Goal: Task Accomplishment & Management: Manage account settings

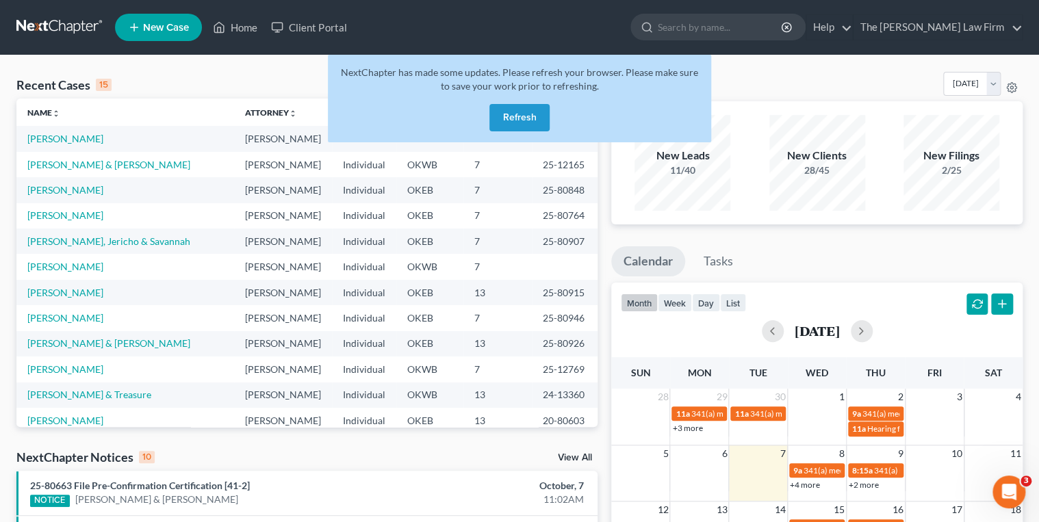
click at [523, 107] on button "Refresh" at bounding box center [519, 117] width 60 height 27
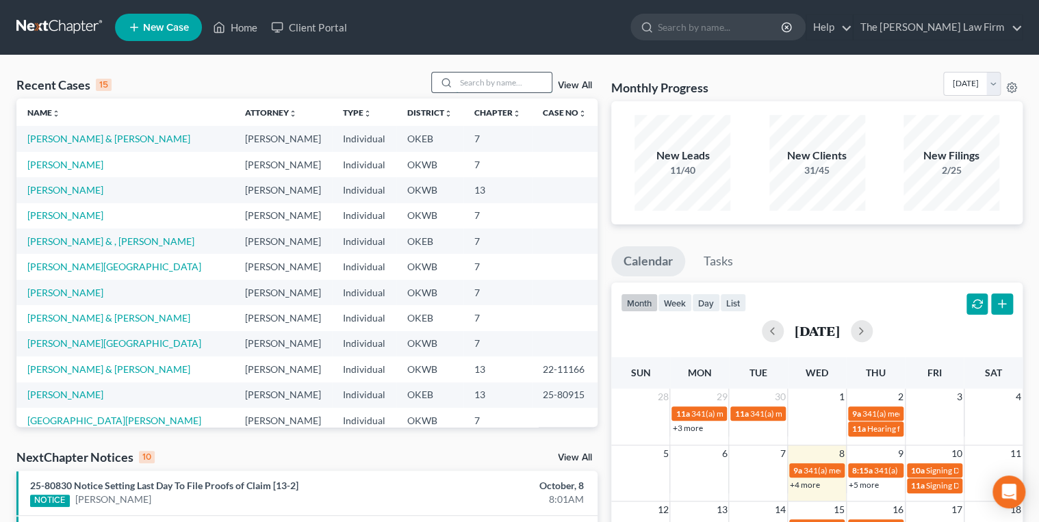
click at [510, 76] on input "search" at bounding box center [504, 83] width 96 height 20
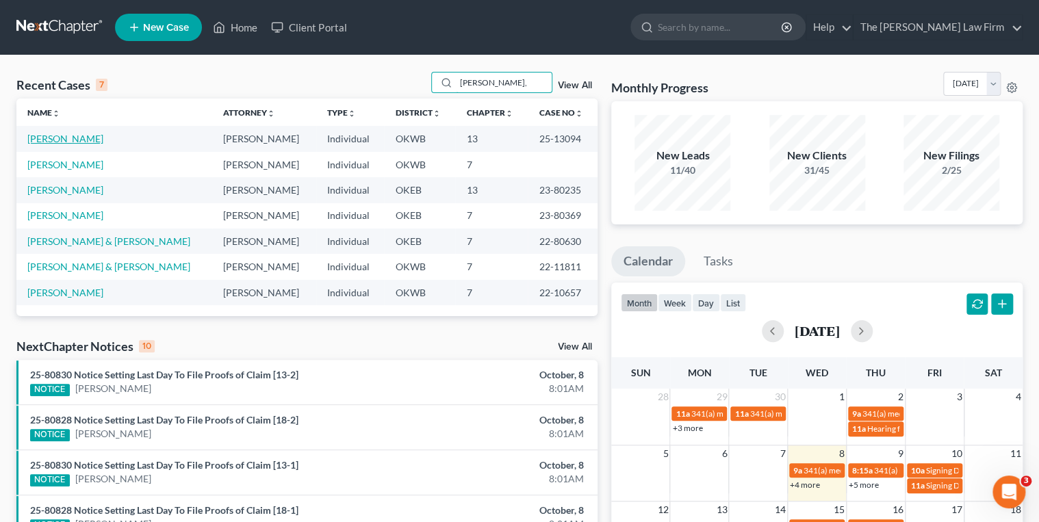
type input "Dillon,"
click at [59, 143] on link "[PERSON_NAME]" at bounding box center [65, 139] width 76 height 12
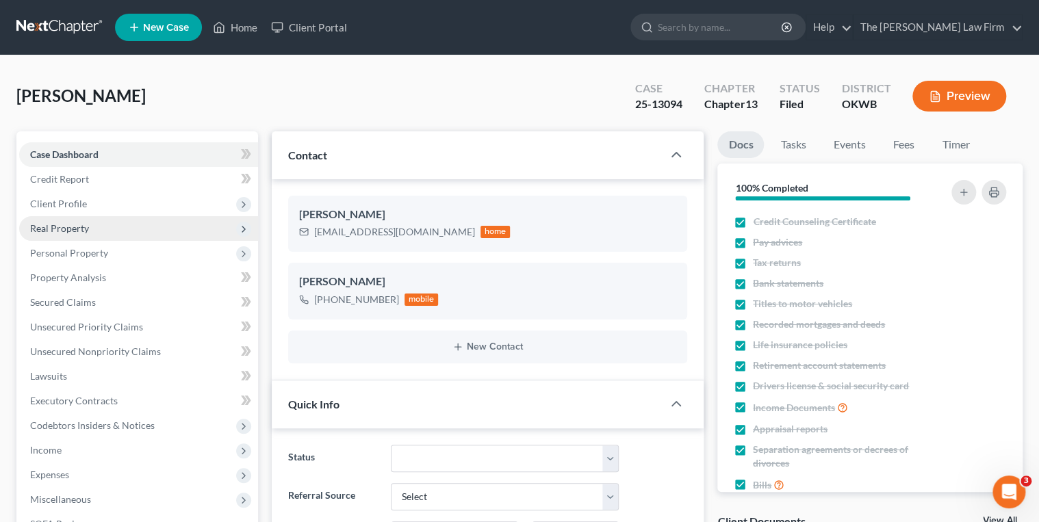
scroll to position [646, 0]
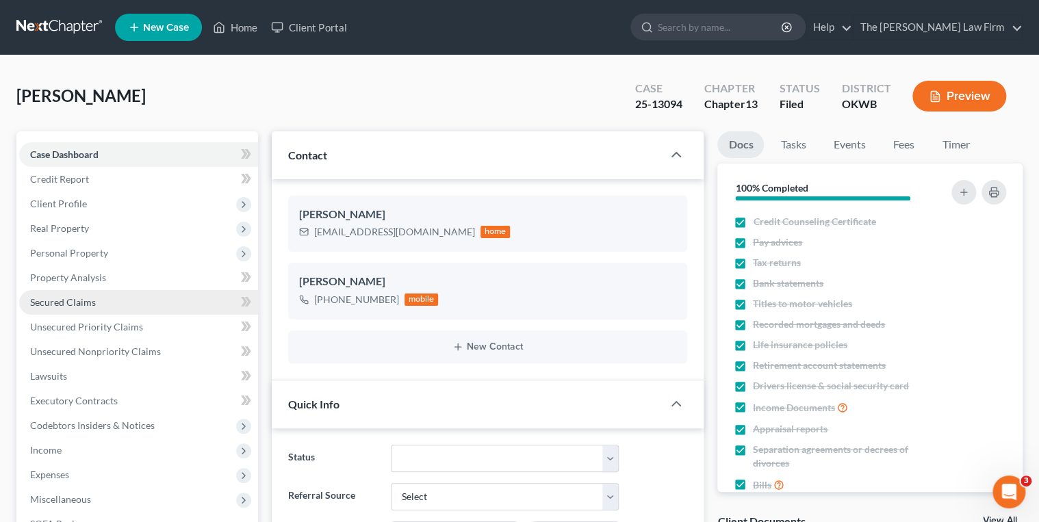
click at [84, 301] on span "Secured Claims" at bounding box center [63, 302] width 66 height 12
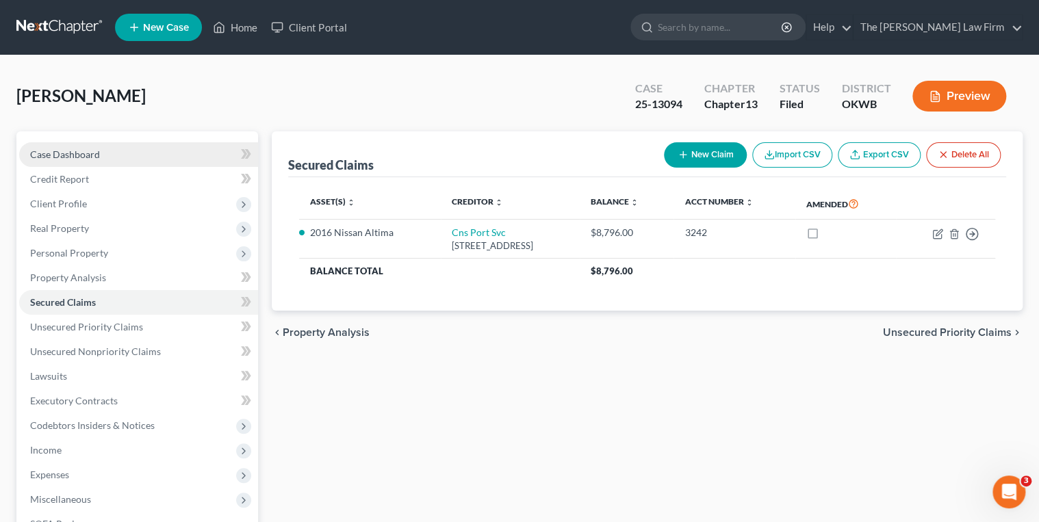
click at [79, 161] on link "Case Dashboard" at bounding box center [138, 154] width 239 height 25
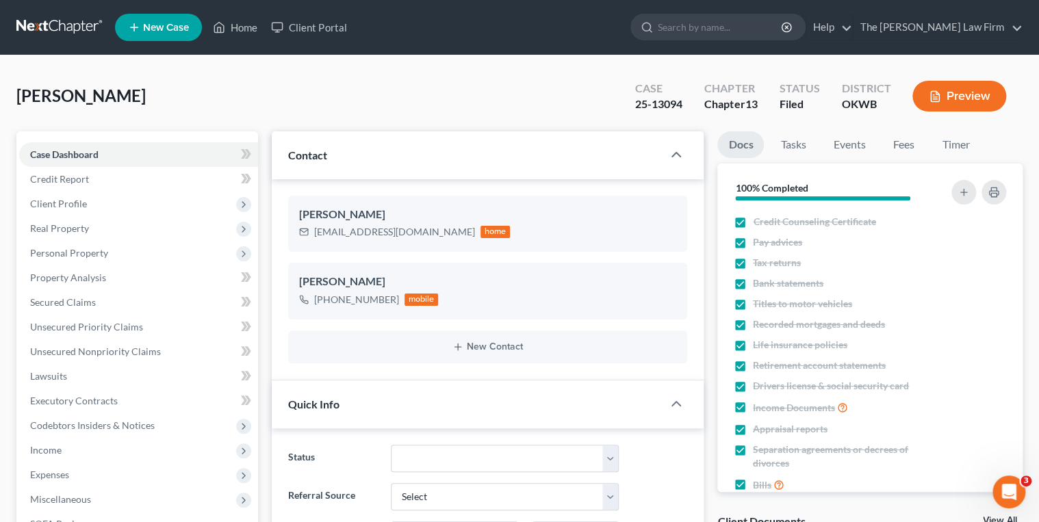
scroll to position [547, 0]
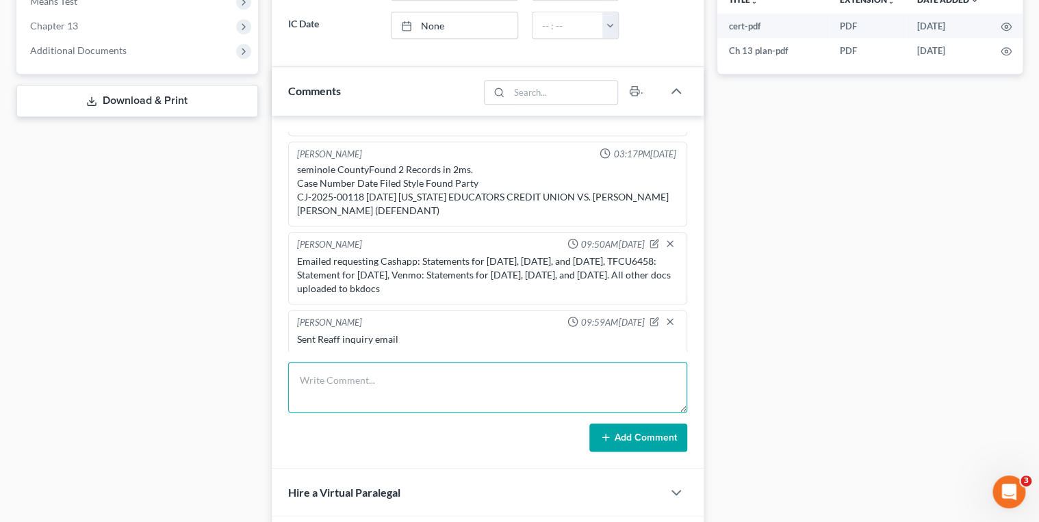
click at [359, 370] on textarea at bounding box center [488, 387] width 400 height 51
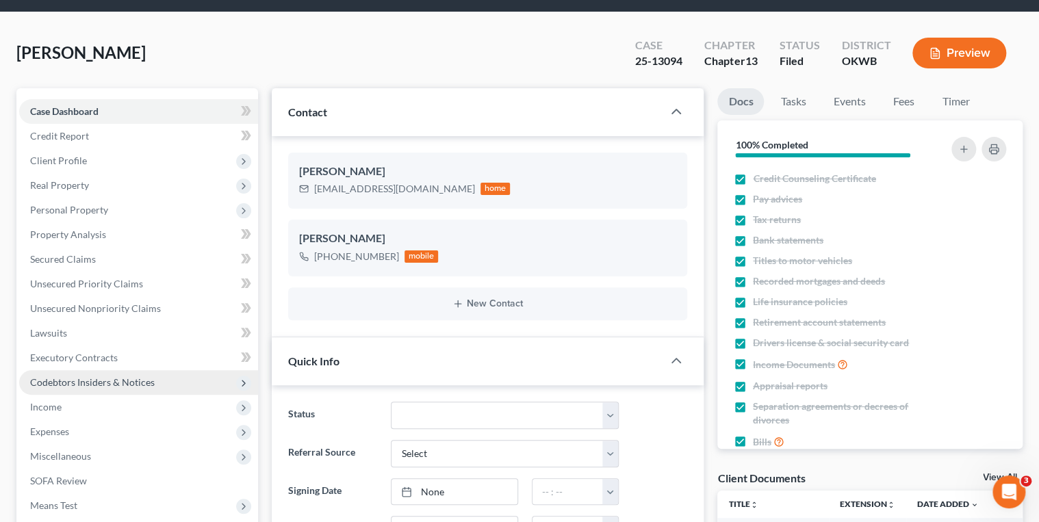
scroll to position [55, 0]
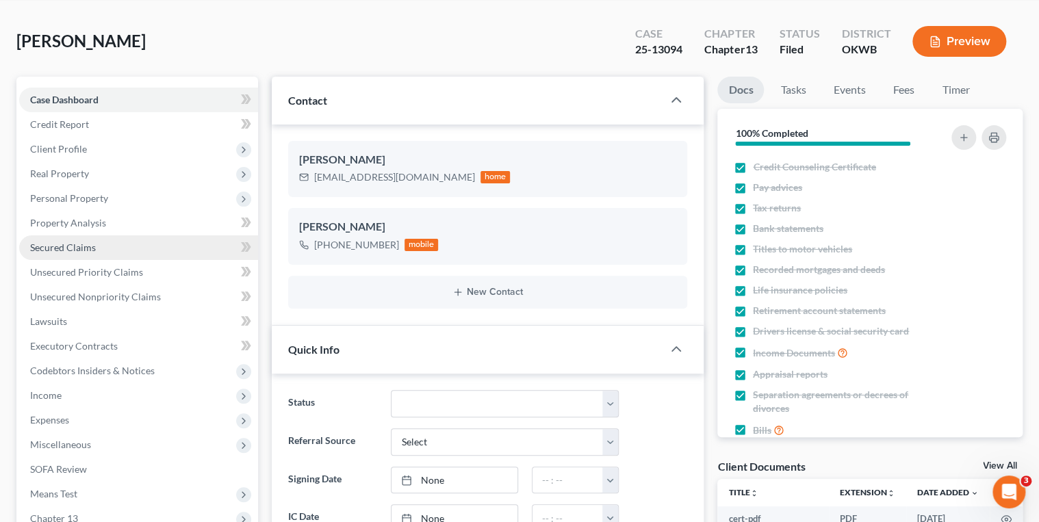
type textarea "Robin emailed back and says she is planning to reaffirm the 2016 Nissan Altima"
click at [79, 244] on span "Secured Claims" at bounding box center [63, 248] width 66 height 12
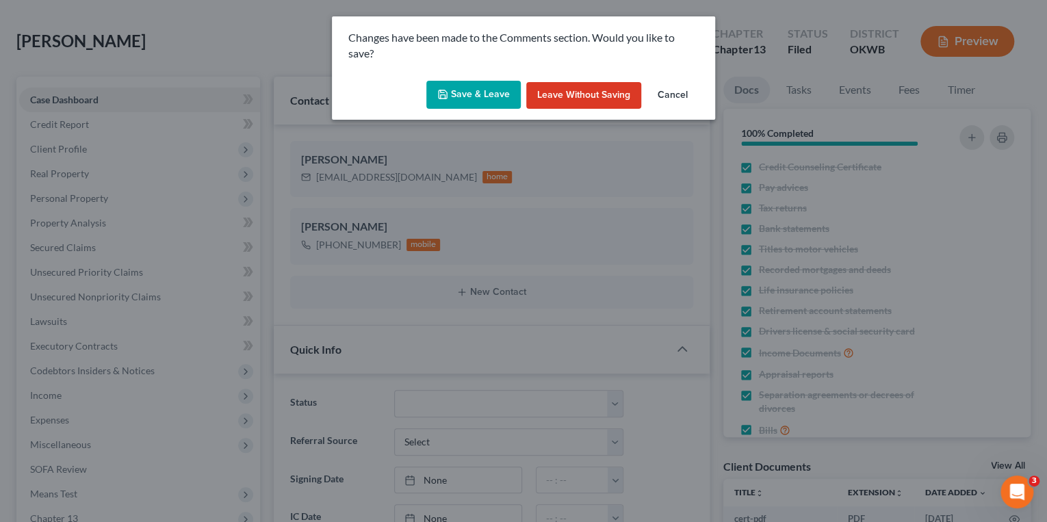
click at [459, 96] on button "Save & Leave" at bounding box center [473, 95] width 94 height 29
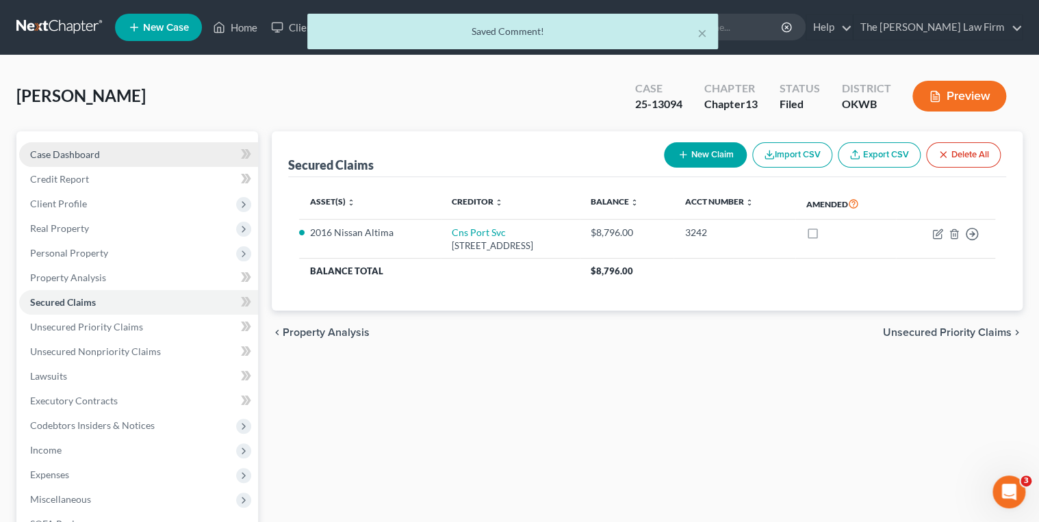
click at [122, 153] on link "Case Dashboard" at bounding box center [138, 154] width 239 height 25
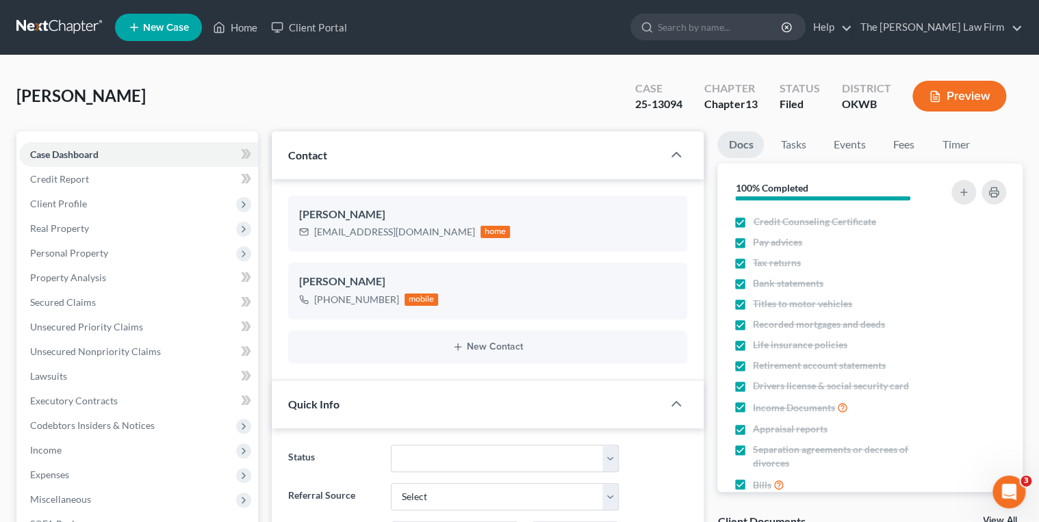
click at [78, 30] on link at bounding box center [60, 27] width 88 height 25
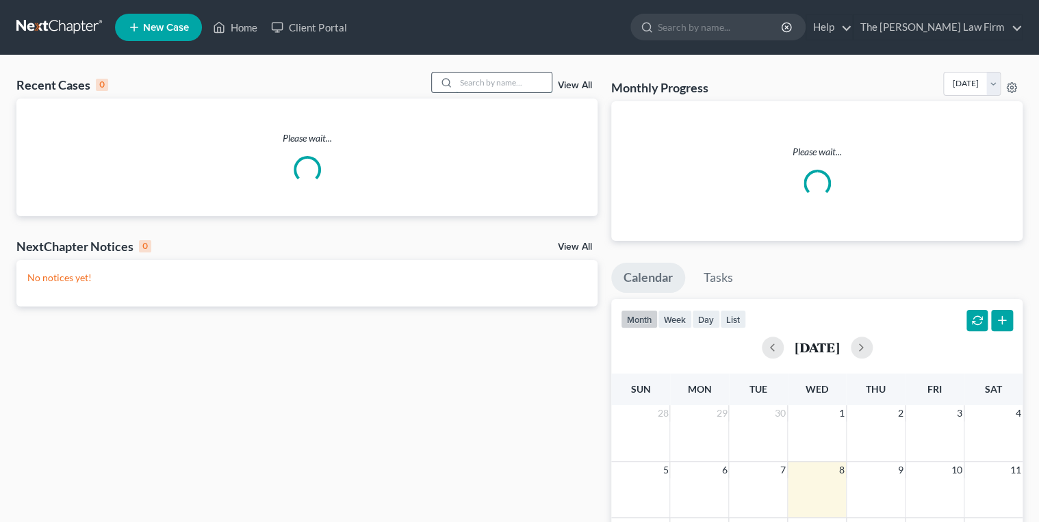
click at [473, 84] on input "search" at bounding box center [504, 83] width 96 height 20
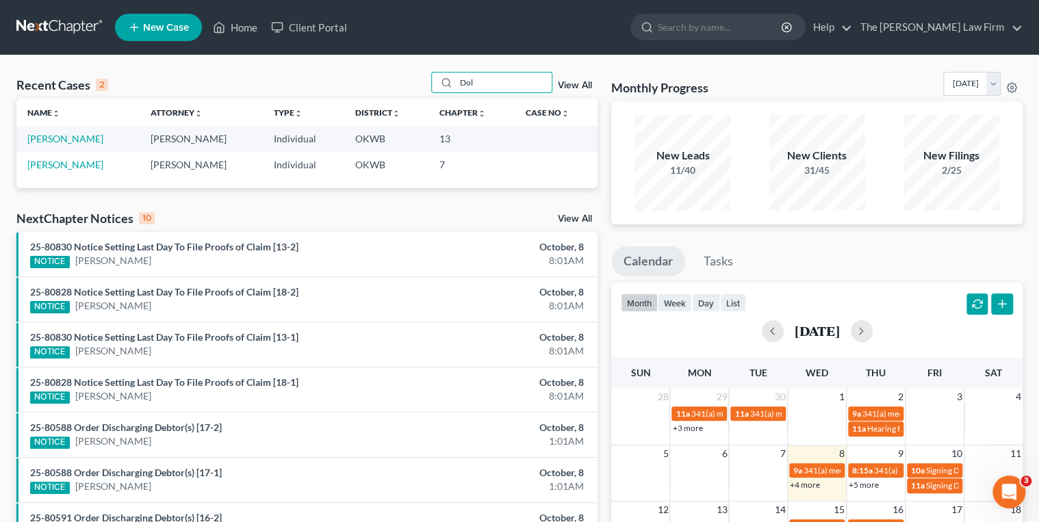
type input "Dol"
drag, startPoint x: 489, startPoint y: 77, endPoint x: 442, endPoint y: 88, distance: 48.0
click at [442, 88] on div "Dol" at bounding box center [492, 82] width 122 height 21
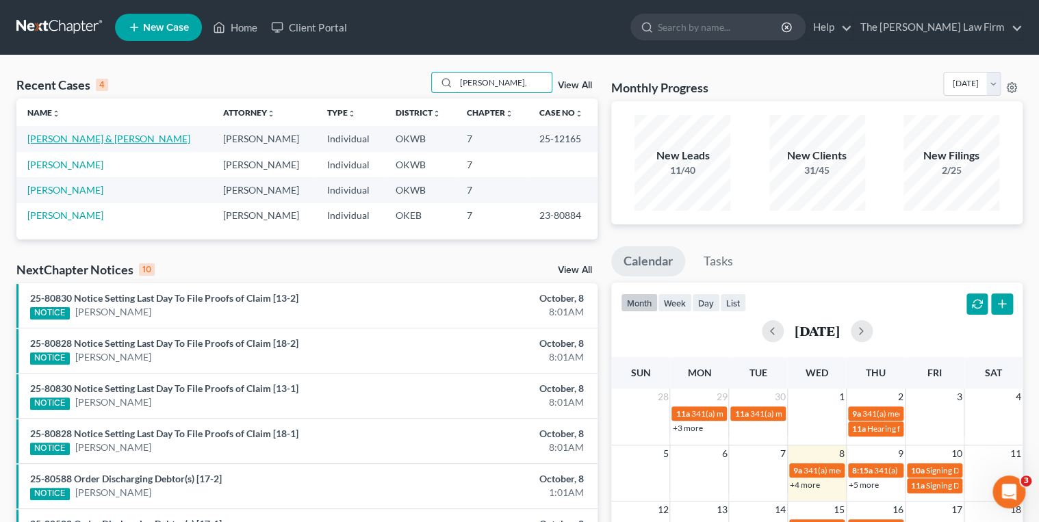
type input "Watts,"
click at [88, 134] on link "[PERSON_NAME] & [PERSON_NAME]" at bounding box center [108, 139] width 163 height 12
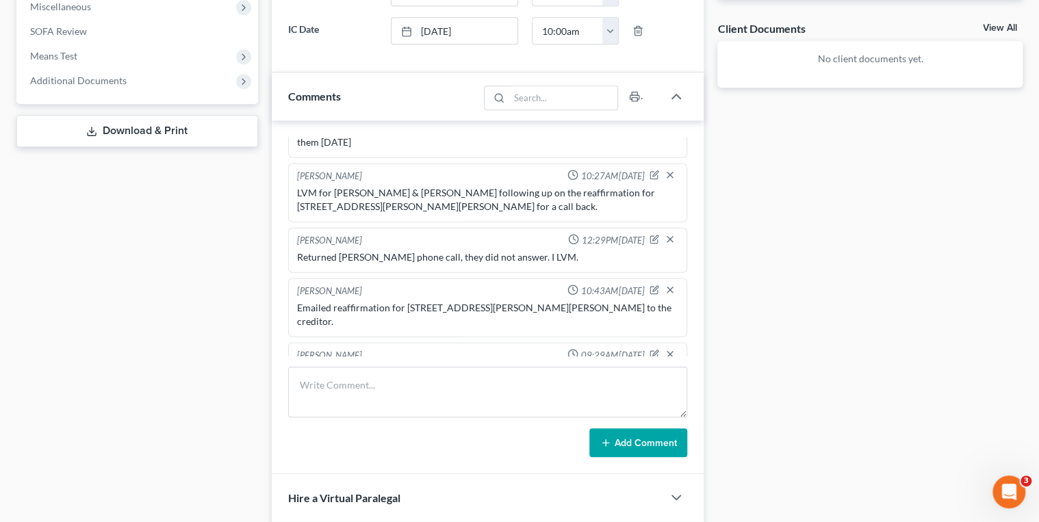
scroll to position [1843, 0]
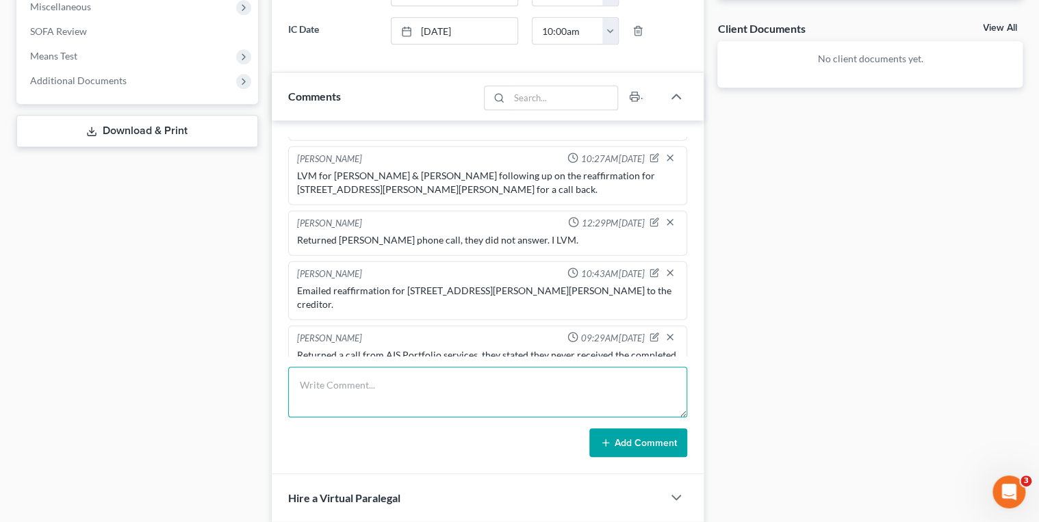
click at [382, 391] on textarea at bounding box center [488, 392] width 400 height 51
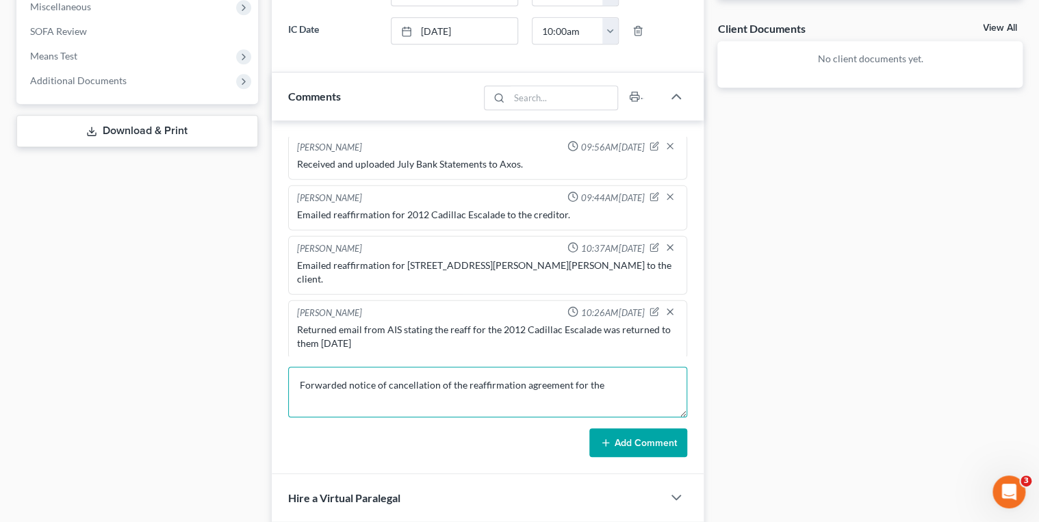
scroll to position [1624, 0]
paste textarea "reaffs@aisinfo.com"
type textarea "Forwarded notice of cancellation of the reaffirmation agreement for the 2012 Ca…"
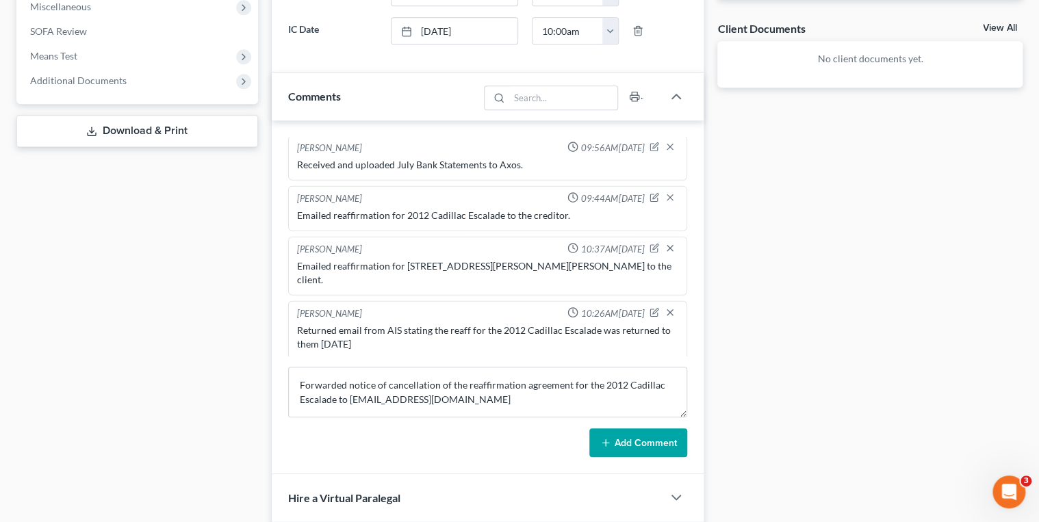
click at [607, 432] on button "Add Comment" at bounding box center [638, 442] width 98 height 29
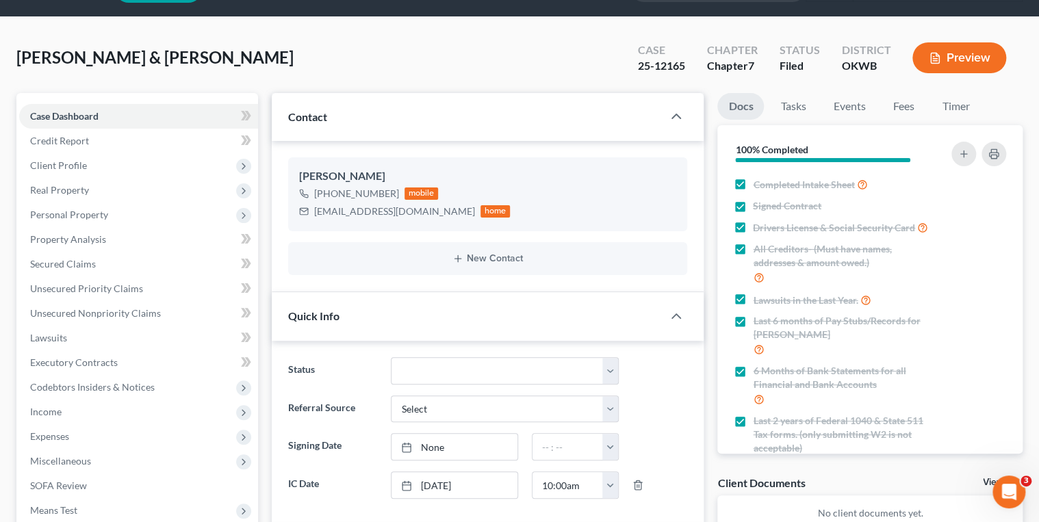
scroll to position [0, 0]
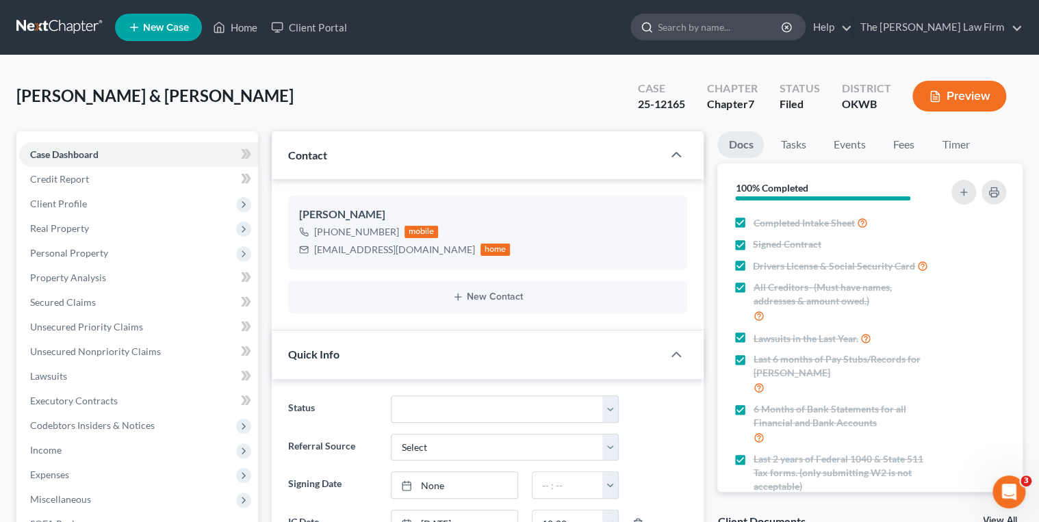
click at [757, 26] on input "search" at bounding box center [720, 26] width 125 height 25
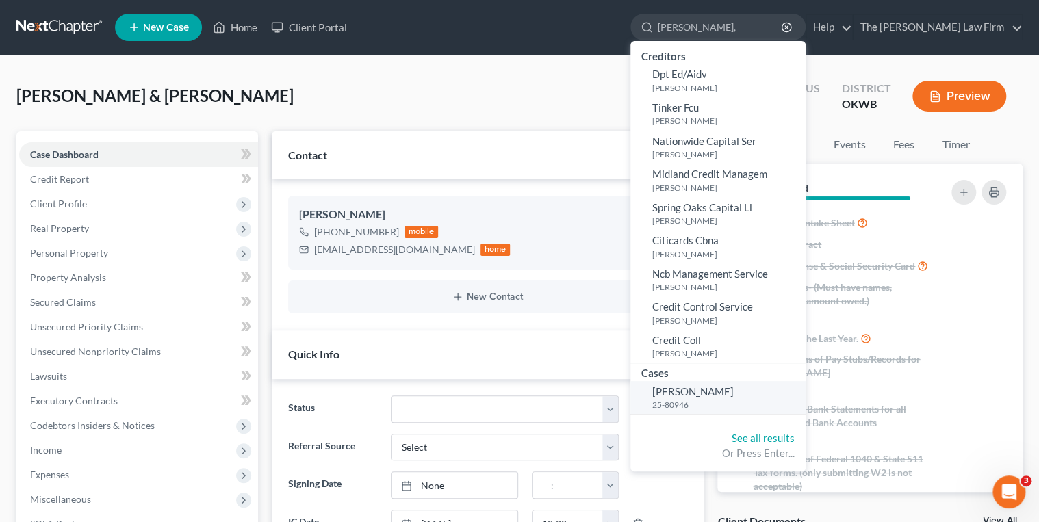
type input "Scoggins,"
click at [734, 385] on span "[PERSON_NAME]" at bounding box center [692, 391] width 81 height 12
select select "3"
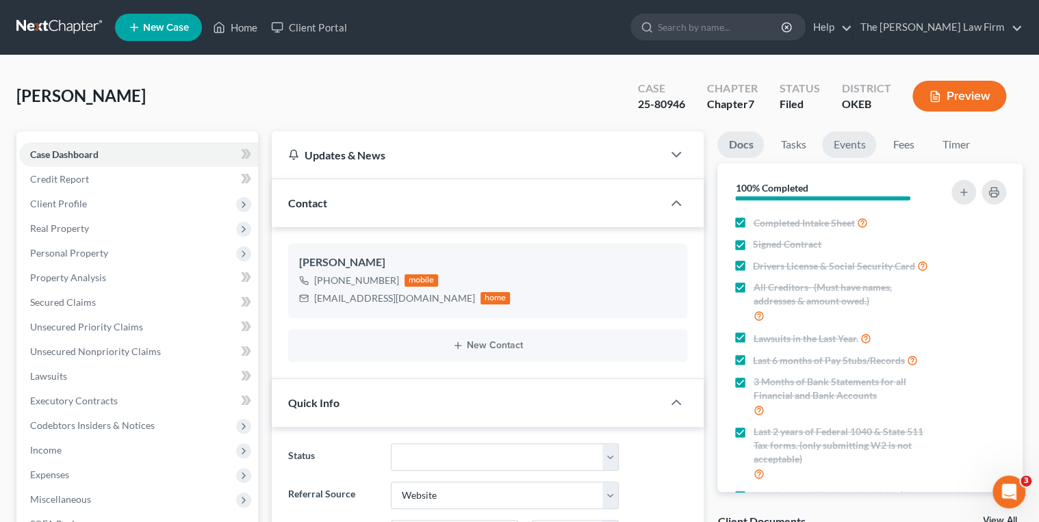
click at [844, 142] on link "Events" at bounding box center [849, 144] width 54 height 27
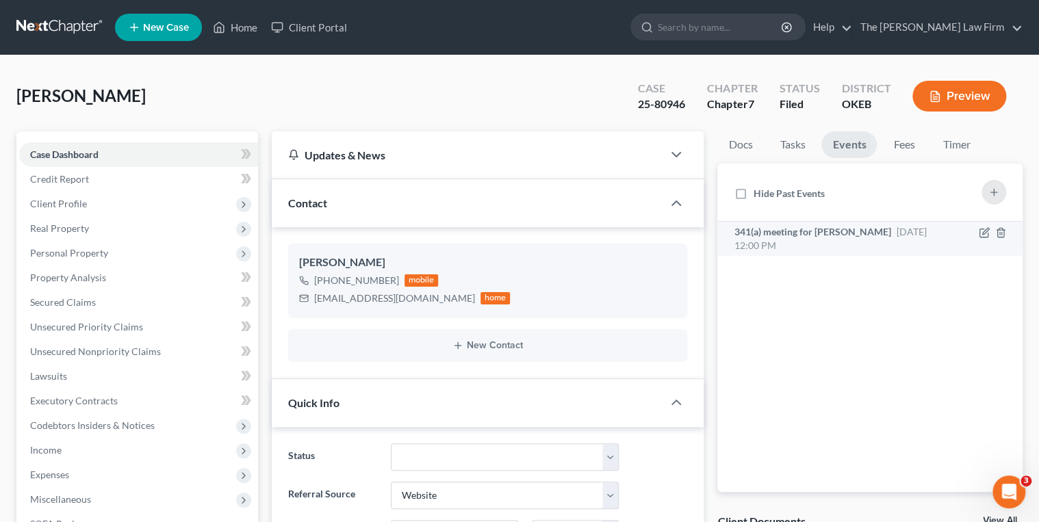
click at [803, 246] on div "341(a) meeting for Joseph Scoggins Jr Nov 17, 2025 12:00 PM" at bounding box center [834, 238] width 200 height 27
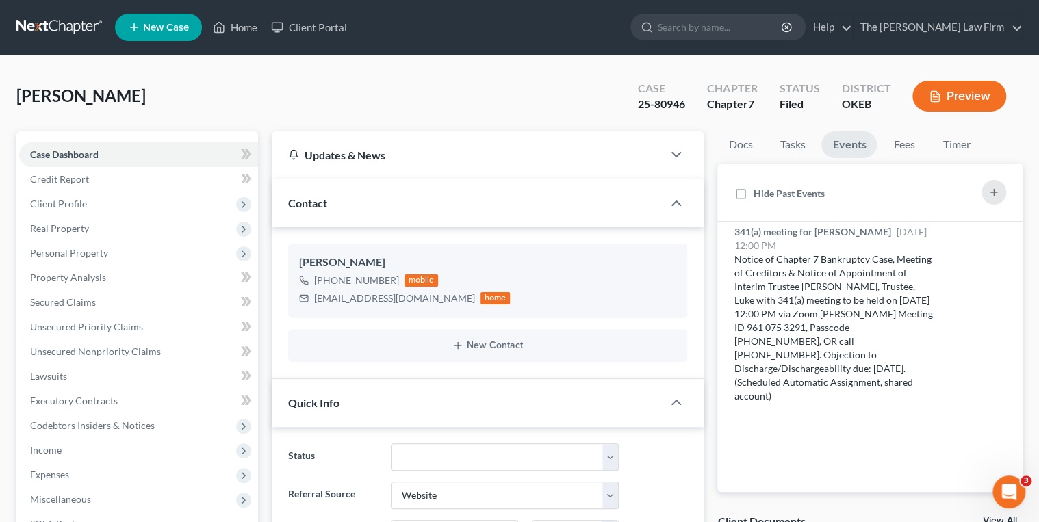
click at [653, 105] on div "25-80946" at bounding box center [661, 104] width 47 height 16
copy div "25-80946"
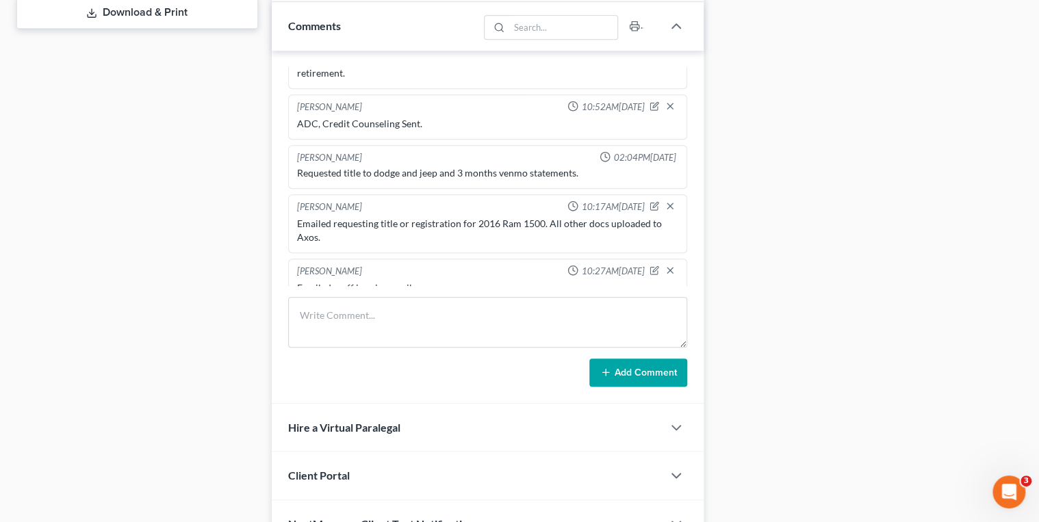
scroll to position [686, 0]
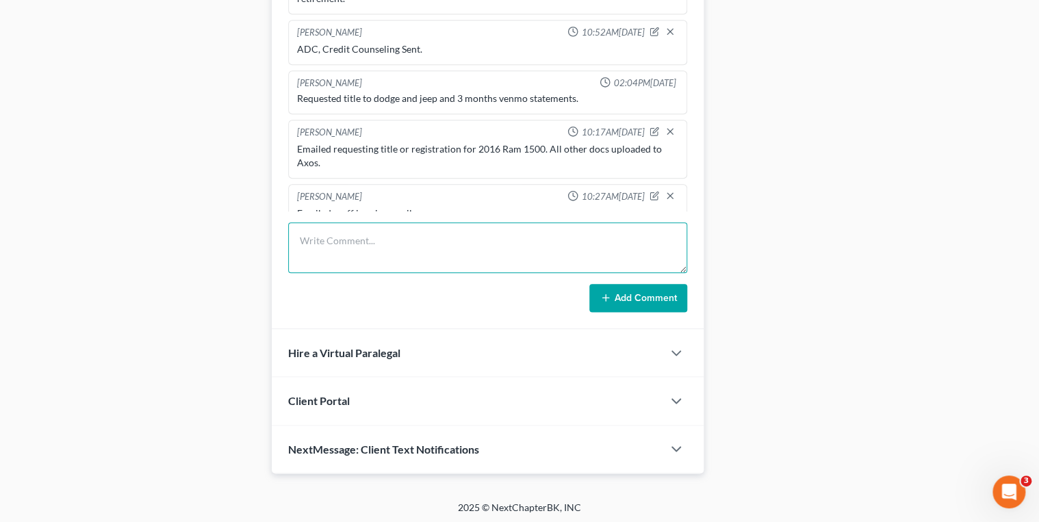
click at [363, 239] on textarea at bounding box center [488, 247] width 400 height 51
type textarea "Received and uploaded registration for 2016 Ram 1500 to Axos."
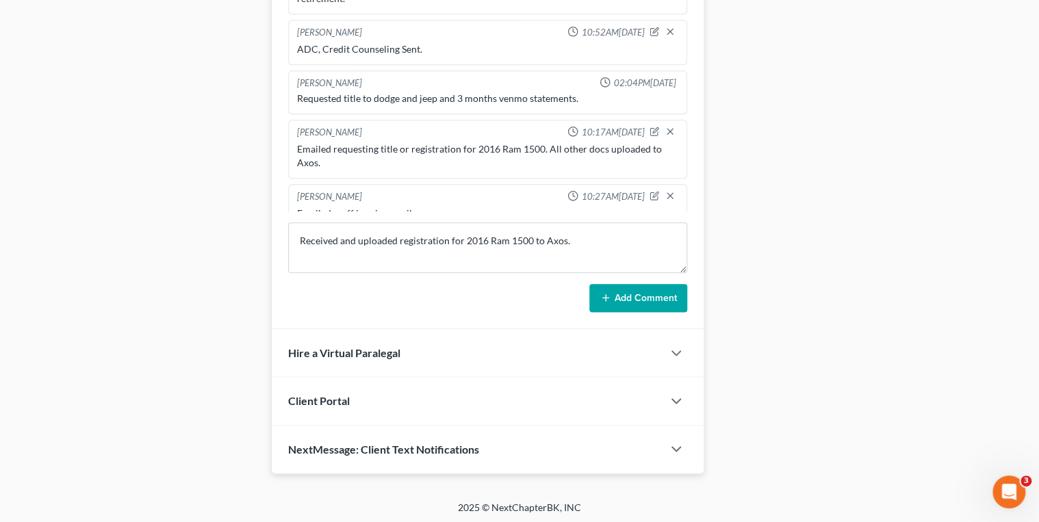
click at [636, 301] on button "Add Comment" at bounding box center [638, 298] width 98 height 29
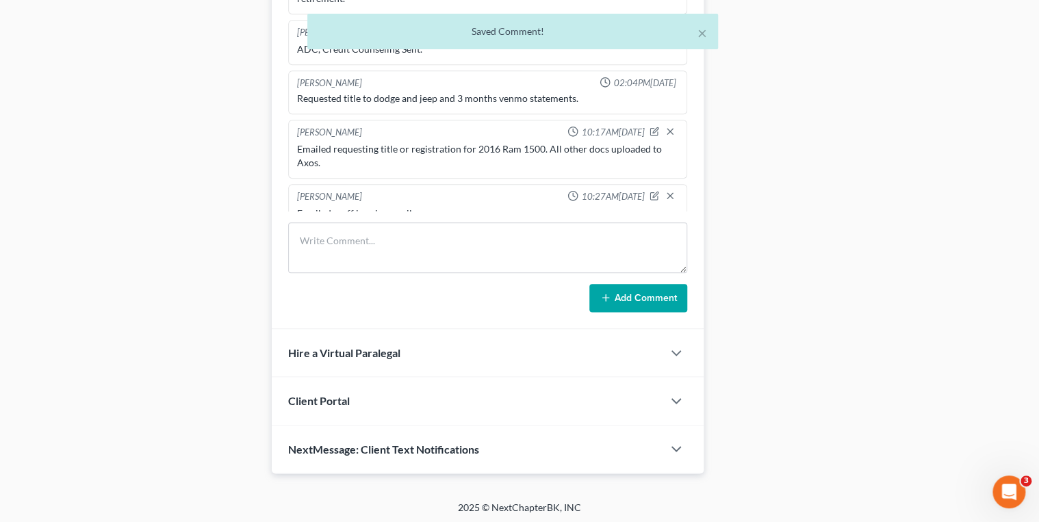
scroll to position [723, 0]
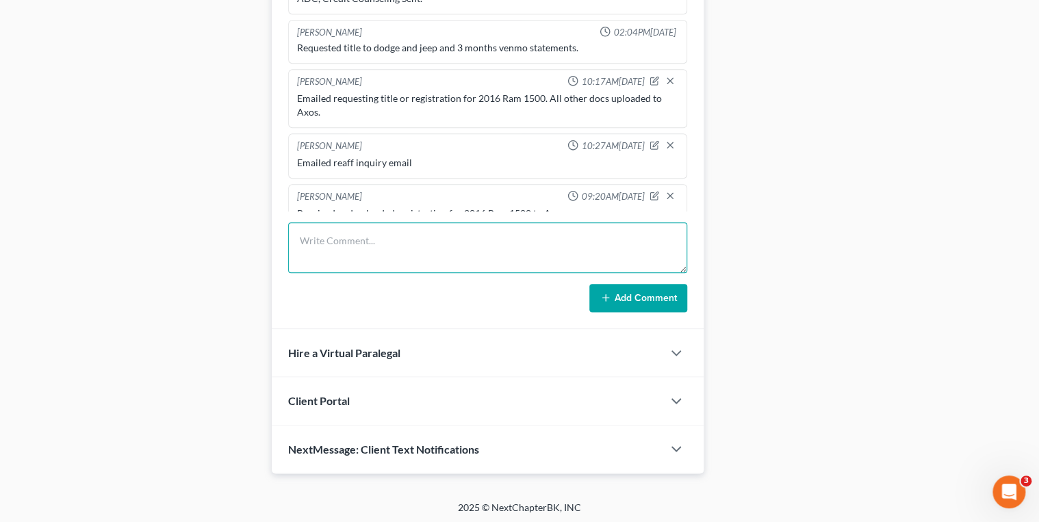
click at [341, 226] on textarea at bounding box center [488, 247] width 400 height 51
paste textarea "Reaffirm - 2024 Legacy Reaffirm - 2022 Cole Camper Reaffirm - 2016 Dodge Ram Re…"
type textarea "Clients intentions with his secured claims are as follows: Reaffirm - 2024 Lega…"
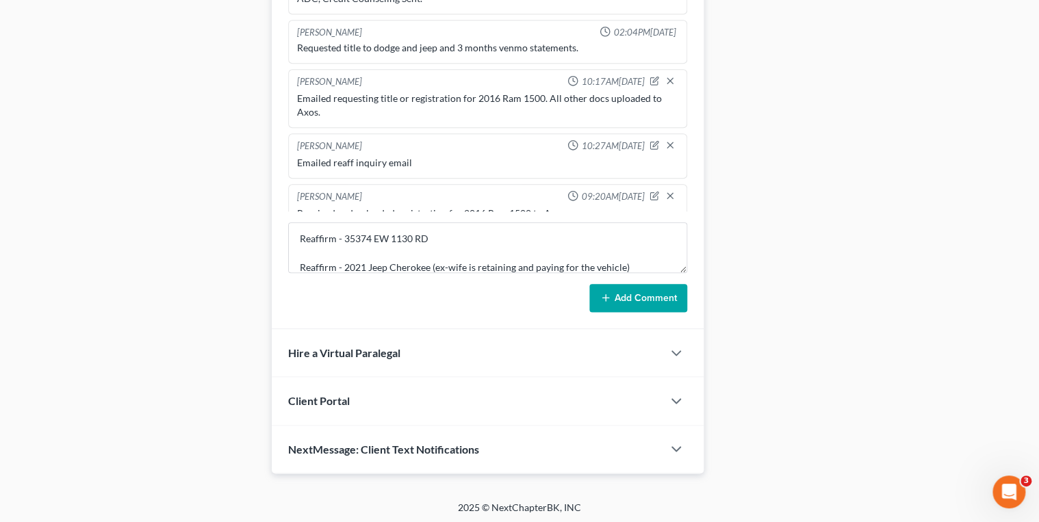
click at [616, 290] on button "Add Comment" at bounding box center [638, 298] width 98 height 29
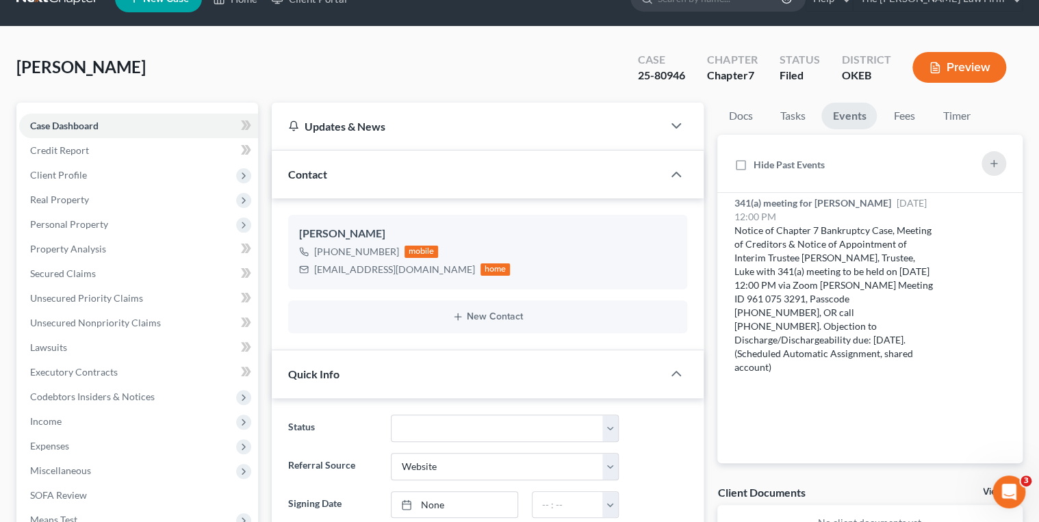
scroll to position [0, 0]
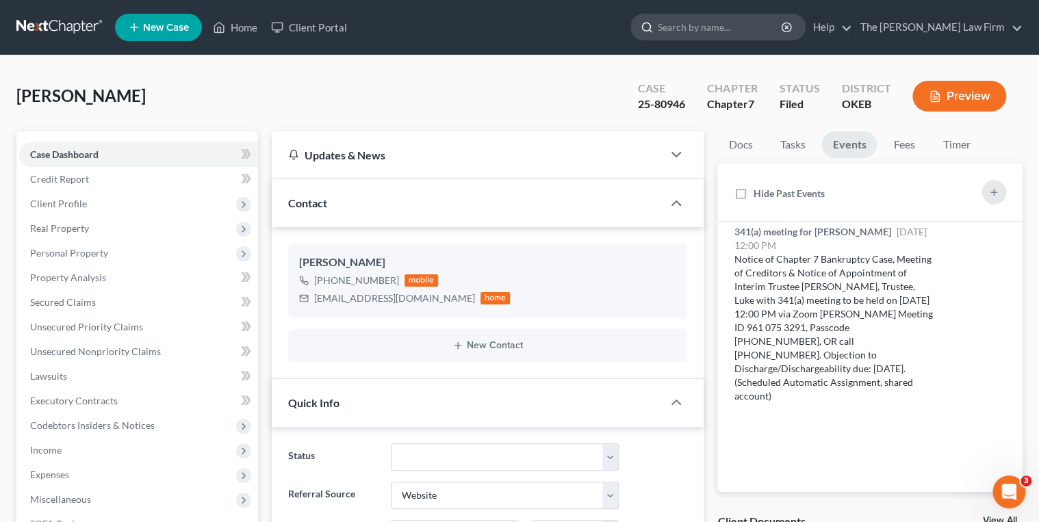
click at [739, 28] on input "search" at bounding box center [720, 26] width 125 height 25
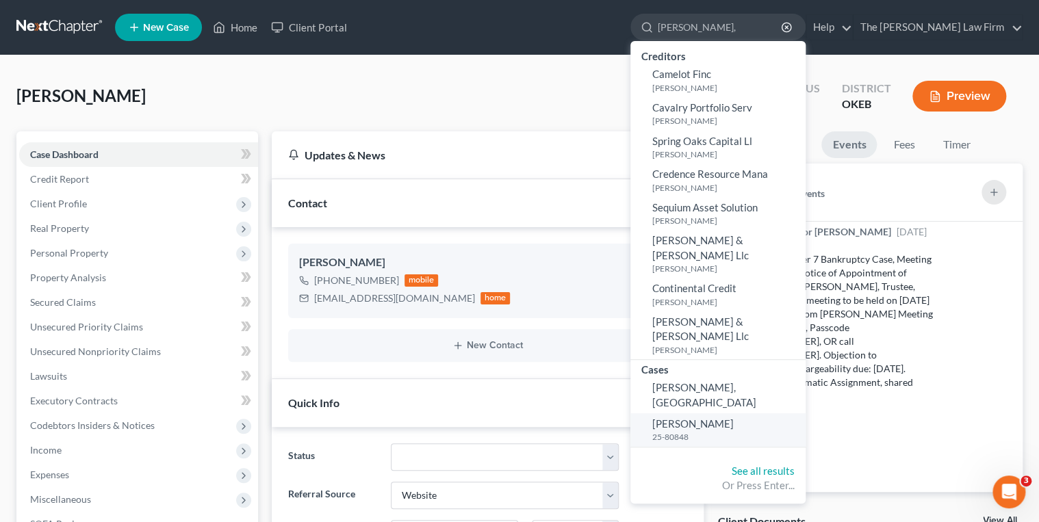
type input "Cargill,"
click at [734, 417] on span "[PERSON_NAME]" at bounding box center [692, 423] width 81 height 12
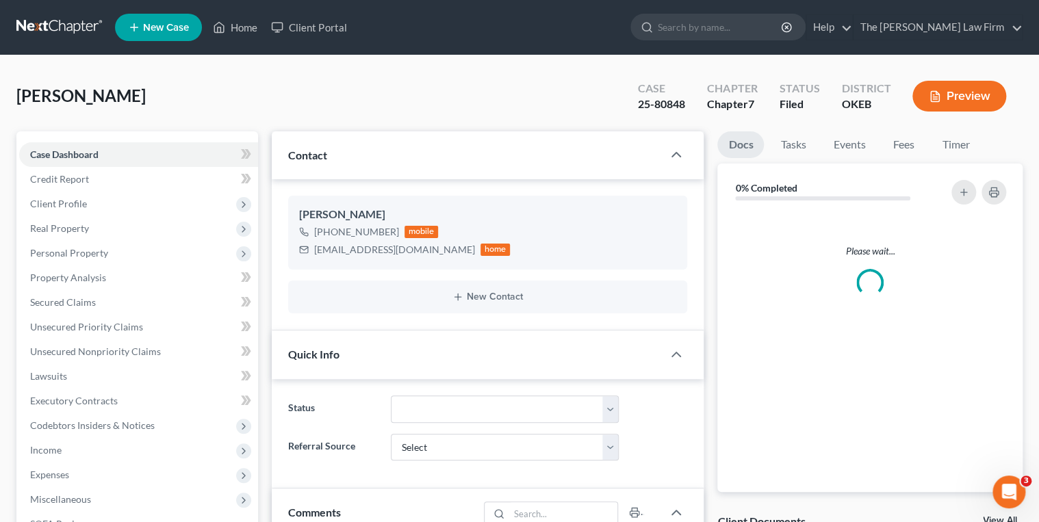
scroll to position [586, 0]
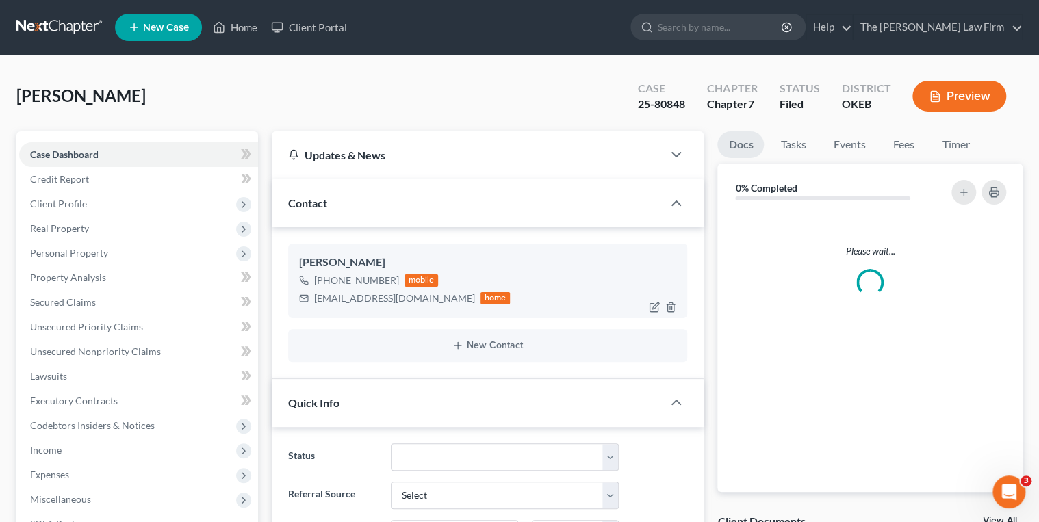
click at [338, 298] on div "Cyara.akerman2010@gmail.com" at bounding box center [394, 299] width 161 height 14
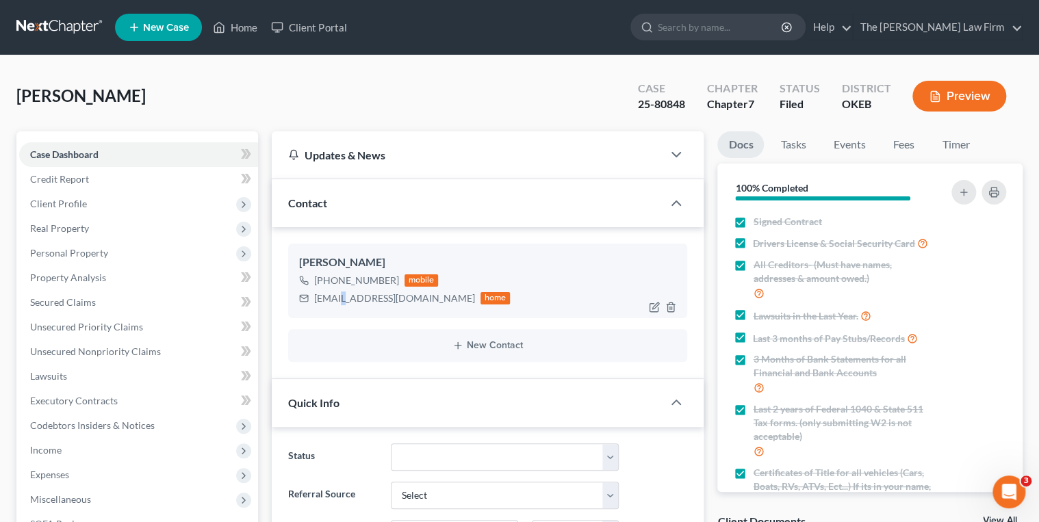
click at [338, 298] on div "Cyara.akerman2010@gmail.com" at bounding box center [394, 299] width 161 height 14
click at [345, 298] on div "Cyara.akerman2010@gmail.com" at bounding box center [394, 299] width 161 height 14
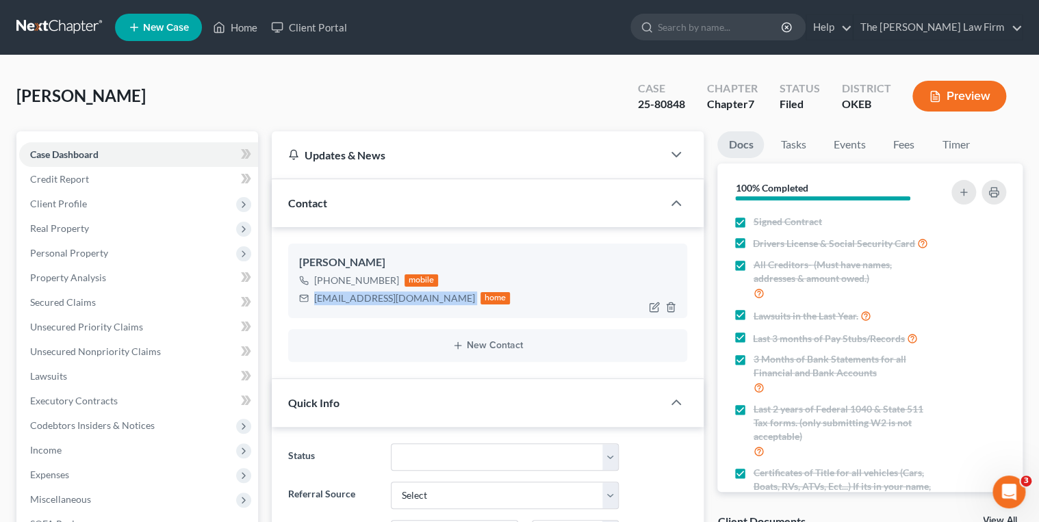
copy div "Cyara.akerman2010@gmail.com"
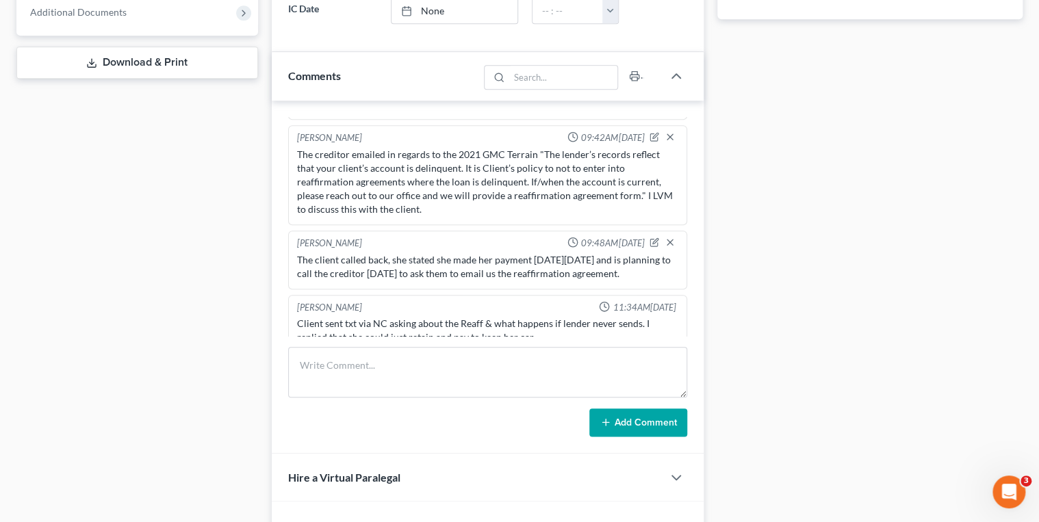
scroll to position [657, 0]
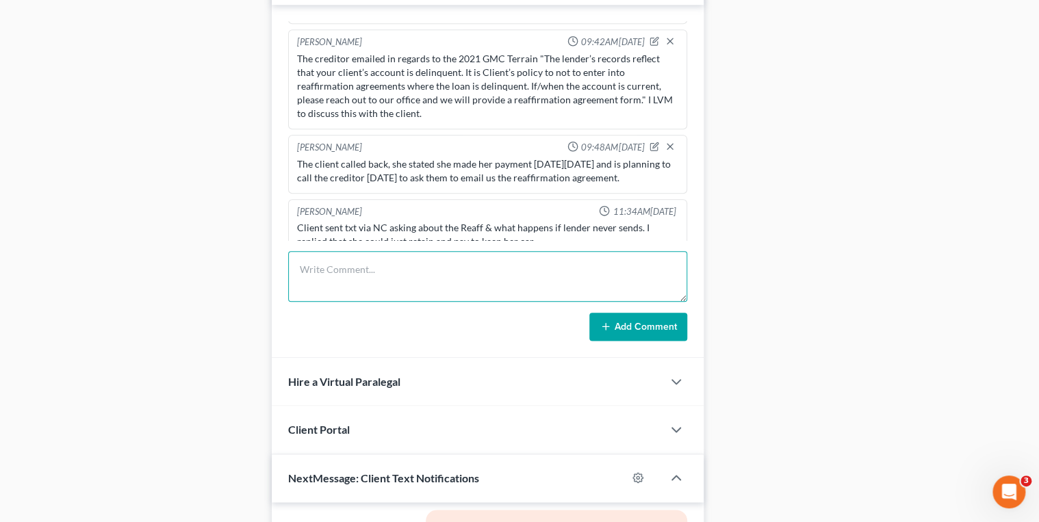
click at [356, 274] on textarea at bounding box center [488, 276] width 400 height 51
type textarea "Emailed reaffirmation for the 2021 GMC Terrain to the client."
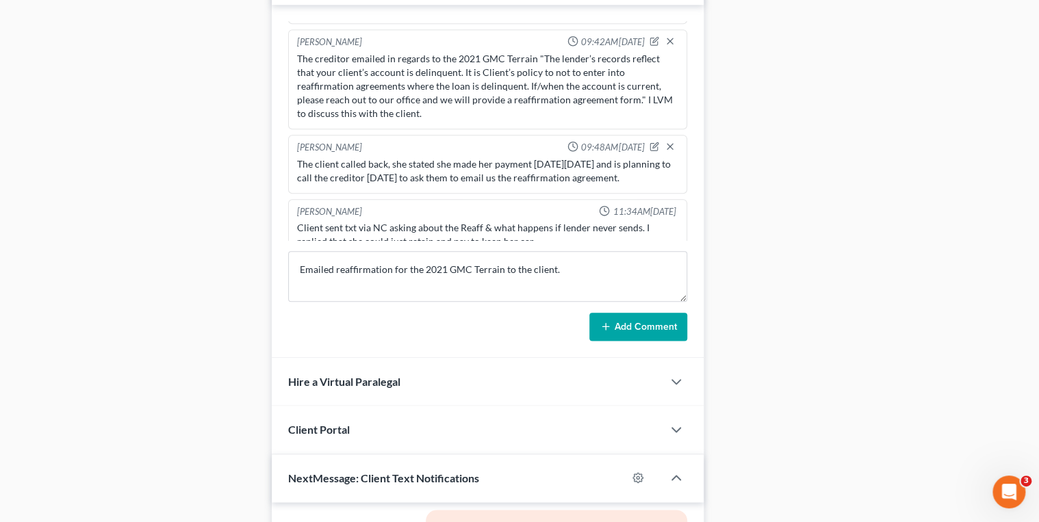
click at [635, 318] on button "Add Comment" at bounding box center [638, 327] width 98 height 29
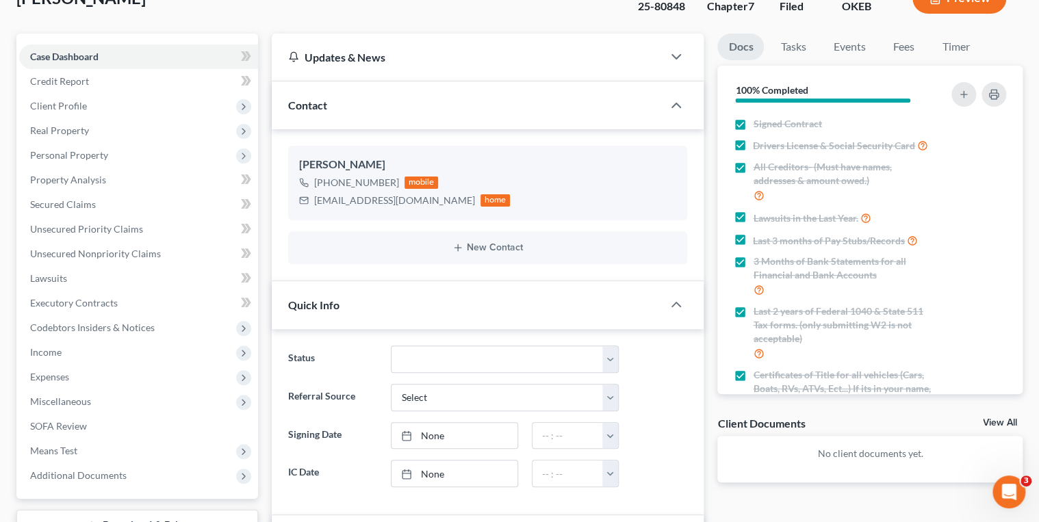
scroll to position [0, 0]
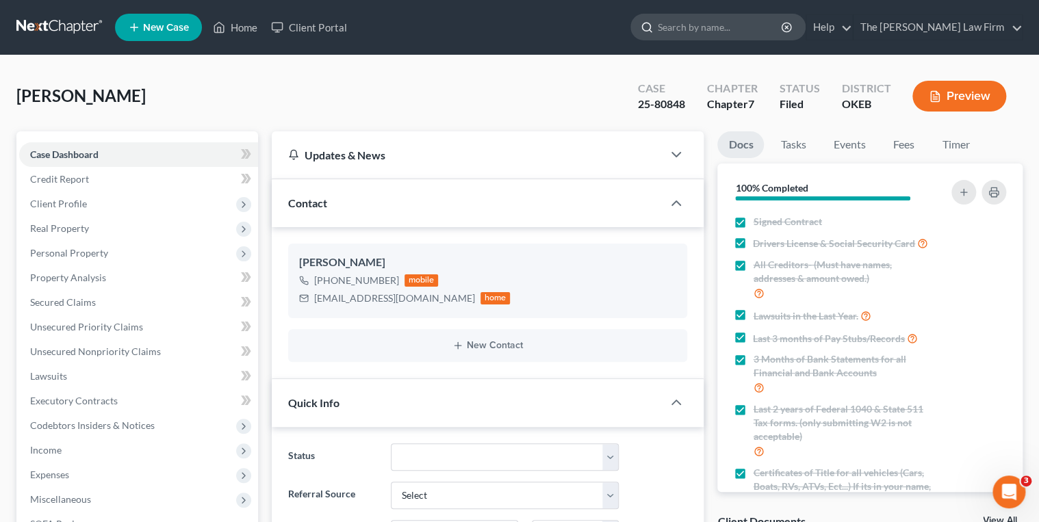
click at [736, 33] on input "search" at bounding box center [720, 26] width 125 height 25
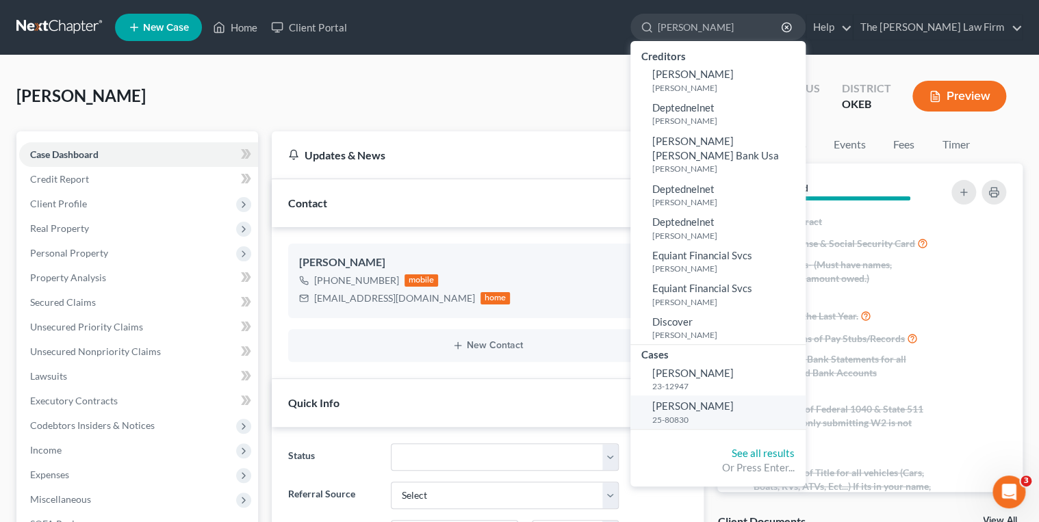
type input "Burnell, Jennife"
click at [747, 398] on link "Burnell, Jennifer 25-80830" at bounding box center [717, 413] width 175 height 34
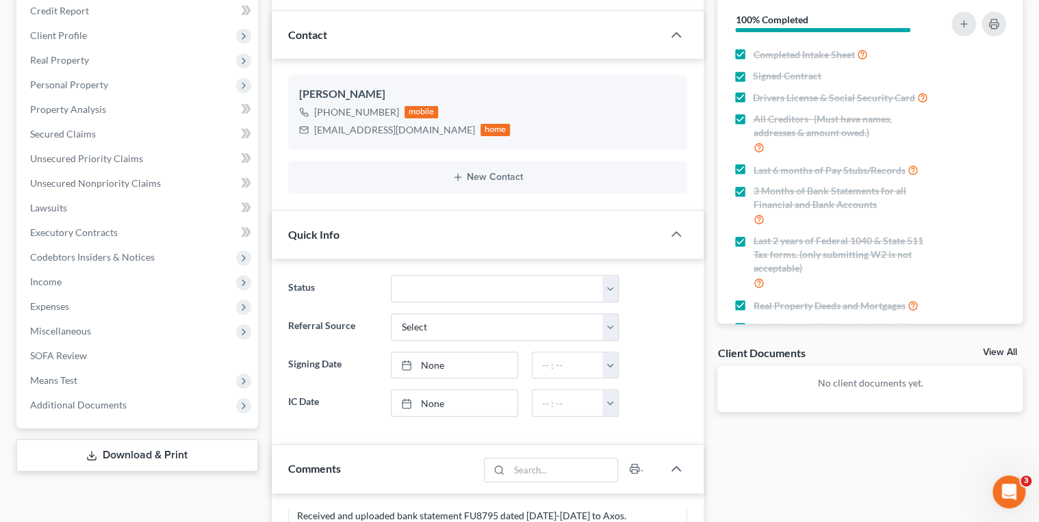
scroll to position [274, 0]
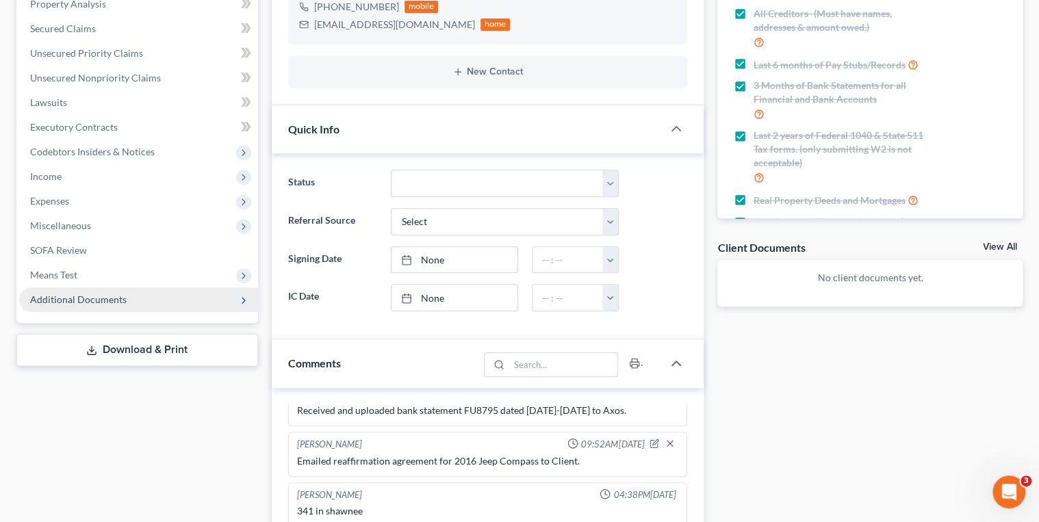
click at [49, 299] on span "Additional Documents" at bounding box center [78, 300] width 96 height 12
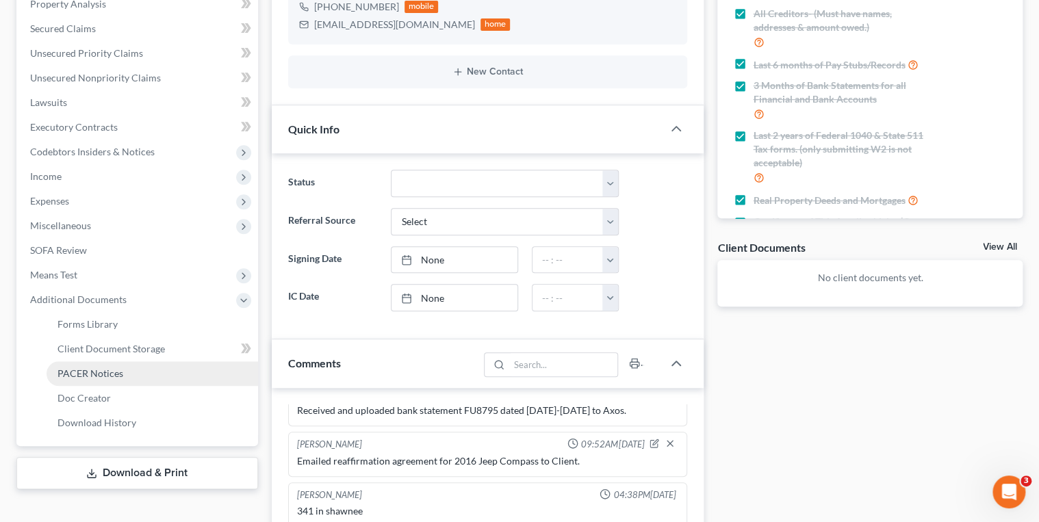
click at [88, 378] on link "PACER Notices" at bounding box center [152, 373] width 211 height 25
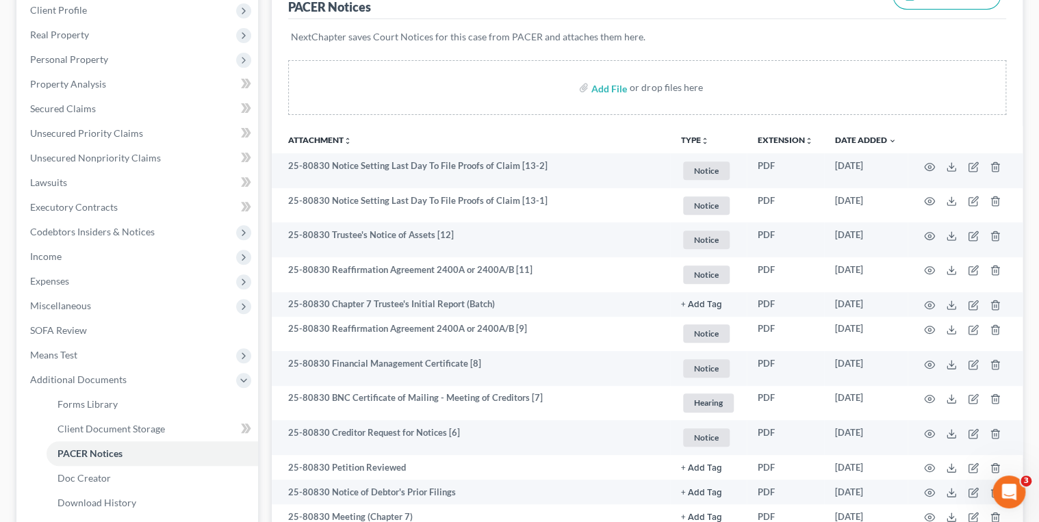
scroll to position [219, 0]
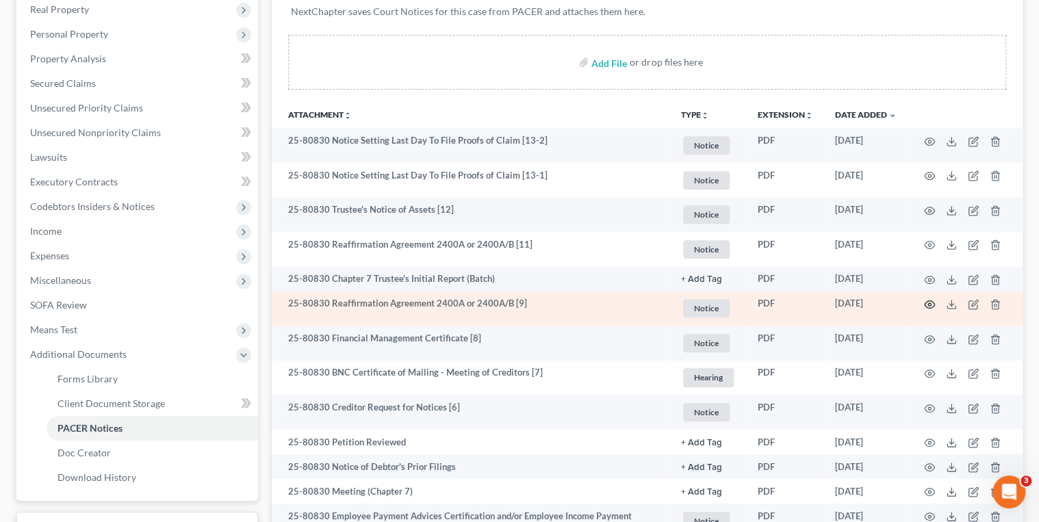
click at [926, 305] on icon "button" at bounding box center [929, 304] width 11 height 11
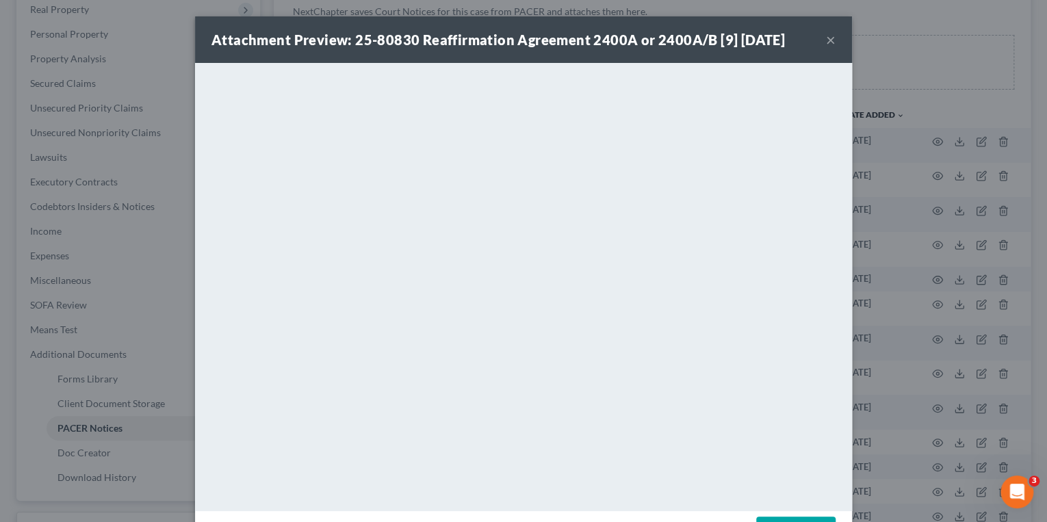
click at [827, 44] on button "×" at bounding box center [831, 39] width 10 height 16
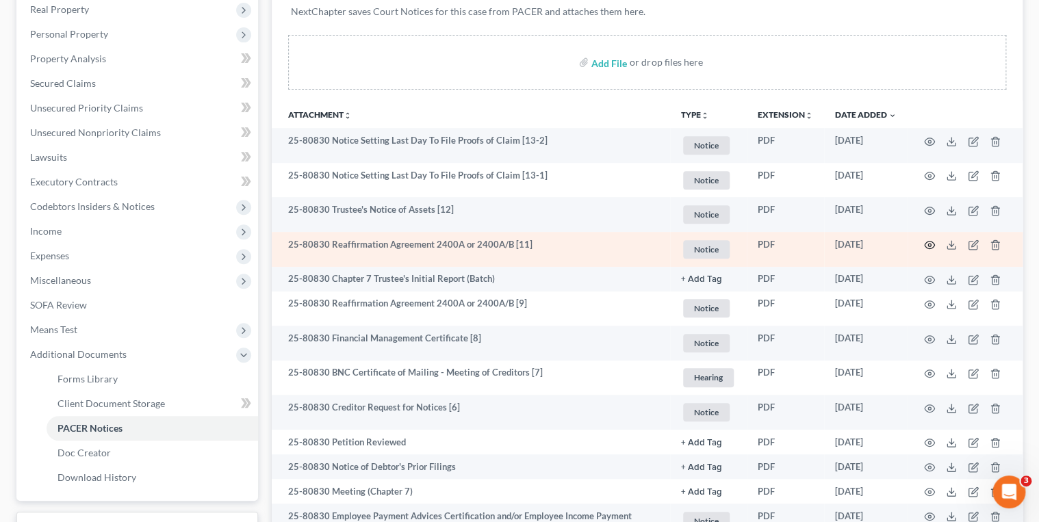
click at [928, 246] on circle "button" at bounding box center [929, 245] width 3 height 3
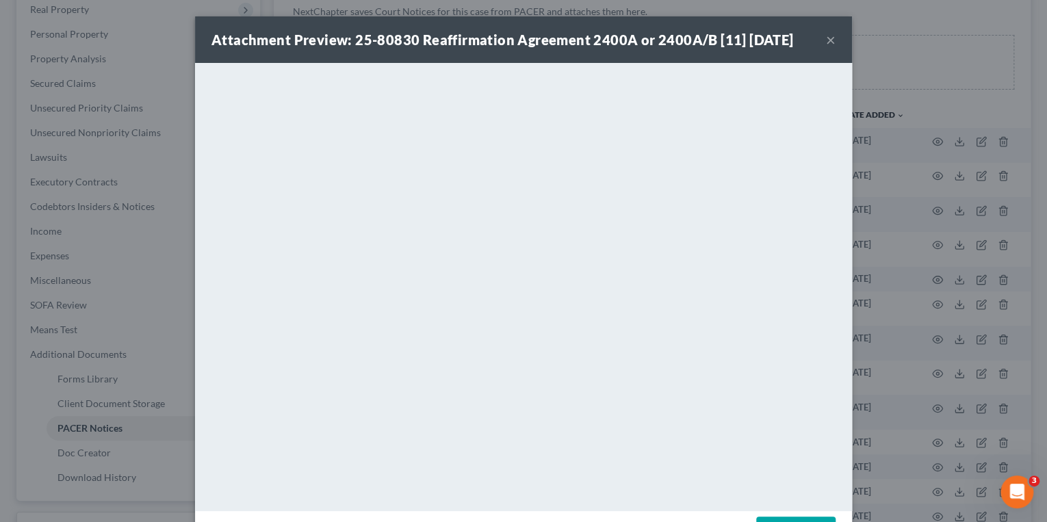
click at [827, 37] on button "×" at bounding box center [831, 39] width 10 height 16
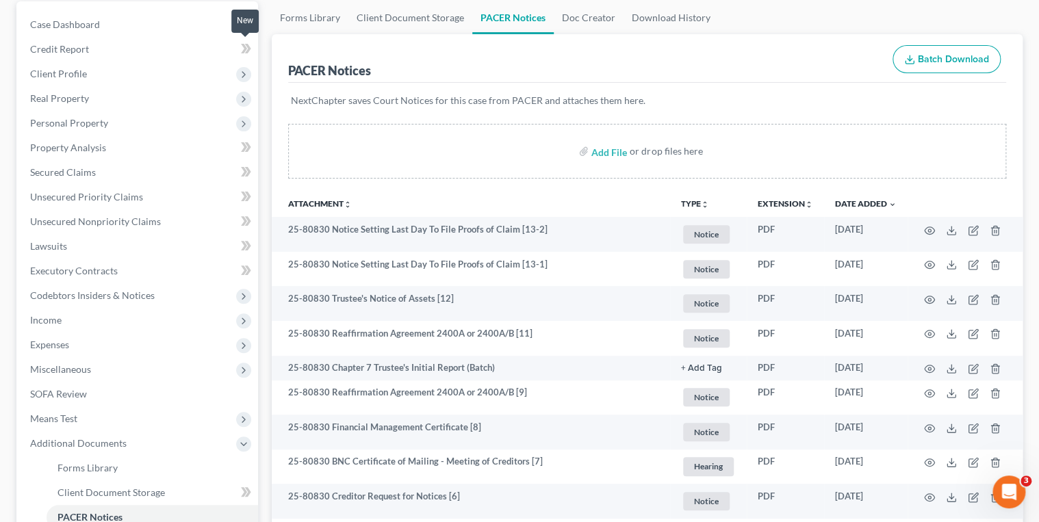
scroll to position [0, 0]
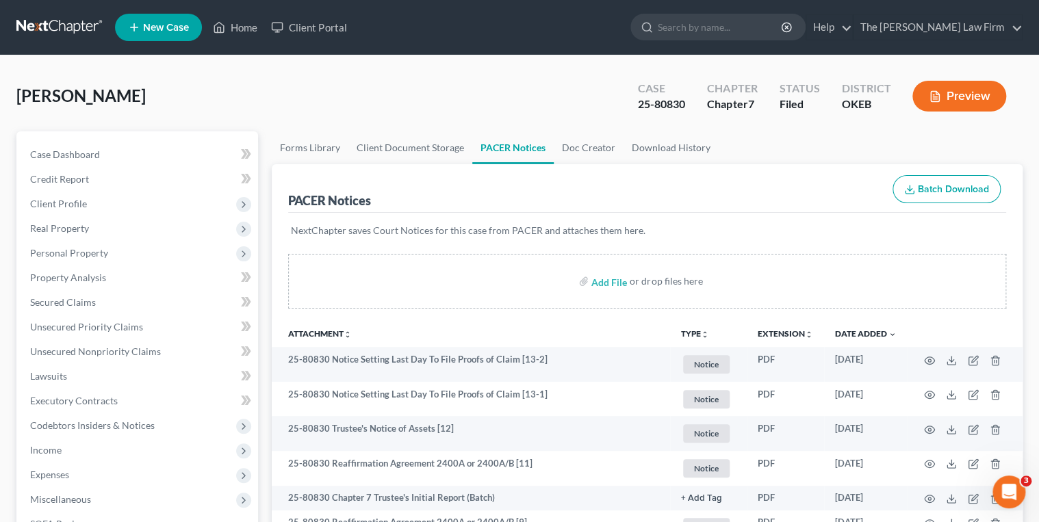
click at [68, 29] on link at bounding box center [60, 27] width 88 height 25
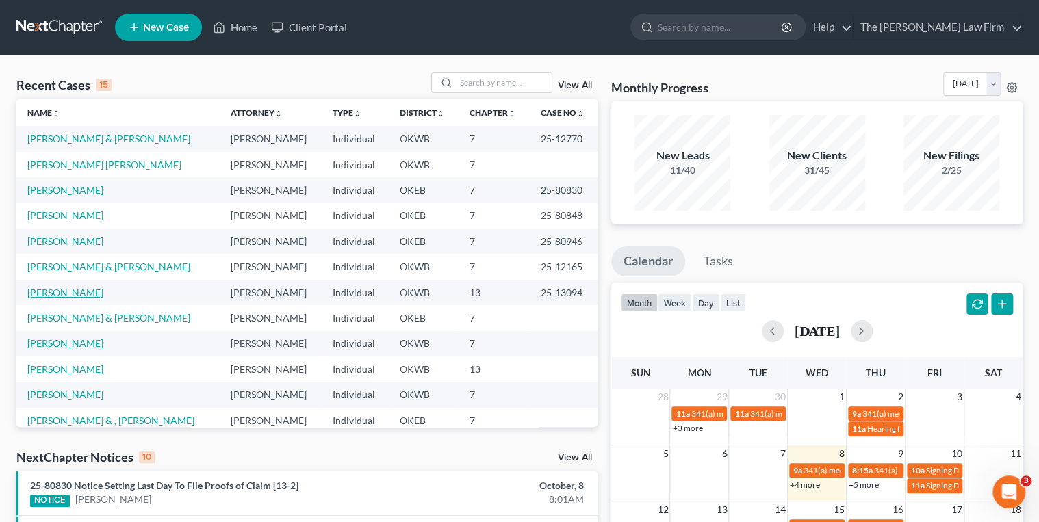
click at [68, 294] on link "[PERSON_NAME]" at bounding box center [65, 293] width 76 height 12
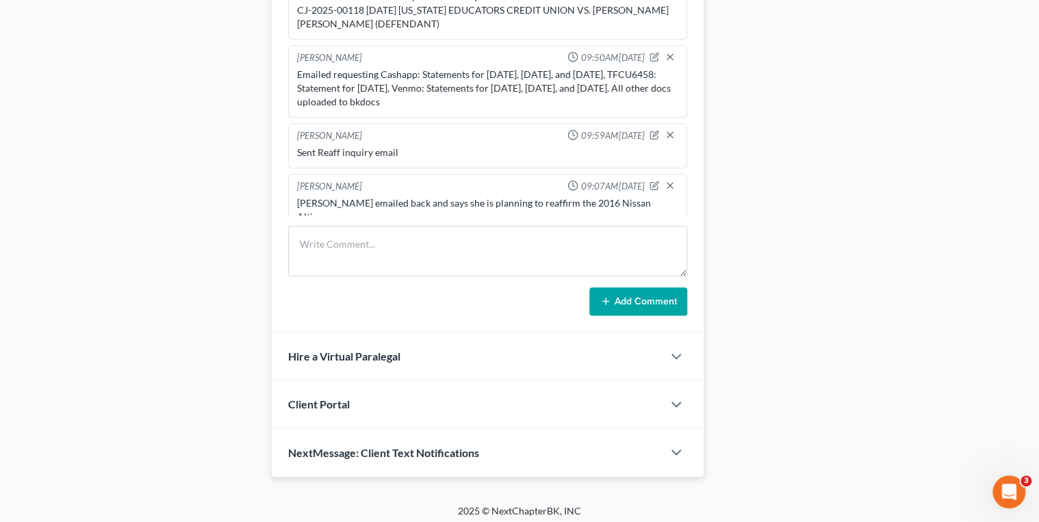
scroll to position [687, 0]
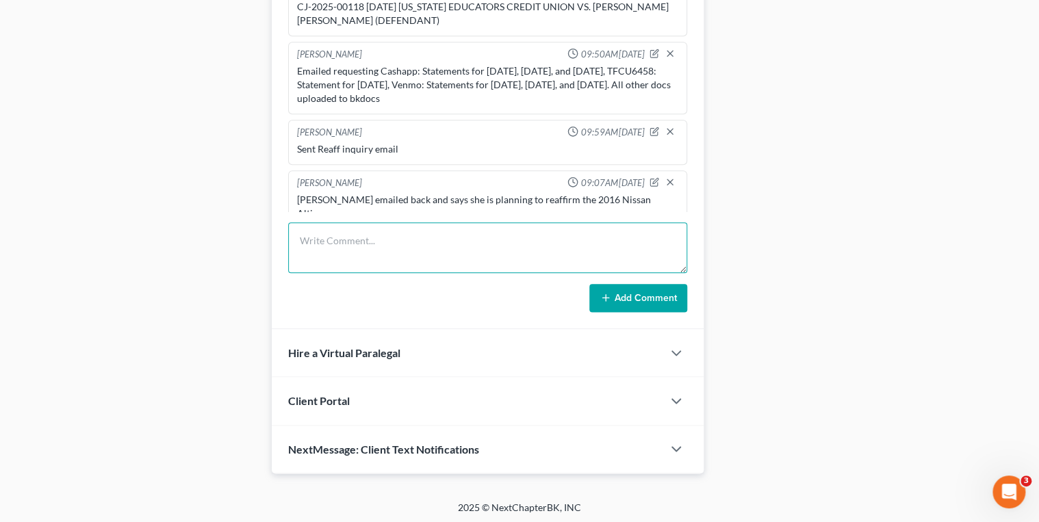
click at [336, 233] on textarea at bounding box center [488, 247] width 400 height 51
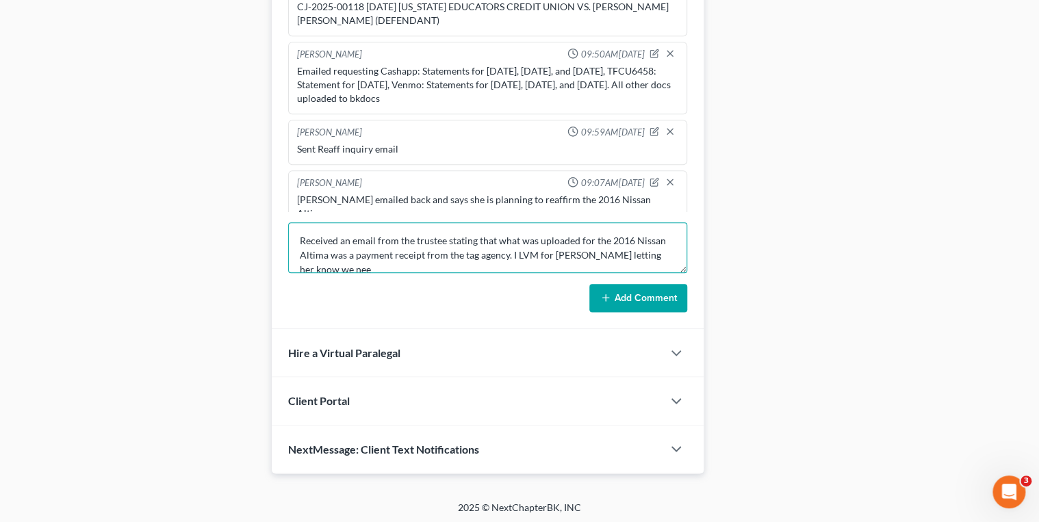
scroll to position [2, 0]
type textarea "Received an email from the trustee stating that what was uploaded for the 2016 …"
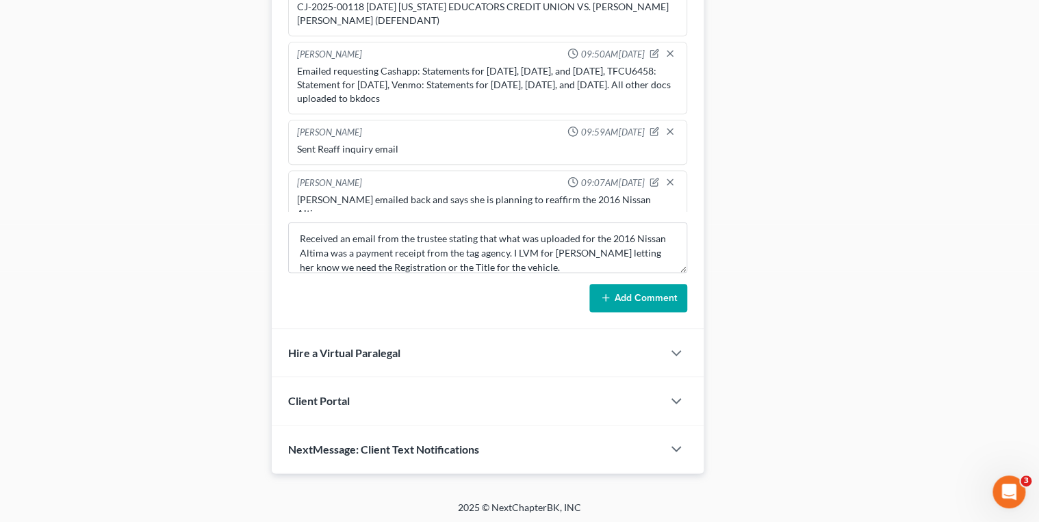
click at [651, 296] on button "Add Comment" at bounding box center [638, 298] width 98 height 29
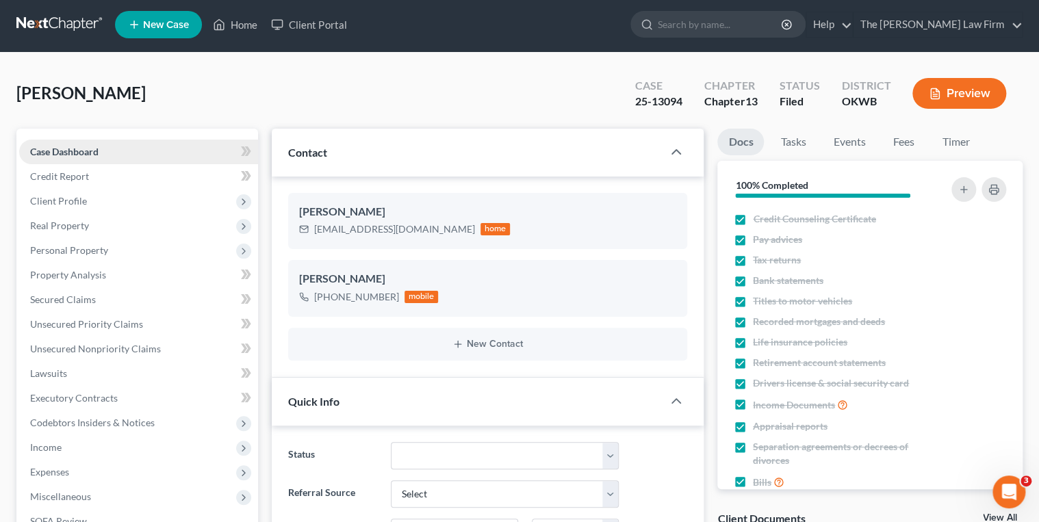
scroll to position [0, 0]
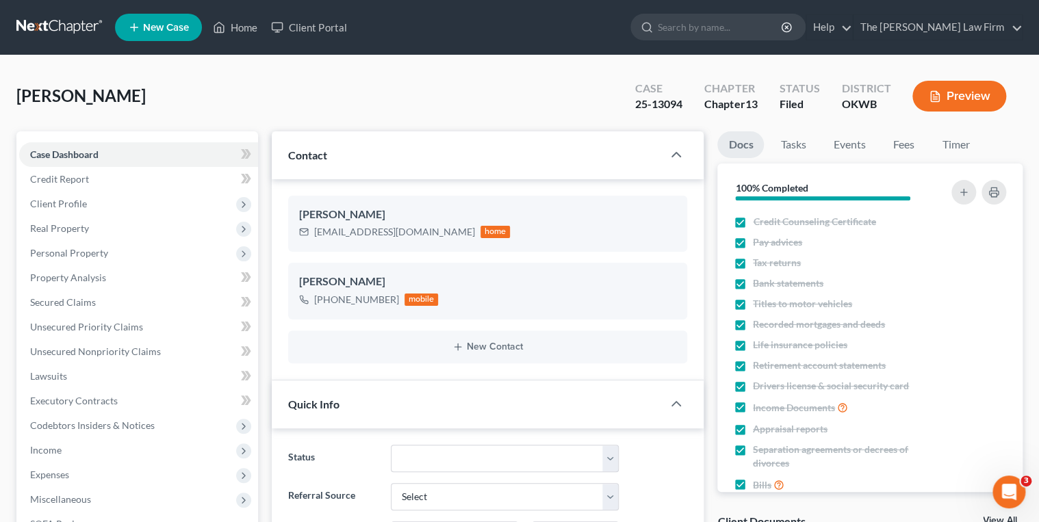
click at [62, 20] on link at bounding box center [60, 27] width 88 height 25
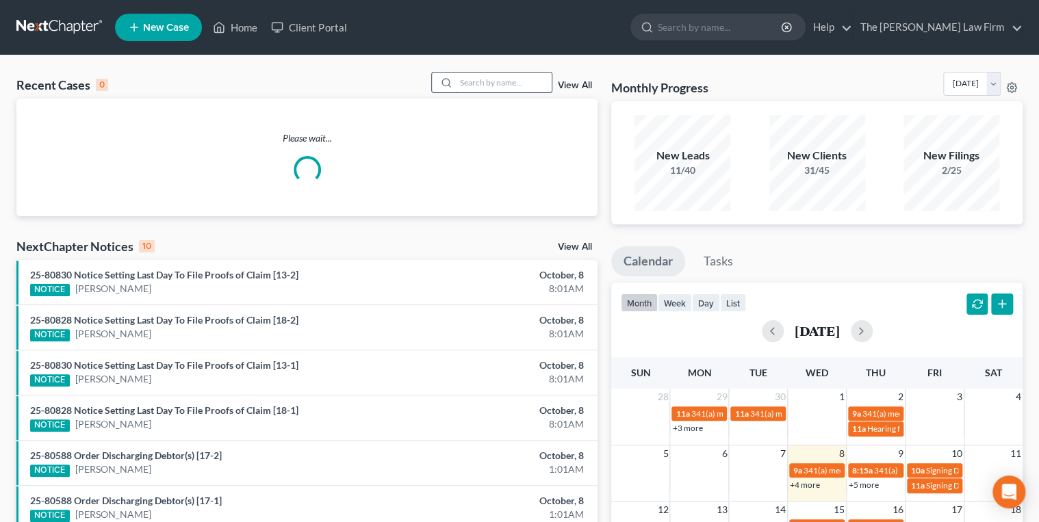
click at [463, 78] on input "search" at bounding box center [504, 83] width 96 height 20
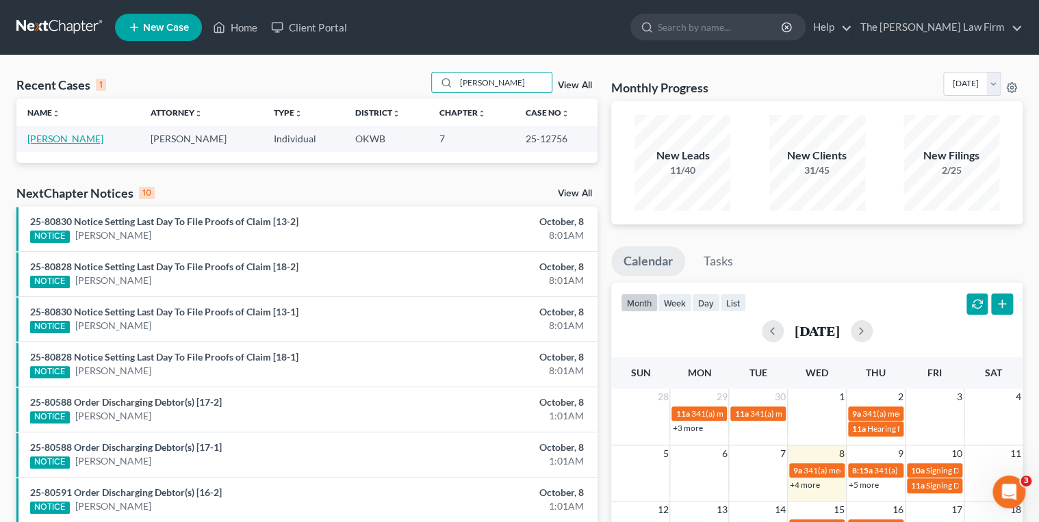
type input "[PERSON_NAME]"
click at [86, 141] on link "[PERSON_NAME]" at bounding box center [65, 139] width 76 height 12
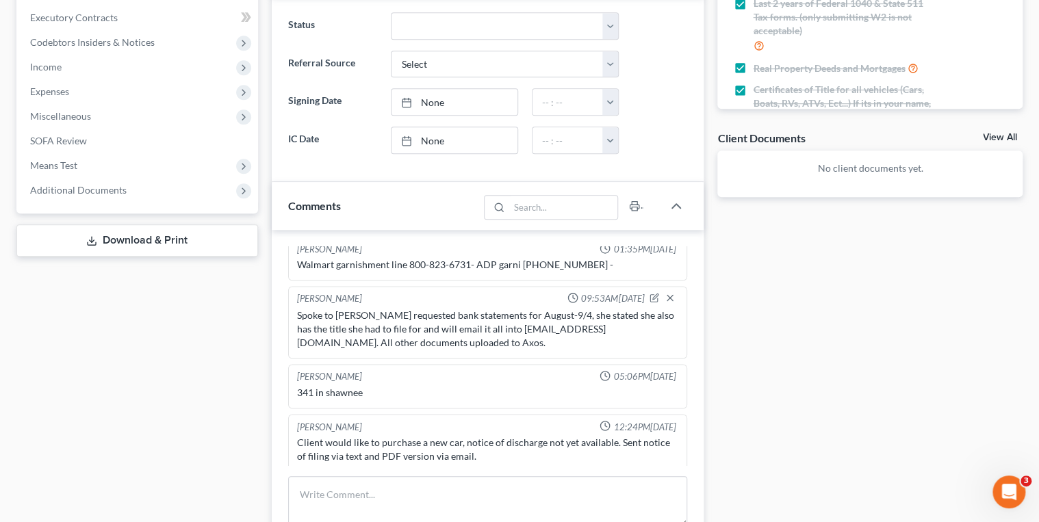
scroll to position [190, 0]
click at [108, 193] on span "Additional Documents" at bounding box center [78, 190] width 96 height 12
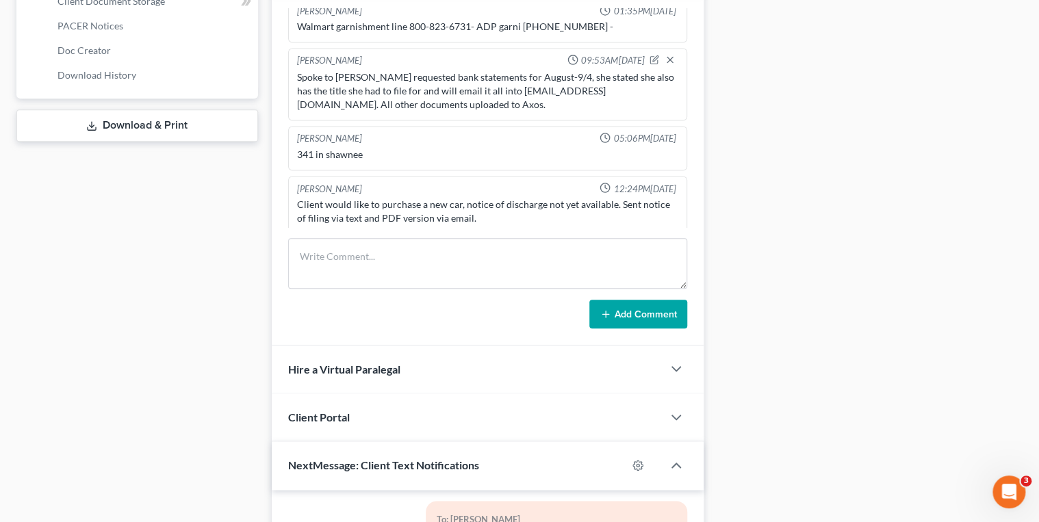
scroll to position [657, 0]
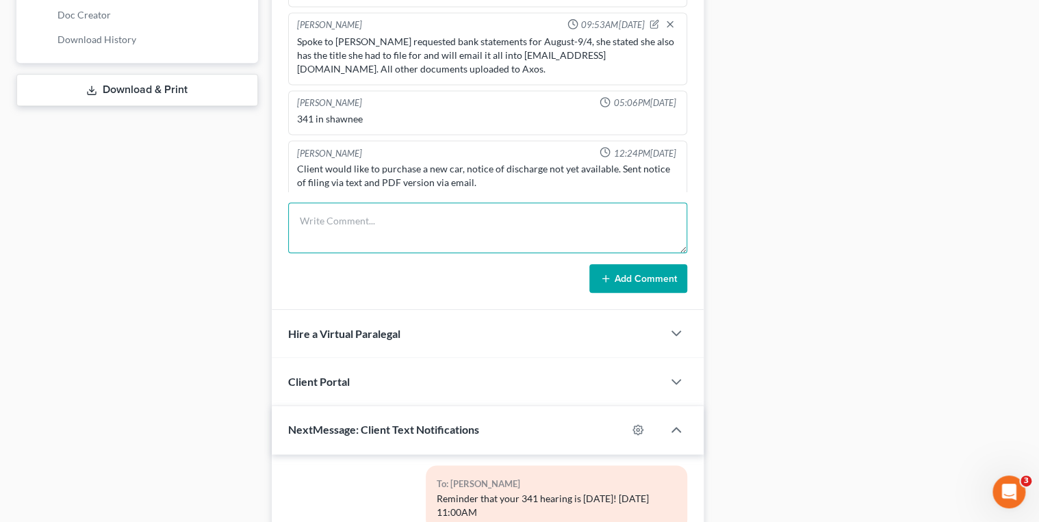
click at [370, 226] on textarea at bounding box center [488, 228] width 400 height 51
paste textarea "Cash App Aug 1 through DOF Onepay Aug 1 through DOF TFCU Aug 1 through DOF"
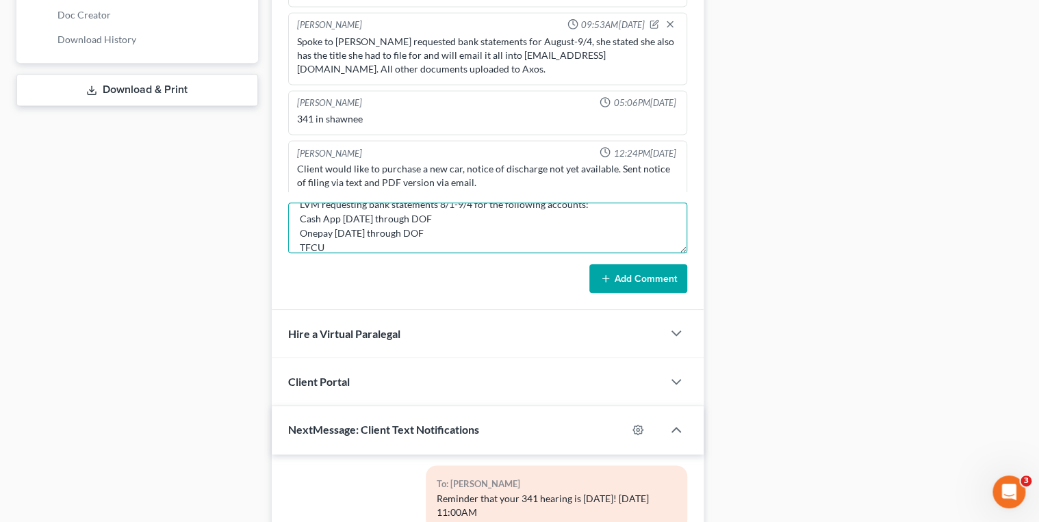
click at [430, 229] on textarea "LVM requesting bank statements 8/1-9/4 for the following accounts: Cash App Aug…" at bounding box center [488, 228] width 400 height 51
click at [430, 216] on textarea "LVM requesting bank statements 8/1-9/4 for the following accounts: Cash App Aug…" at bounding box center [488, 228] width 400 height 51
type textarea "LVM requesting bank statements 8/1-9/4 for the following accounts: Cash App One…"
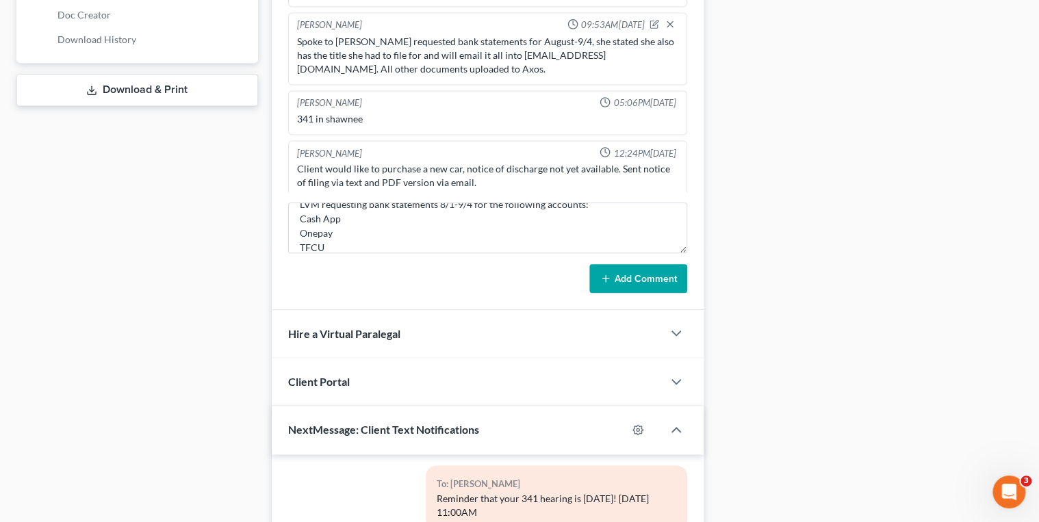
click at [609, 273] on icon at bounding box center [605, 278] width 11 height 11
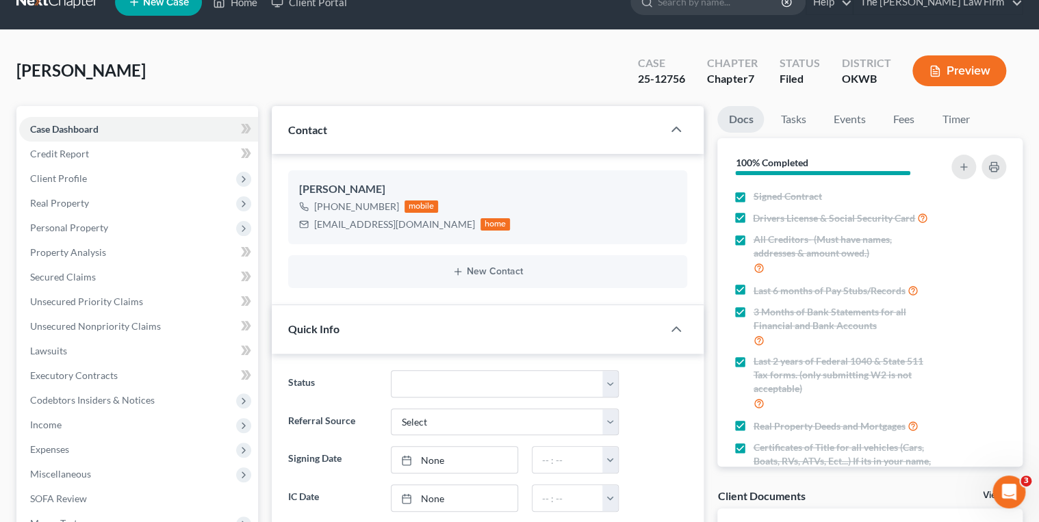
scroll to position [0, 0]
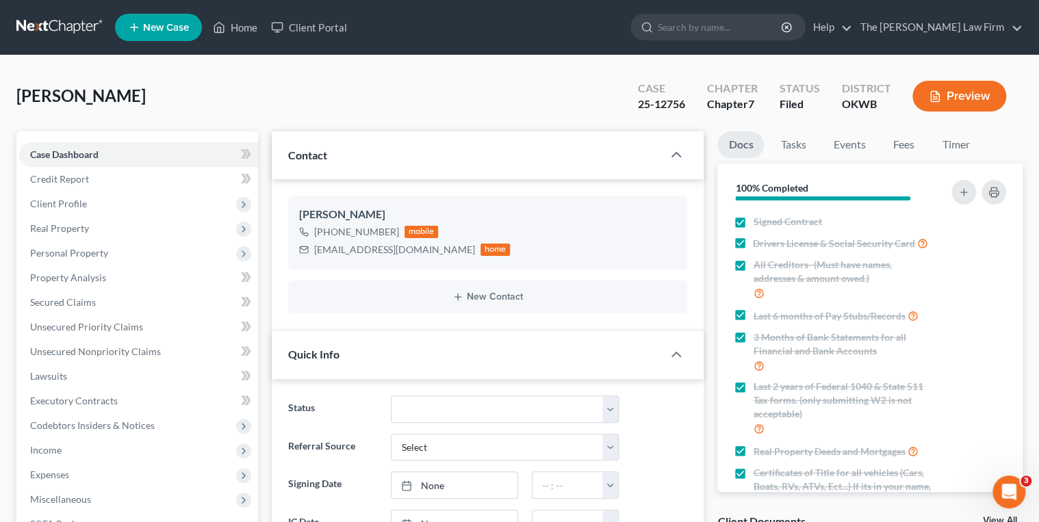
click at [77, 25] on link at bounding box center [60, 27] width 88 height 25
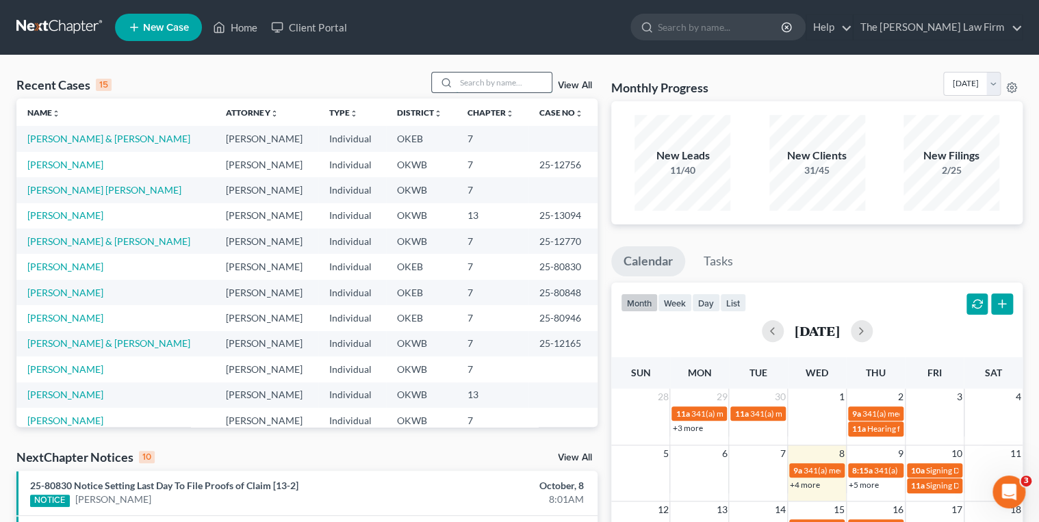
click at [476, 79] on input "search" at bounding box center [504, 83] width 96 height 20
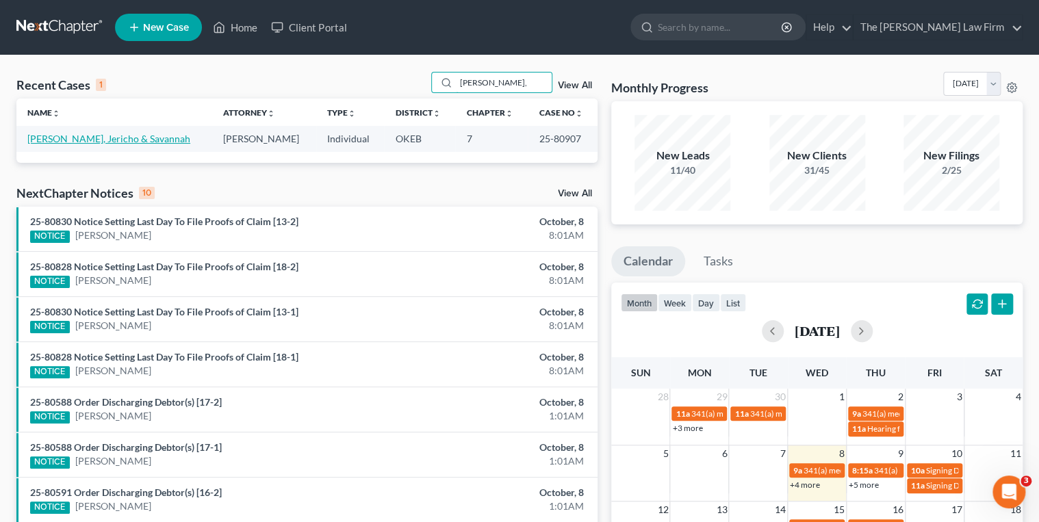
type input "[PERSON_NAME],"
click at [129, 139] on link "[PERSON_NAME], Jericho & Savannah" at bounding box center [108, 139] width 163 height 12
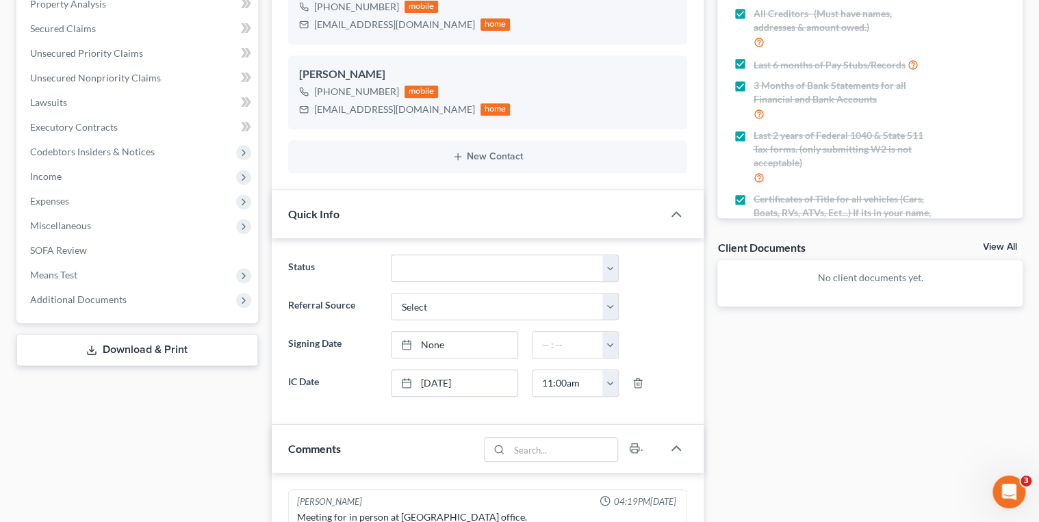
scroll to position [1209, 0]
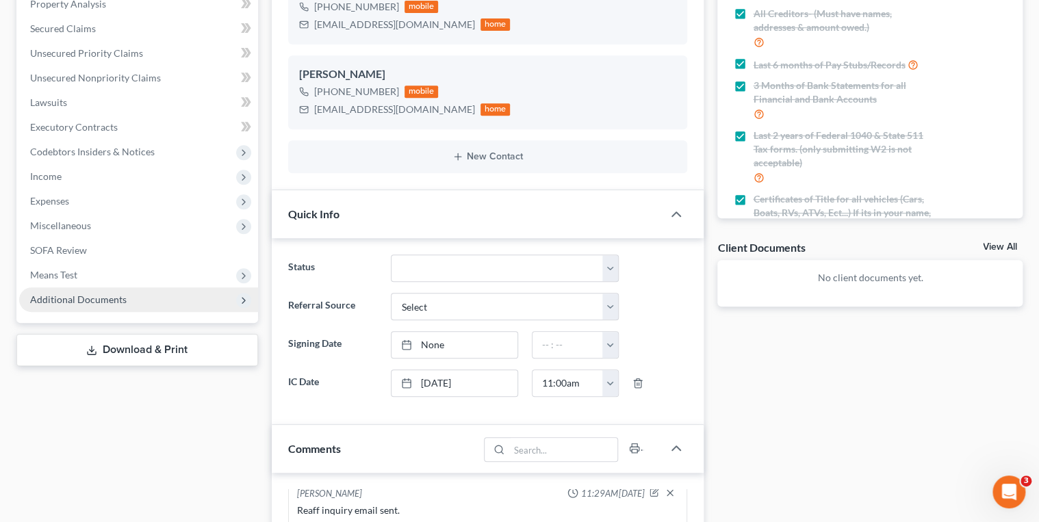
click at [84, 300] on span "Additional Documents" at bounding box center [78, 300] width 96 height 12
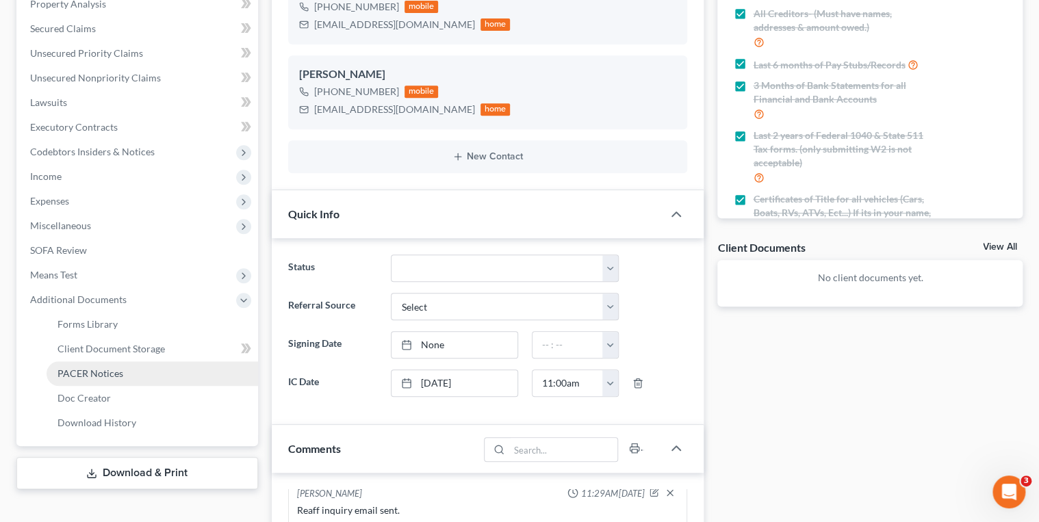
click at [92, 375] on span "PACER Notices" at bounding box center [90, 373] width 66 height 12
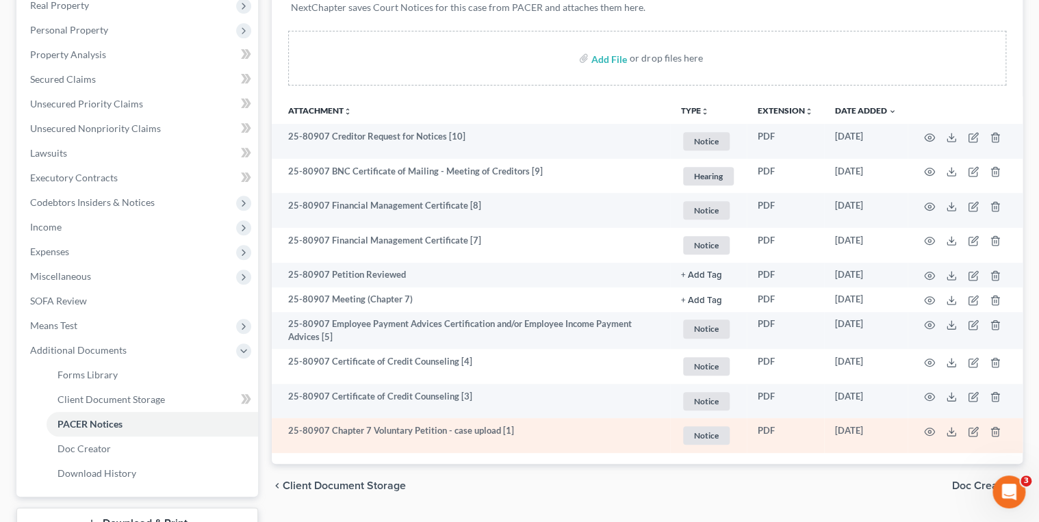
scroll to position [292, 0]
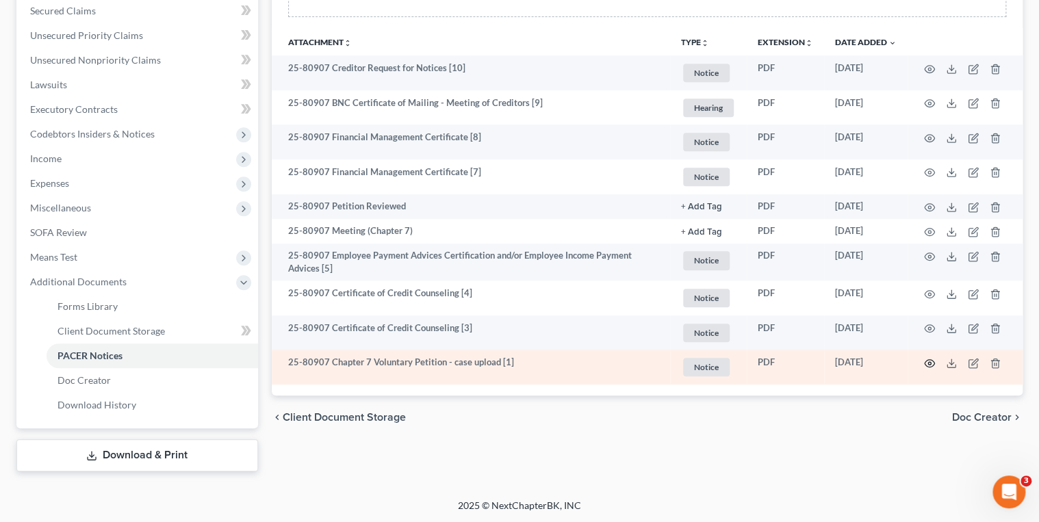
click at [925, 361] on icon "button" at bounding box center [929, 363] width 10 height 8
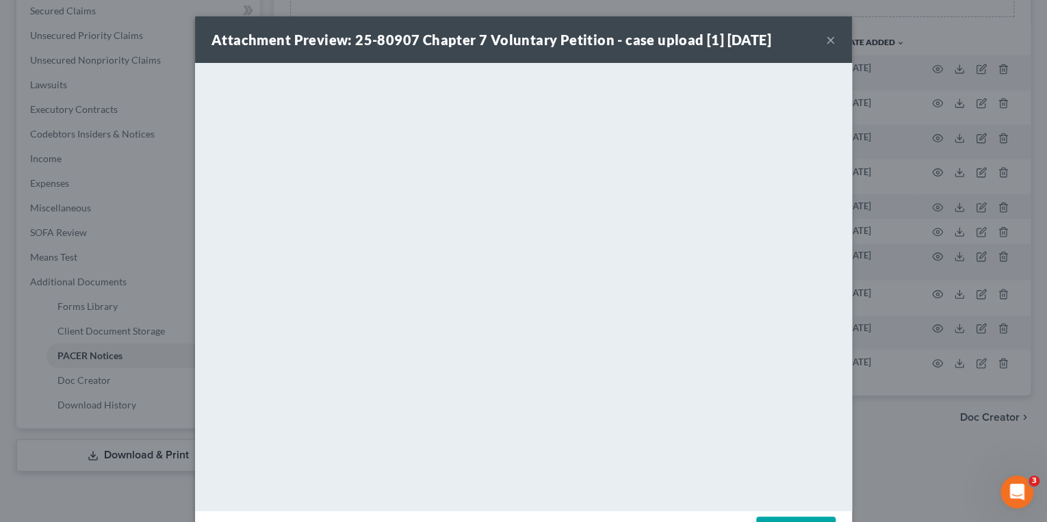
click at [826, 36] on button "×" at bounding box center [831, 39] width 10 height 16
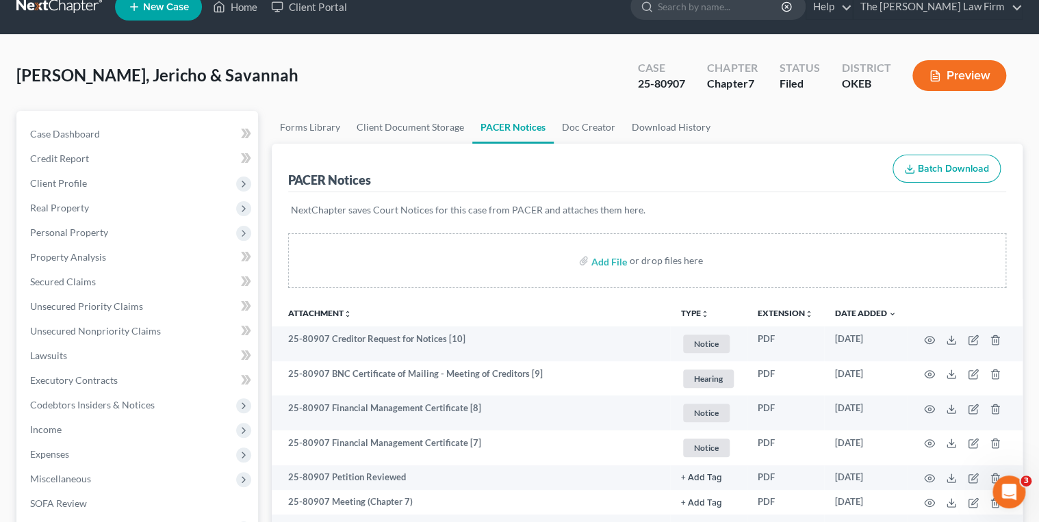
scroll to position [0, 0]
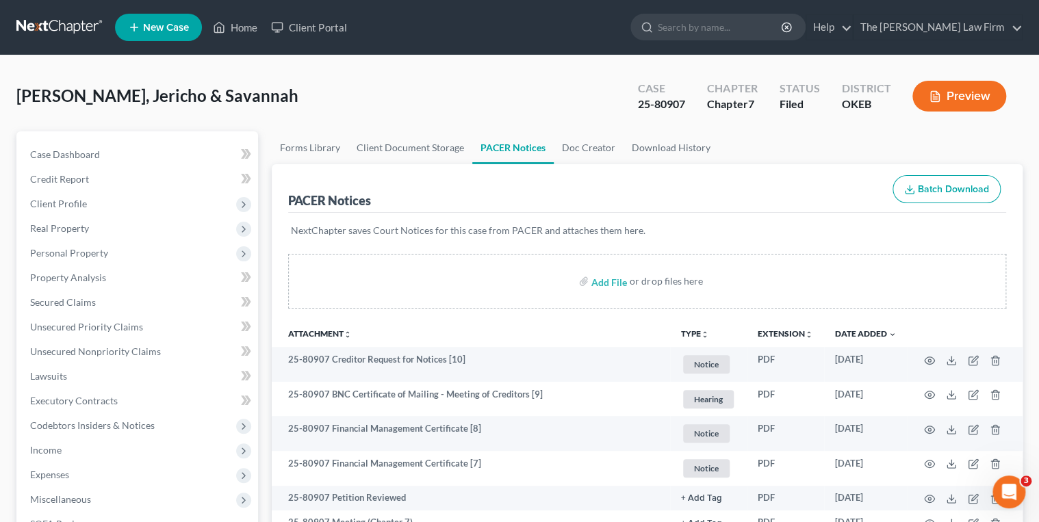
click at [40, 22] on link at bounding box center [60, 27] width 88 height 25
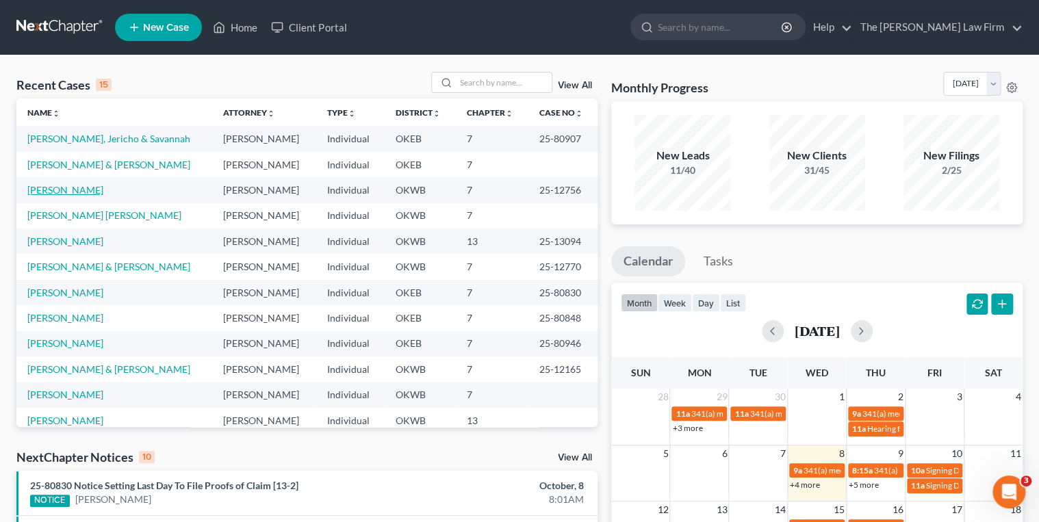
click at [47, 187] on link "[PERSON_NAME]" at bounding box center [65, 190] width 76 height 12
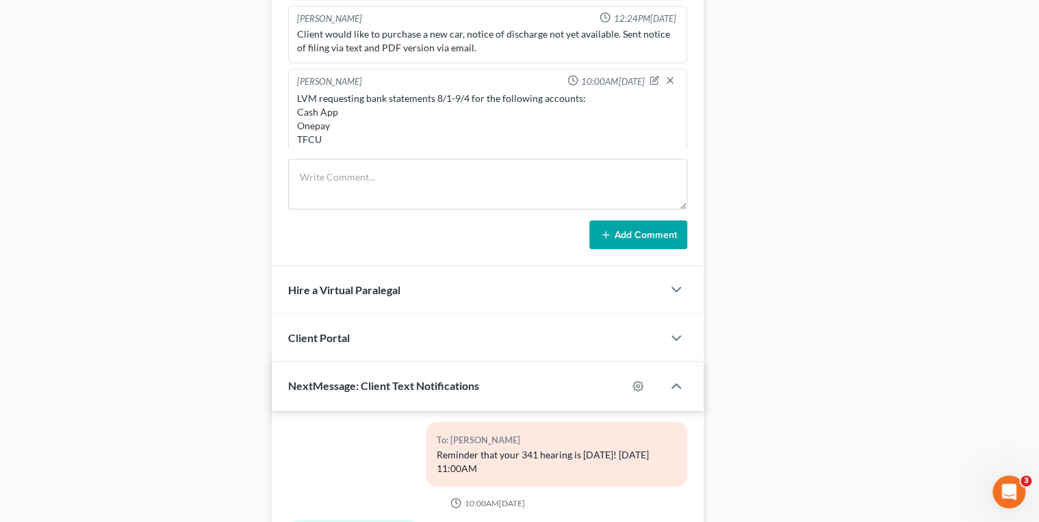
scroll to position [708, 0]
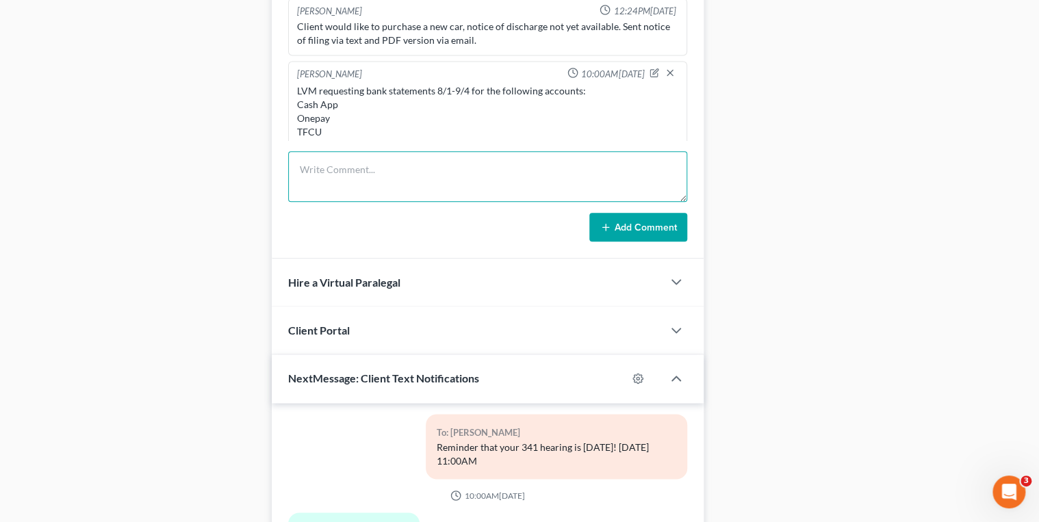
click at [446, 172] on textarea at bounding box center [488, 176] width 400 height 51
type textarea "e"
type textarea "Elizabeth called back and stated that she will get the bank statements printed …"
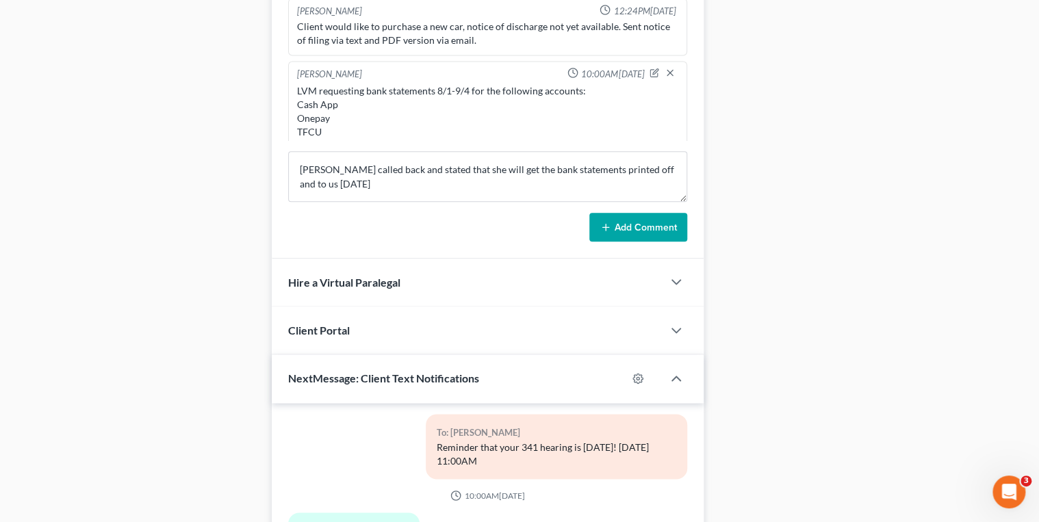
click at [652, 227] on button "Add Comment" at bounding box center [638, 227] width 98 height 29
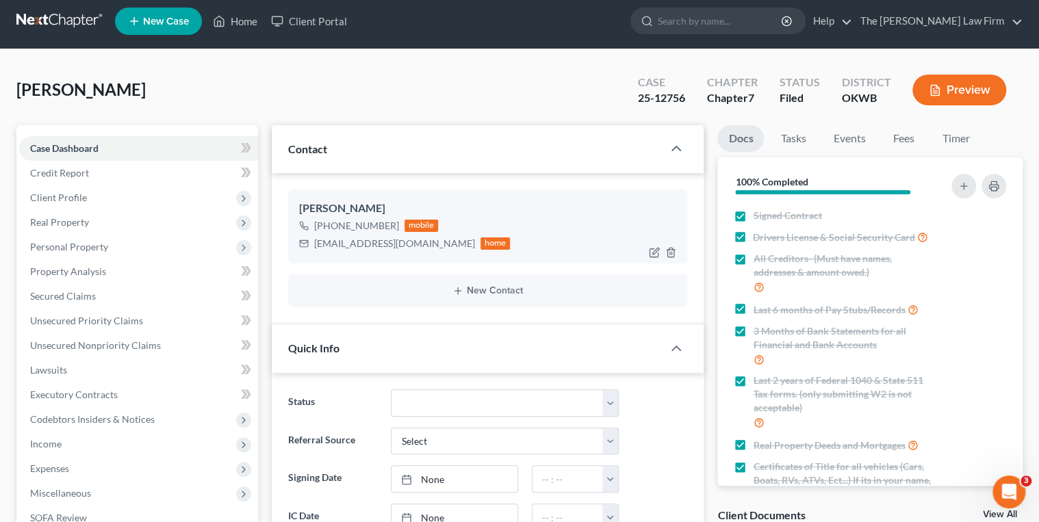
scroll to position [0, 0]
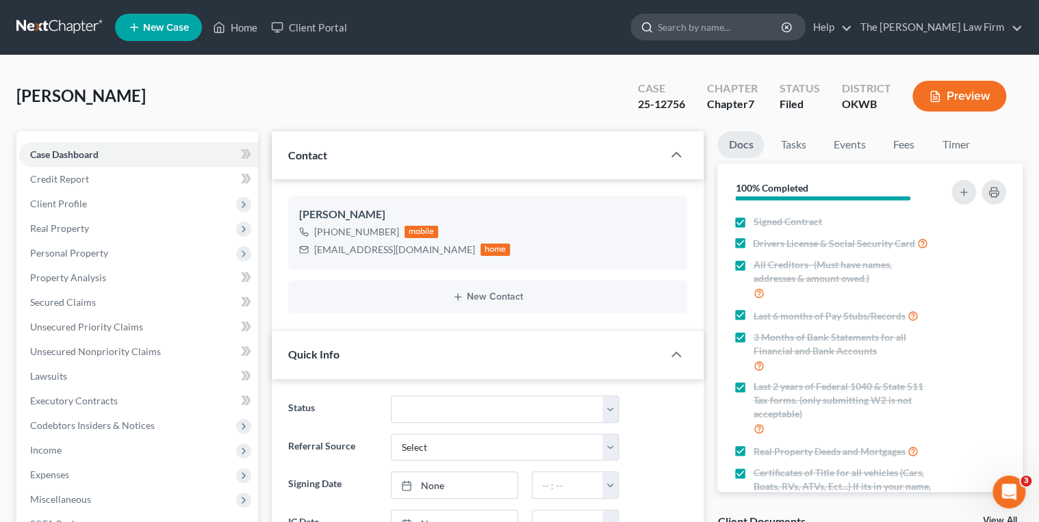
click at [712, 24] on input "search" at bounding box center [720, 26] width 125 height 25
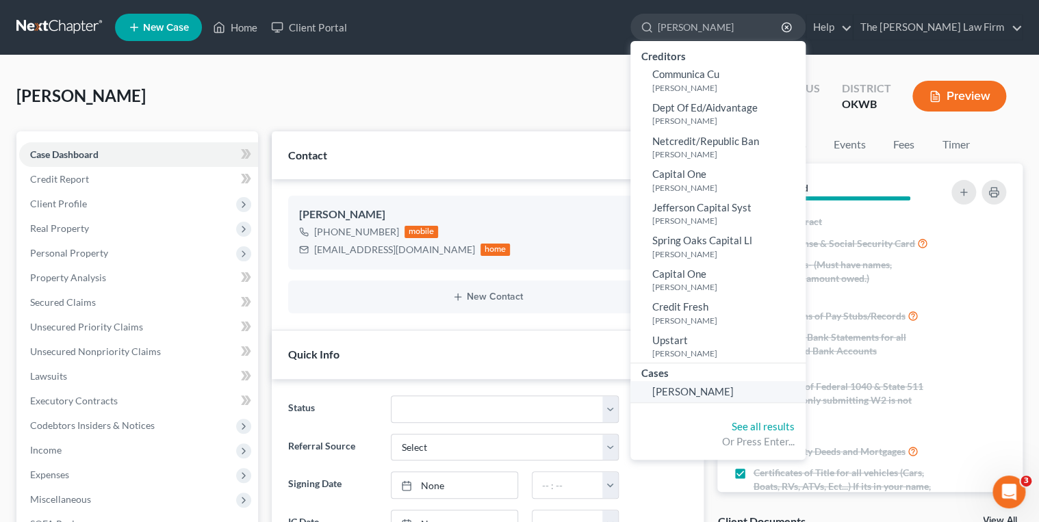
type input "[PERSON_NAME]"
click at [717, 385] on span "[PERSON_NAME]" at bounding box center [692, 391] width 81 height 12
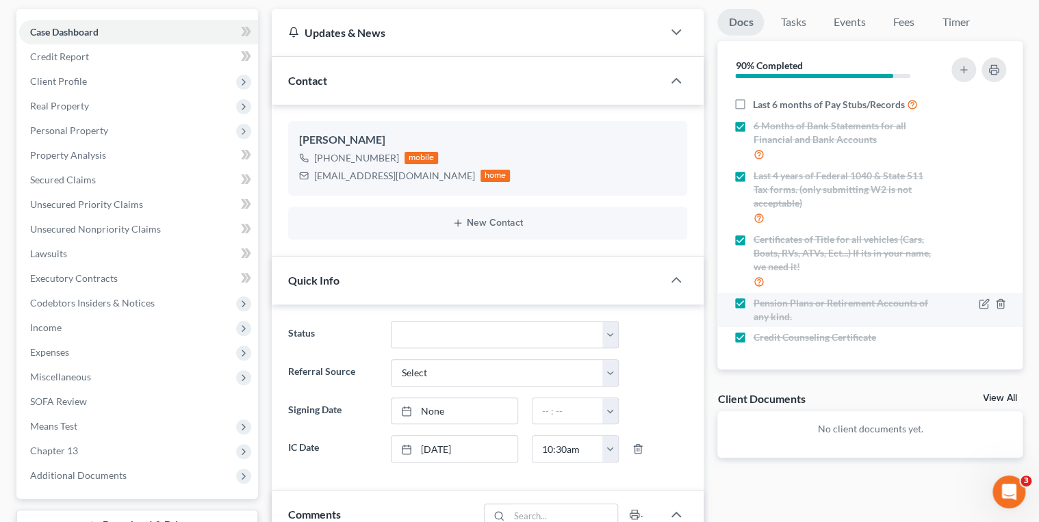
scroll to position [164, 0]
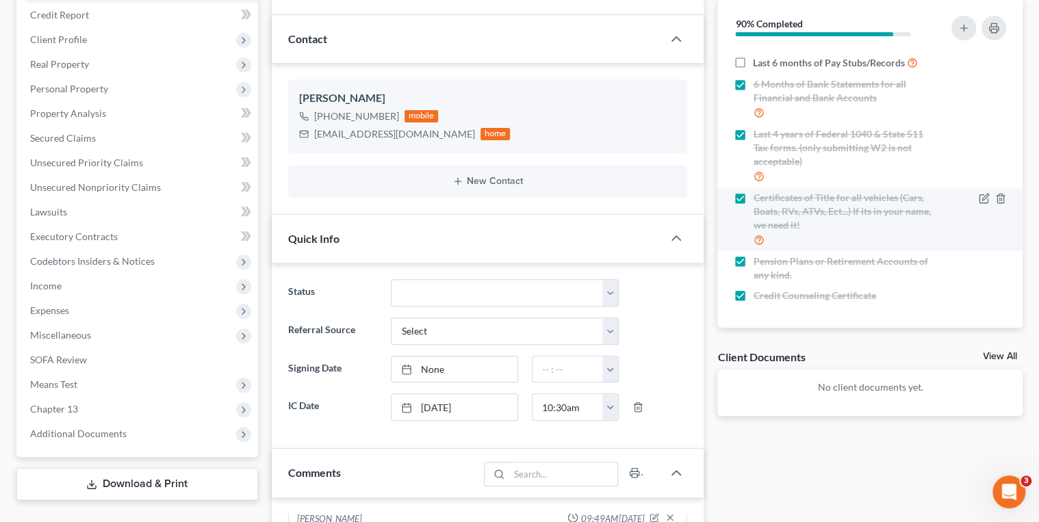
click at [753, 200] on label "Certificates of Title for all vehicles (Cars, Boats, RVs, ATVs, Ect...) If its …" at bounding box center [843, 219] width 181 height 57
click at [758, 200] on input "Certificates of Title for all vehicles (Cars, Boats, RVs, ATVs, Ect...) If its …" at bounding box center [762, 195] width 9 height 9
checkbox input "false"
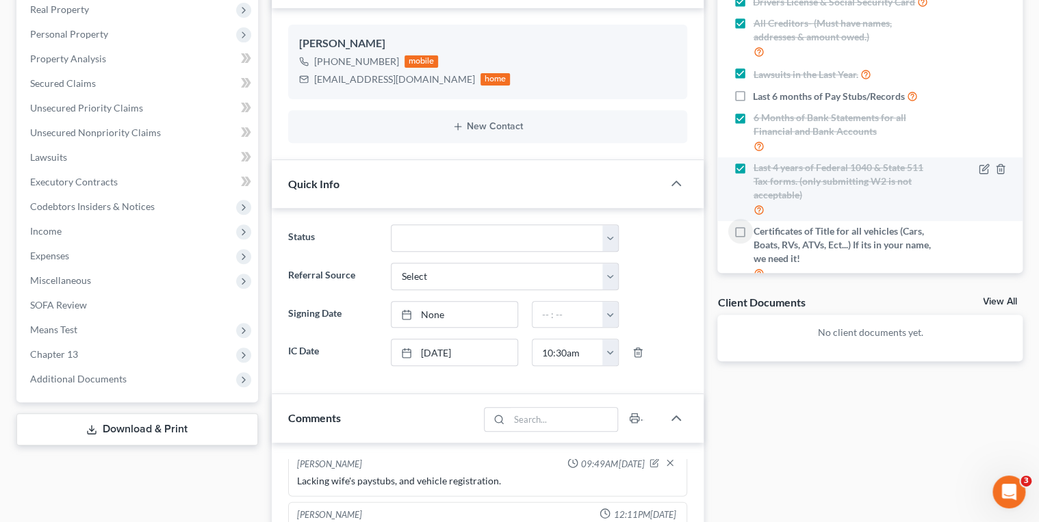
scroll to position [24, 0]
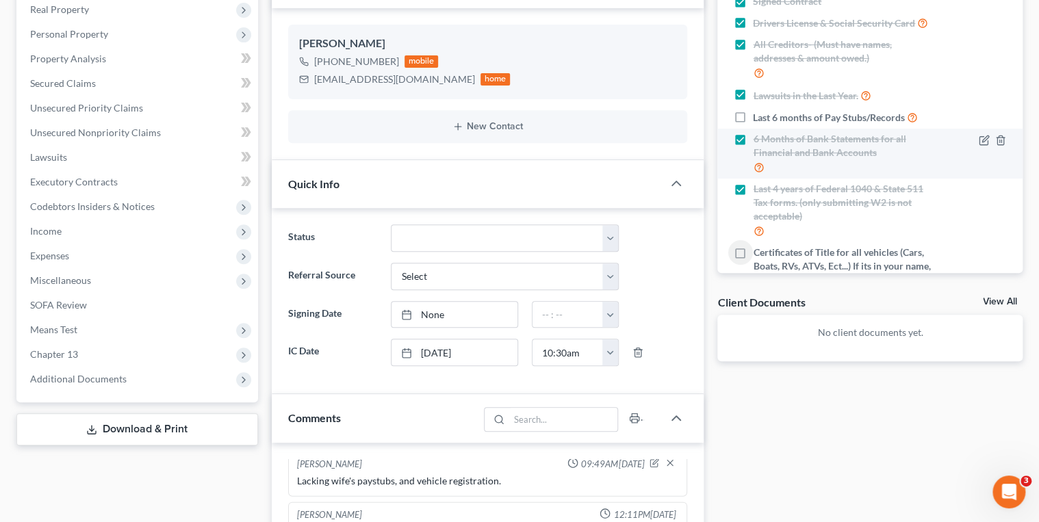
click at [753, 138] on label "6 Months of Bank Statements for all Financial and Bank Accounts" at bounding box center [843, 153] width 181 height 43
click at [758, 138] on input "6 Months of Bank Statements for all Financial and Bank Accounts" at bounding box center [762, 136] width 9 height 9
checkbox input "false"
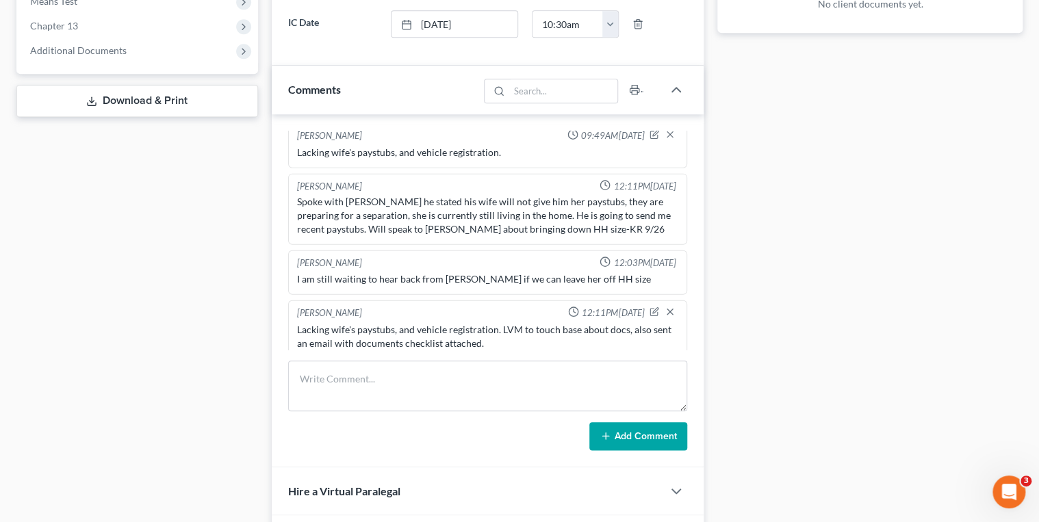
scroll to position [602, 0]
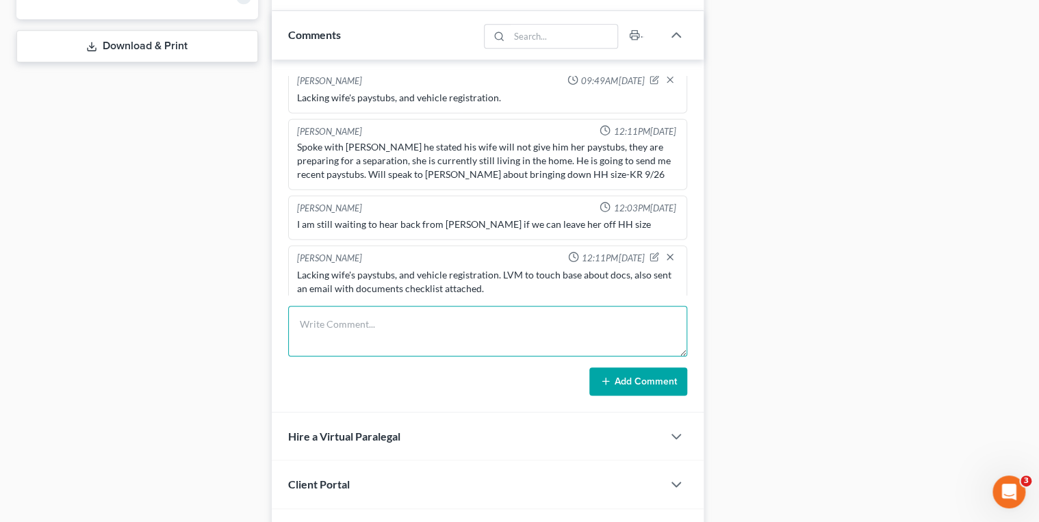
click at [454, 311] on textarea at bounding box center [488, 331] width 400 height 51
paste textarea "vehicle registration (s), bank statements for September, and Paystubs received …"
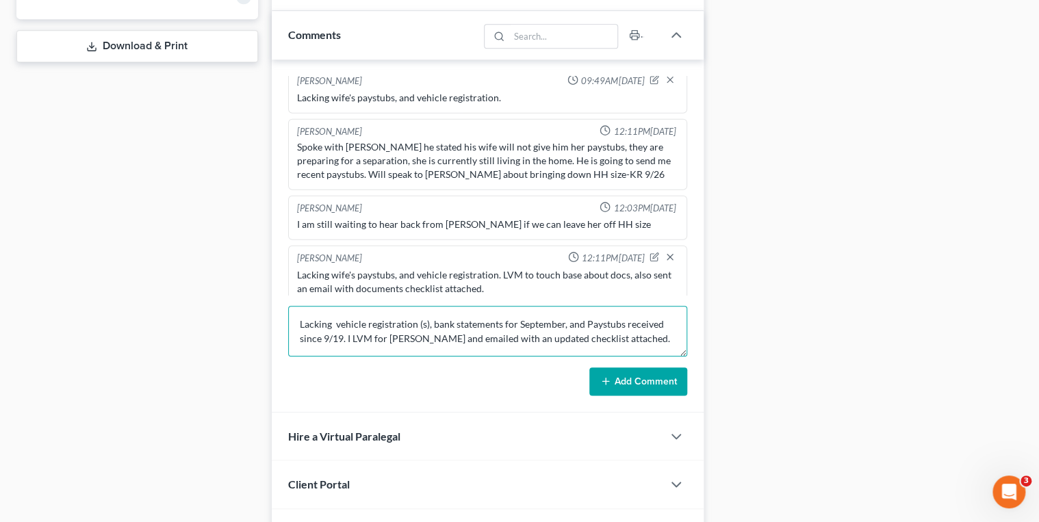
click at [423, 331] on textarea "Lacking vehicle registration (s), bank statements for September, and Paystubs r…" at bounding box center [488, 331] width 400 height 51
type textarea "Lacking vehicle registration (s), bank statements for September, and Paystubs r…"
click at [609, 381] on line at bounding box center [606, 381] width 6 height 0
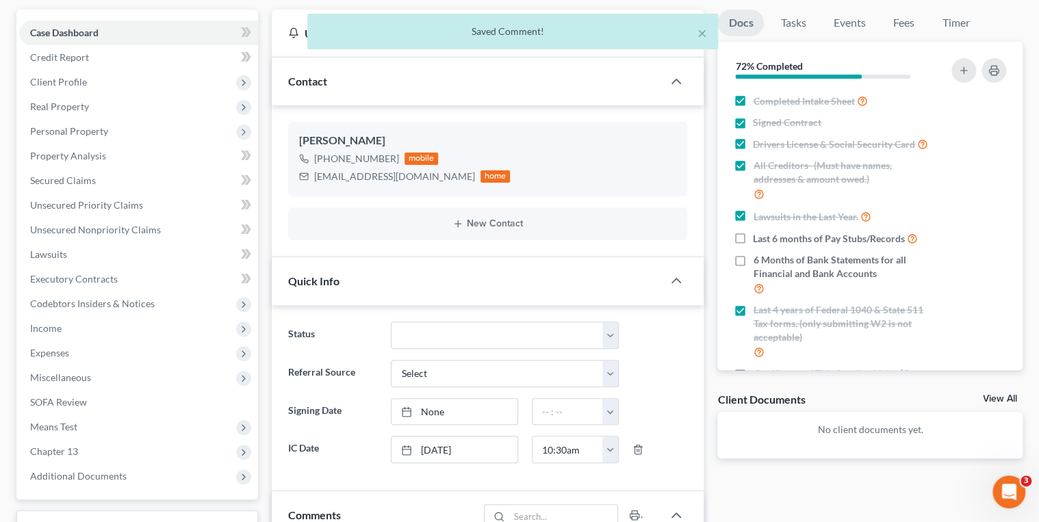
scroll to position [0, 0]
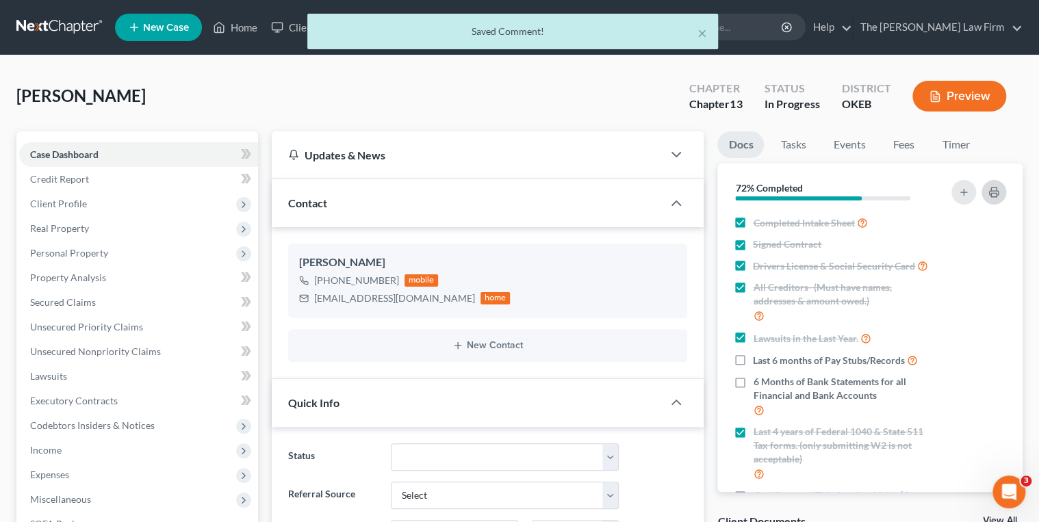
click at [989, 193] on icon "button" at bounding box center [993, 192] width 11 height 11
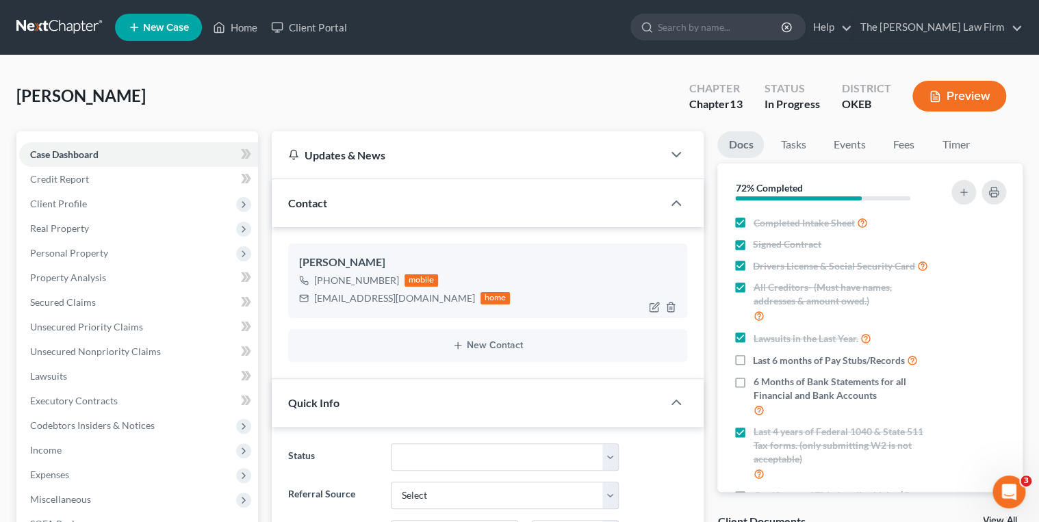
click at [343, 302] on div "Cecalwilson@gmail.com" at bounding box center [394, 299] width 161 height 14
copy div "Cecalwilson@gmail.com"
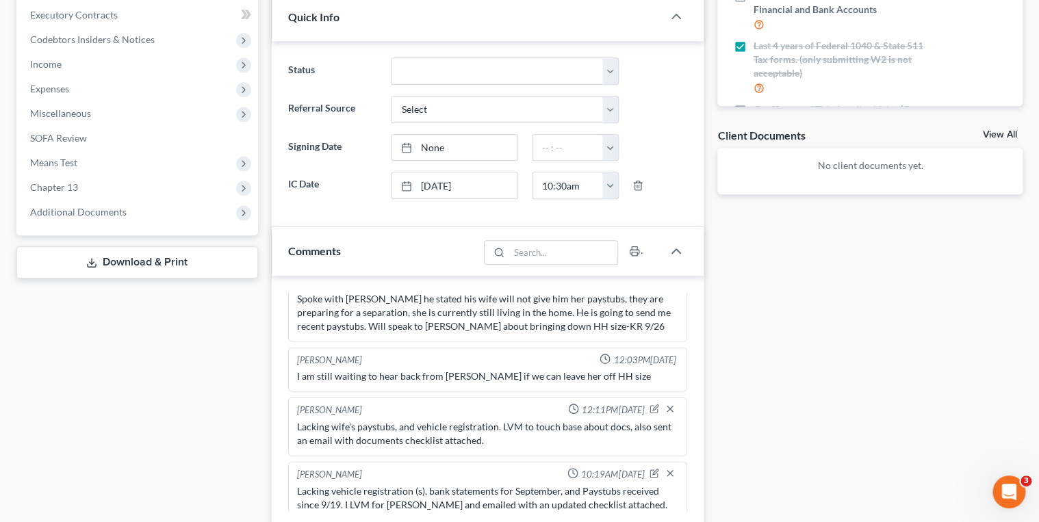
scroll to position [493, 0]
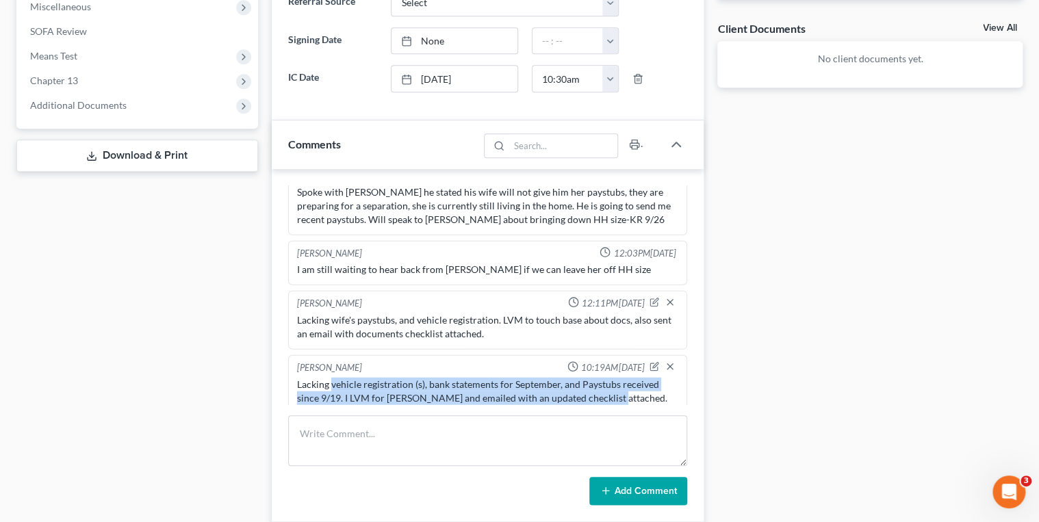
drag, startPoint x: 605, startPoint y: 385, endPoint x: 329, endPoint y: 377, distance: 275.9
click at [329, 377] on div "Lacking vehicle registration (s), bank statements for September, and Paystubs r…" at bounding box center [488, 390] width 382 height 27
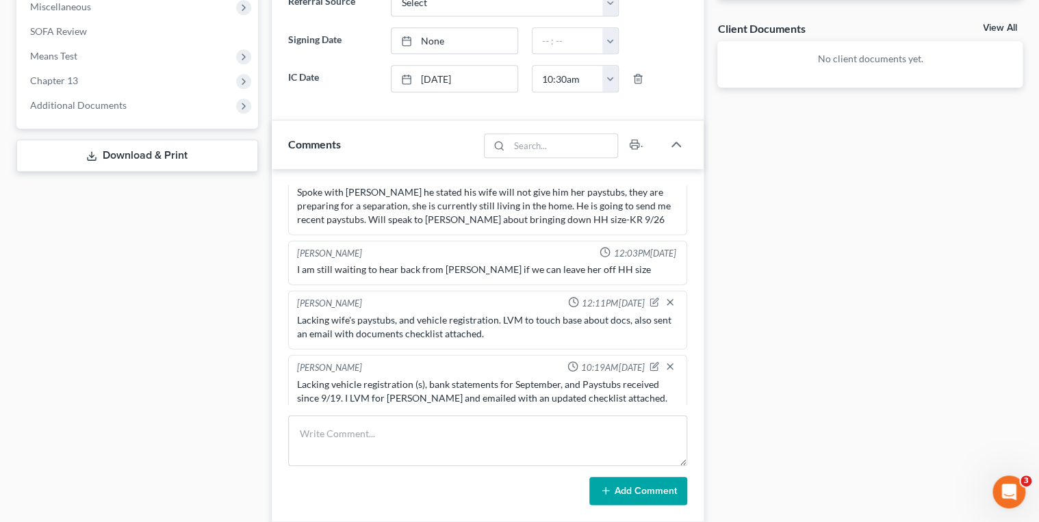
click at [610, 389] on div "Lacking vehicle registration (s), bank statements for September, and Paystubs r…" at bounding box center [488, 390] width 382 height 27
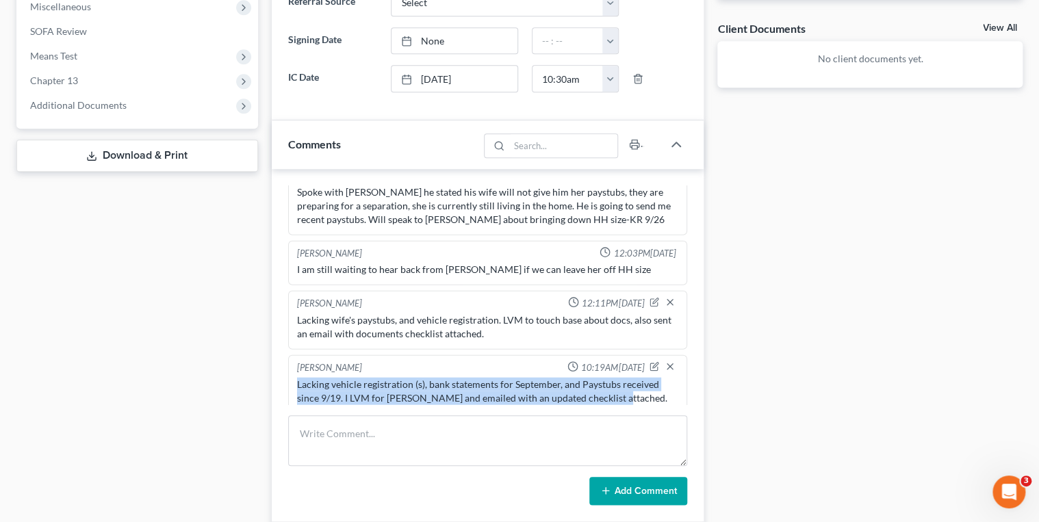
drag, startPoint x: 610, startPoint y: 386, endPoint x: 301, endPoint y: 374, distance: 308.8
click at [294, 374] on div "Lacking vehicle registration (s), bank statements for September, and Paystubs r…" at bounding box center [487, 390] width 387 height 33
copy div "Lacking vehicle registration (s), bank statements for September, and Paystubs r…"
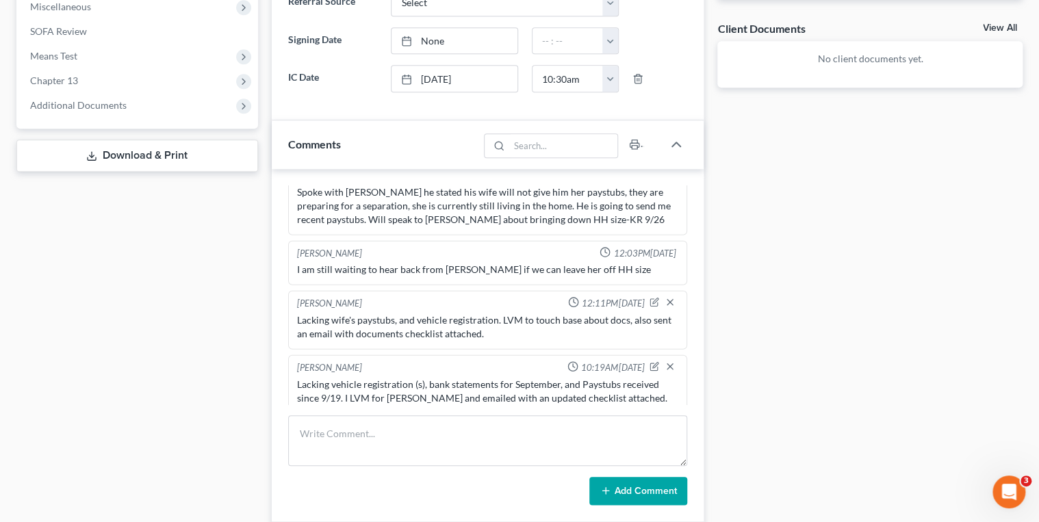
click at [796, 293] on div "Docs Tasks Events Fees Timer 72% Completed Nothing here yet! Completed Intake S…" at bounding box center [869, 153] width 319 height 1028
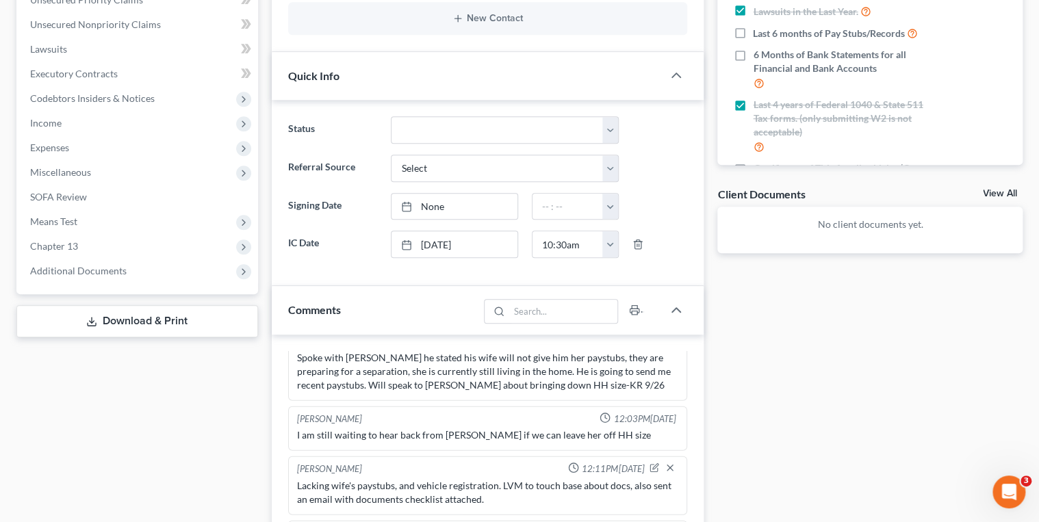
scroll to position [0, 0]
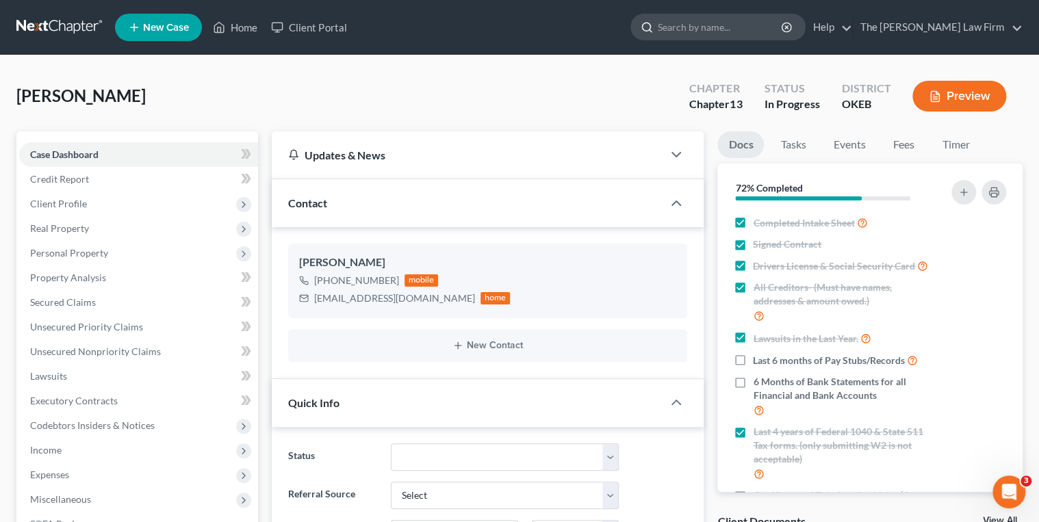
click at [746, 25] on input "search" at bounding box center [720, 26] width 125 height 25
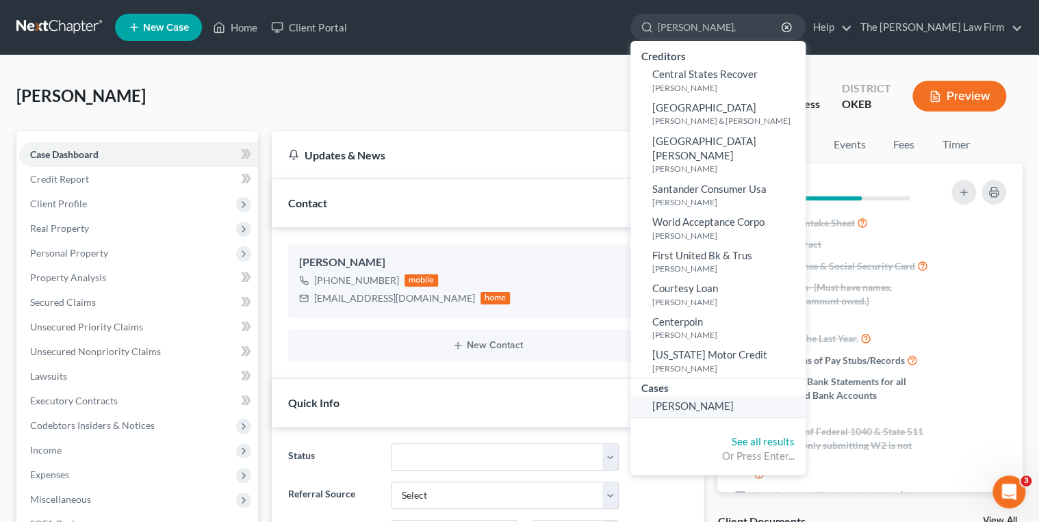
type input "Stringfellow,"
click at [734, 400] on span "[PERSON_NAME]" at bounding box center [692, 406] width 81 height 12
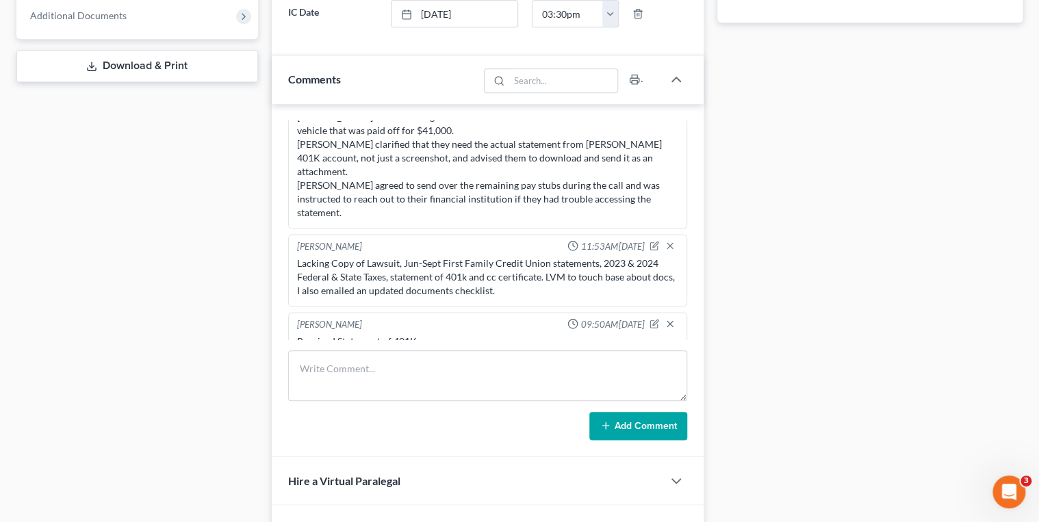
scroll to position [686, 0]
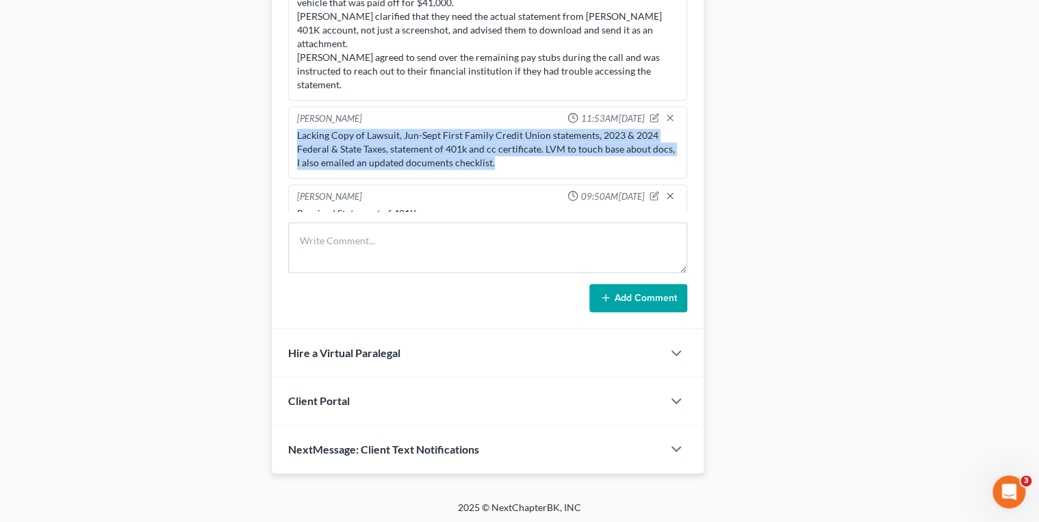
drag, startPoint x: 490, startPoint y: 142, endPoint x: 293, endPoint y: 112, distance: 199.4
click at [294, 126] on div "Lacking Copy of Lawsuit, Jun-Sept First Family Credit Union statements, 2023 & …" at bounding box center [487, 149] width 387 height 47
drag, startPoint x: 293, startPoint y: 112, endPoint x: 307, endPoint y: 116, distance: 14.1
copy div "Lacking Copy of Lawsuit, Jun-Sept First Family Credit Union statements, 2023 & …"
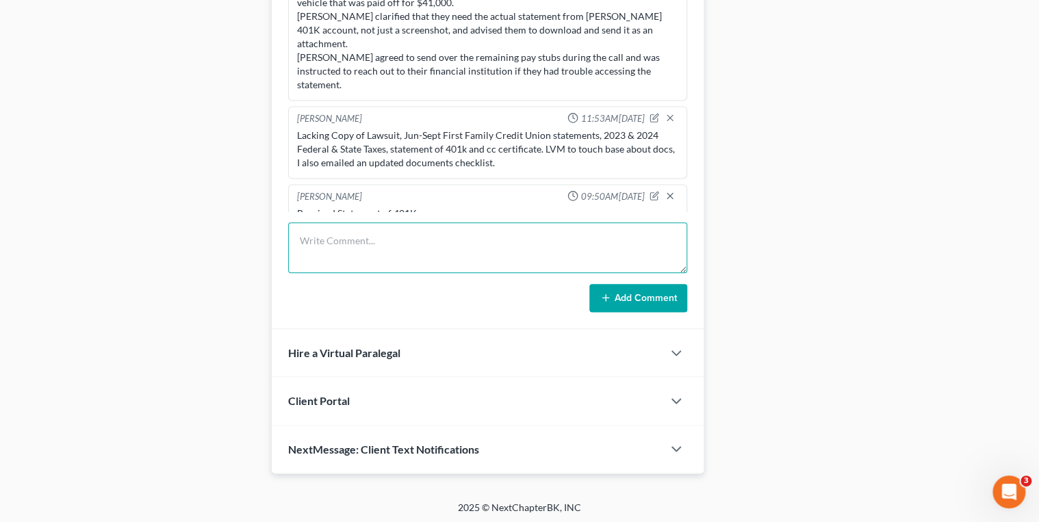
click at [345, 246] on textarea at bounding box center [488, 247] width 400 height 51
paste textarea "Lacking Copy of Lawsuit, Jun-Sept First Family Credit Union statements, 2023 & …"
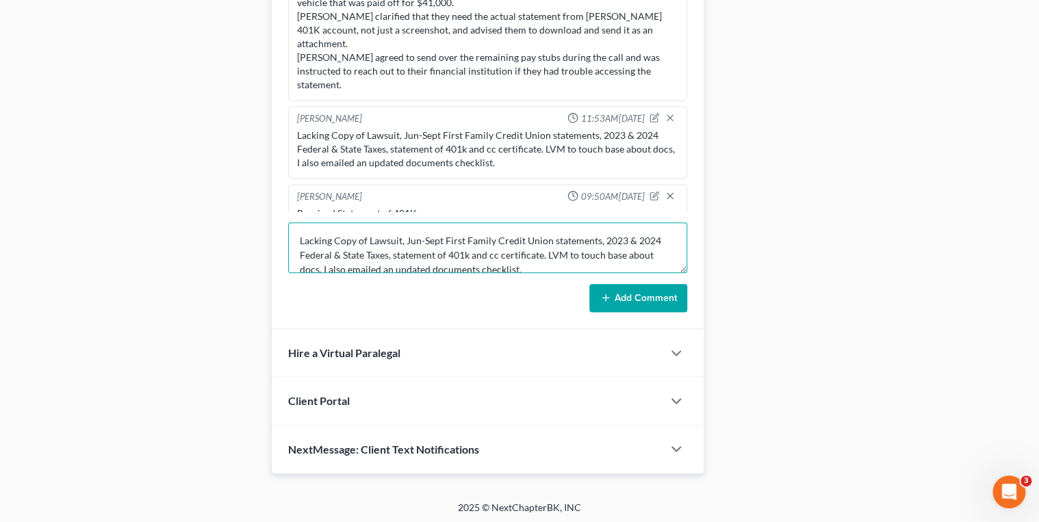
scroll to position [3, 0]
click at [471, 252] on textarea "Lacking Copy of Lawsuit, Jun-Sept First Family Credit Union statements, 2023 & …" at bounding box center [488, 247] width 400 height 51
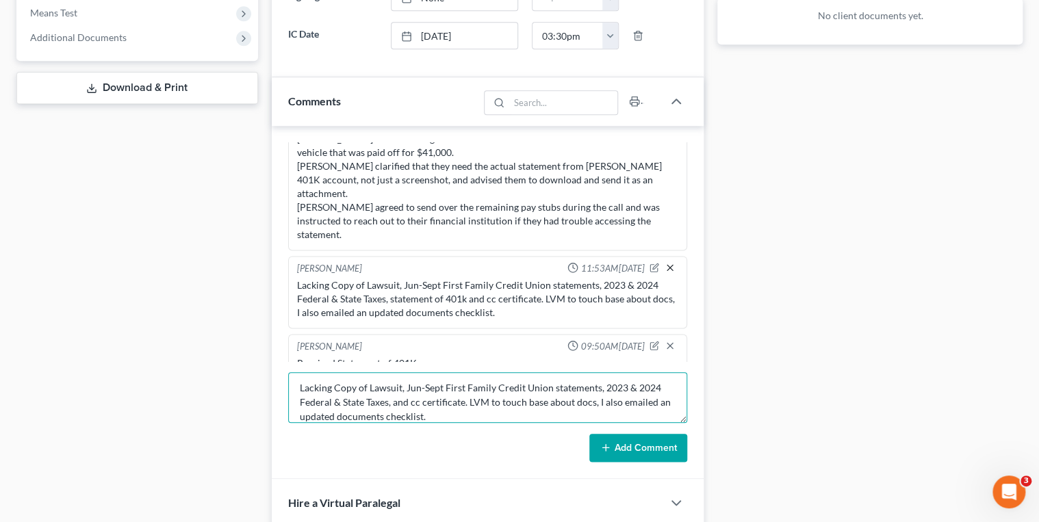
scroll to position [576, 0]
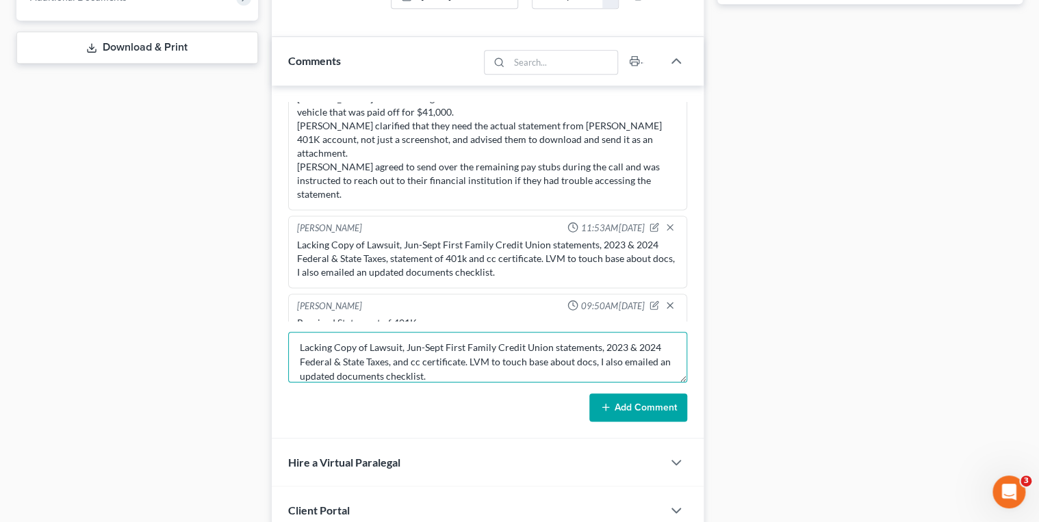
type textarea "Lacking Copy of Lawsuit, Jun-Sept First Family Credit Union statements, 2023 & …"
click at [649, 400] on button "Add Comment" at bounding box center [638, 407] width 98 height 29
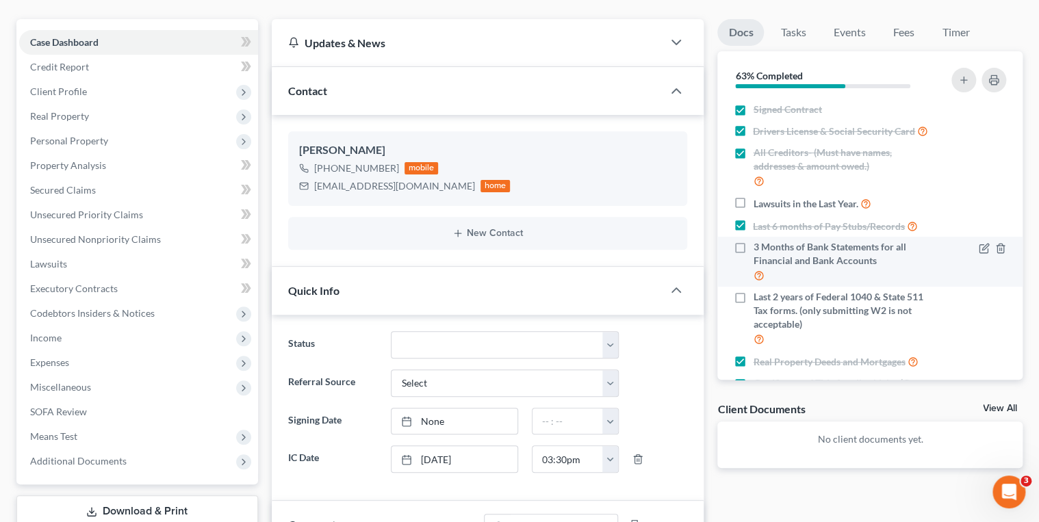
scroll to position [0, 0]
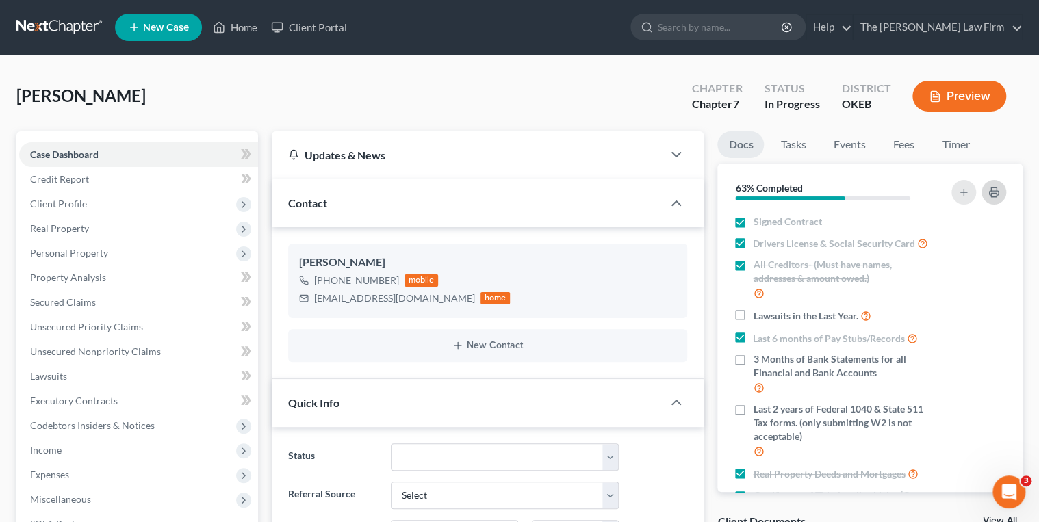
click at [1002, 185] on button "button" at bounding box center [993, 192] width 25 height 25
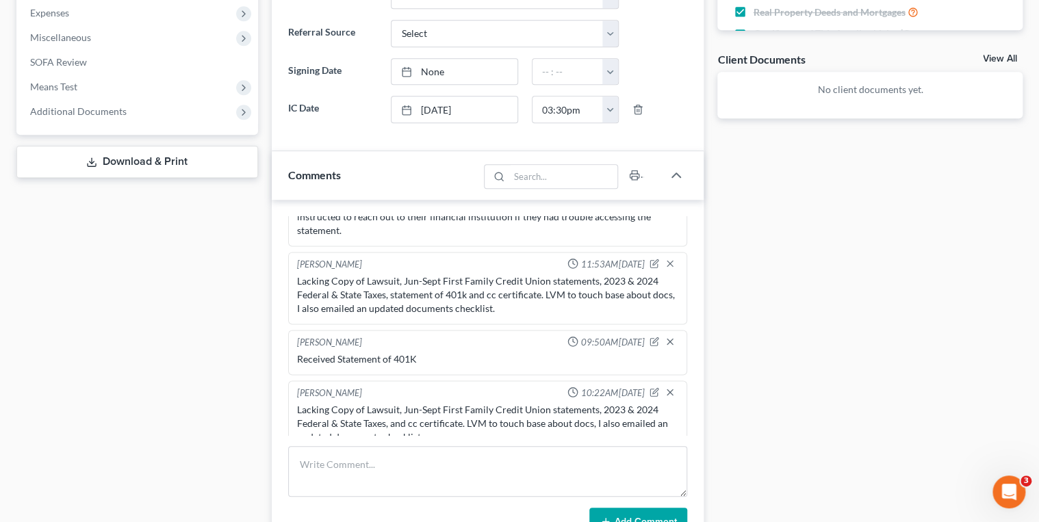
scroll to position [547, 0]
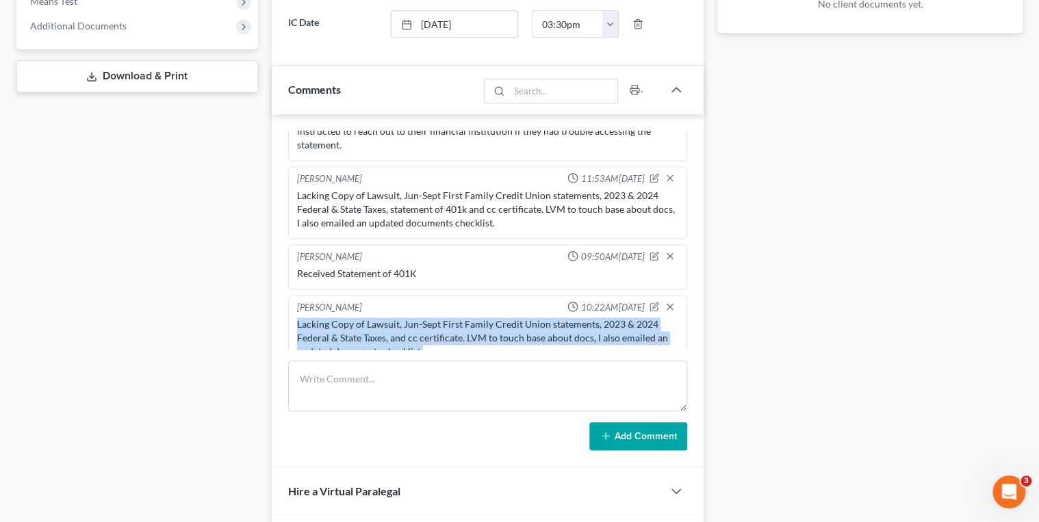
drag, startPoint x: 435, startPoint y: 334, endPoint x: 270, endPoint y: 298, distance: 168.7
click at [270, 298] on div "Updates & News × Oklahoma Eastern District Notes Take a look at NextChapter's D…" at bounding box center [488, 98] width 446 height 1028
drag, startPoint x: 281, startPoint y: 302, endPoint x: 312, endPoint y: 309, distance: 32.4
copy div "Lacking Copy of Lawsuit, Jun-Sept First Family Credit Union statements, 2023 & …"
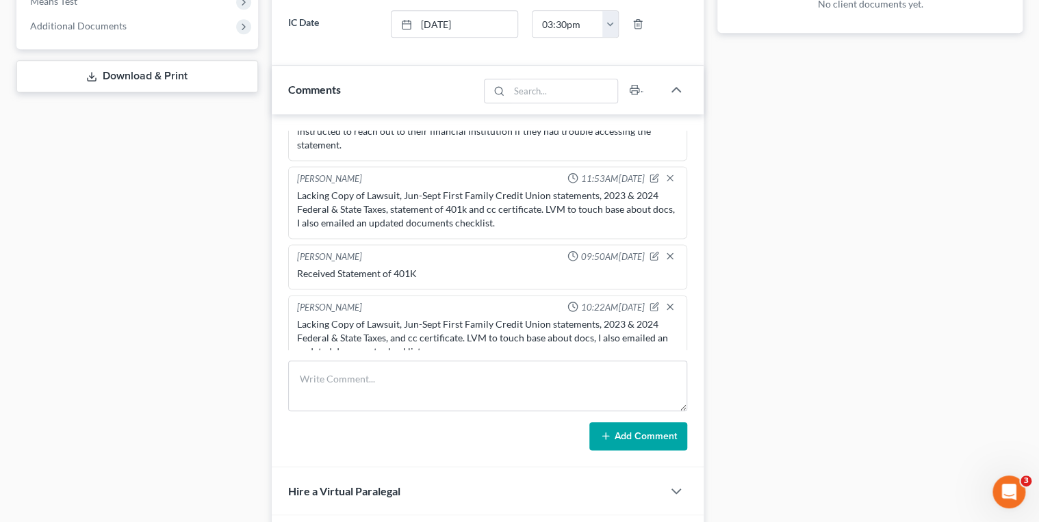
click at [747, 236] on div "Docs Tasks Events Fees Timer 63% Completed Nothing here yet! Signed Contract Dr…" at bounding box center [869, 98] width 319 height 1028
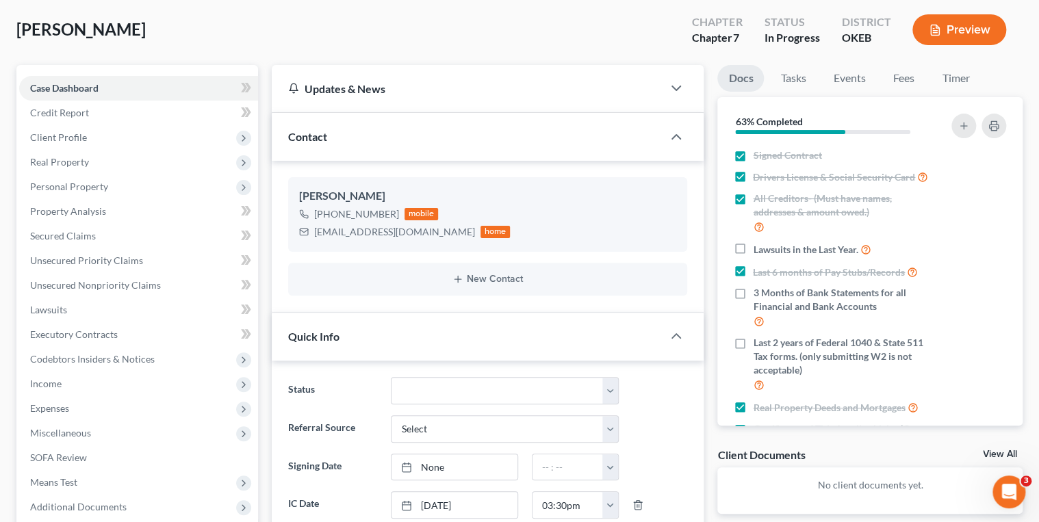
scroll to position [0, 0]
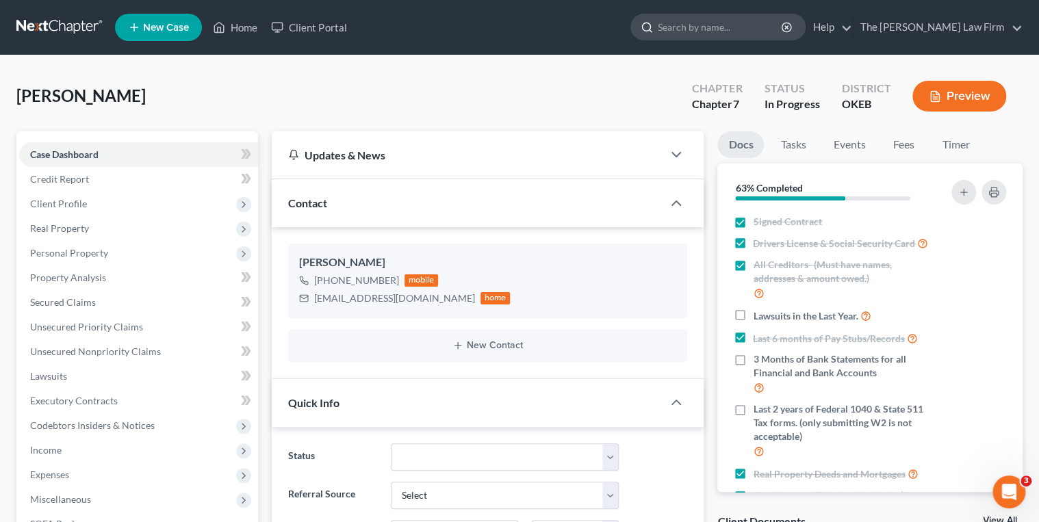
click at [739, 25] on input "search" at bounding box center [720, 26] width 125 height 25
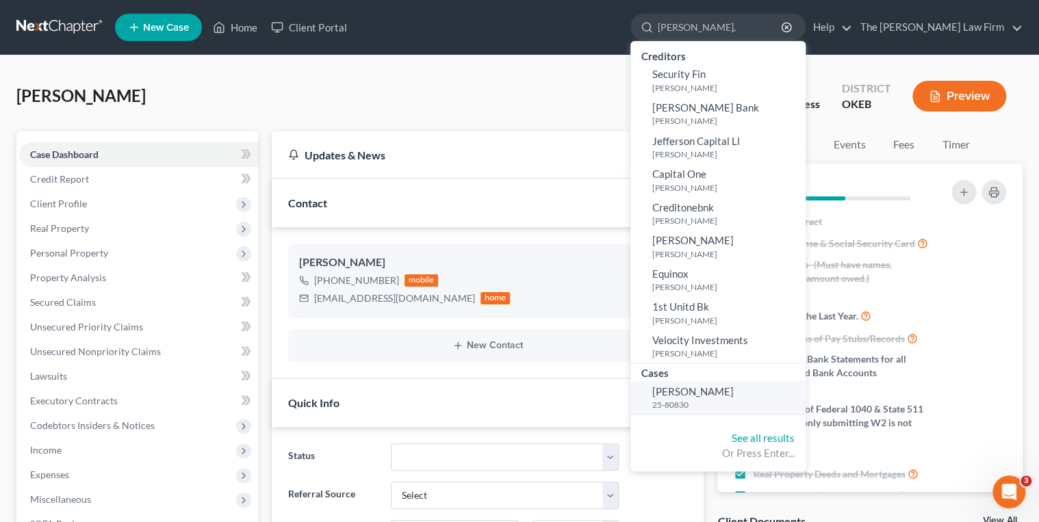
type input "Burnell,"
click at [734, 389] on span "[PERSON_NAME]" at bounding box center [692, 391] width 81 height 12
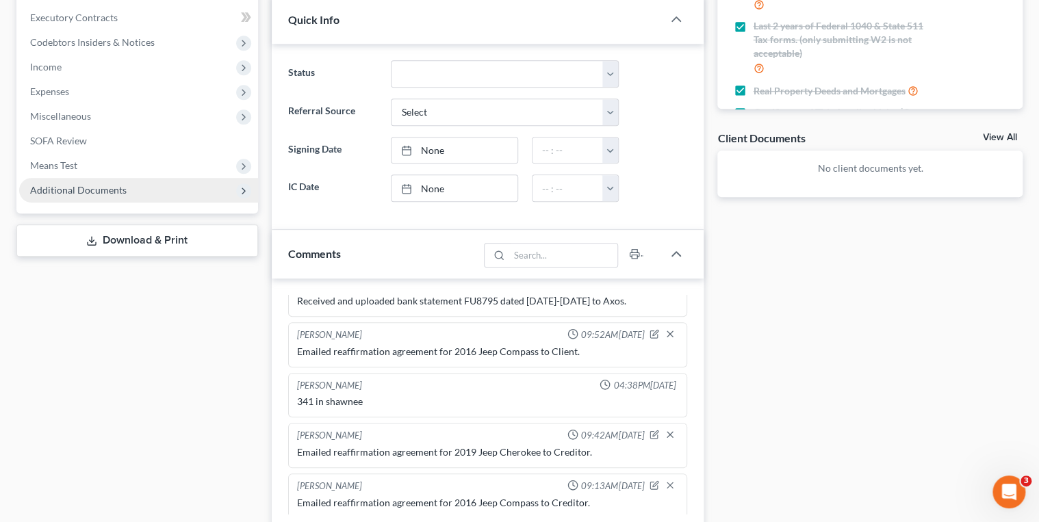
scroll to position [463, 0]
click at [78, 190] on span "Additional Documents" at bounding box center [78, 190] width 96 height 12
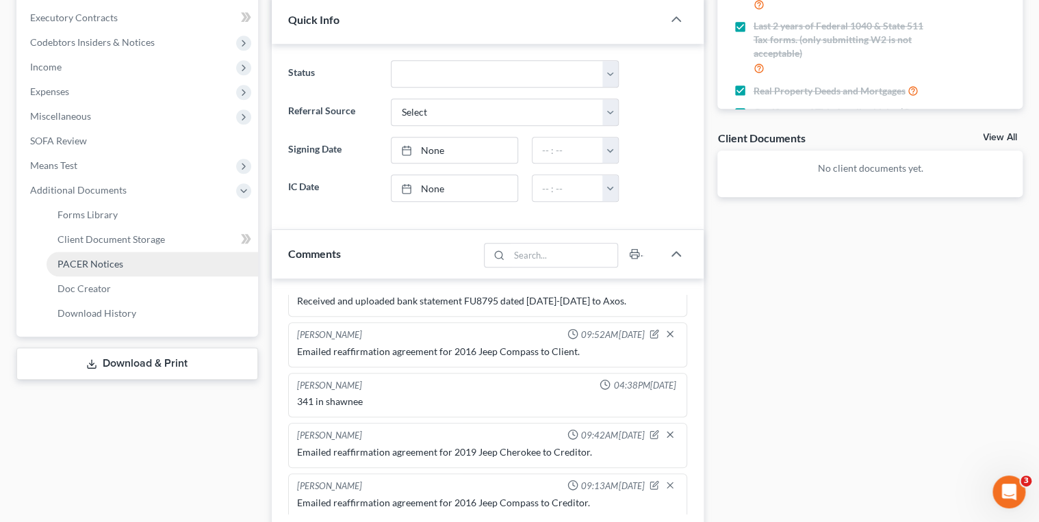
click at [96, 265] on span "PACER Notices" at bounding box center [90, 264] width 66 height 12
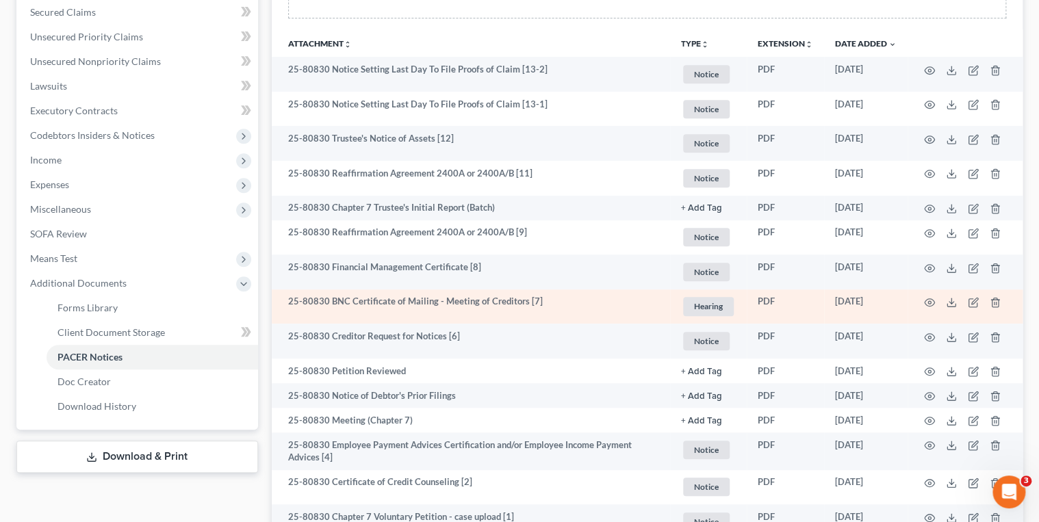
scroll to position [328, 0]
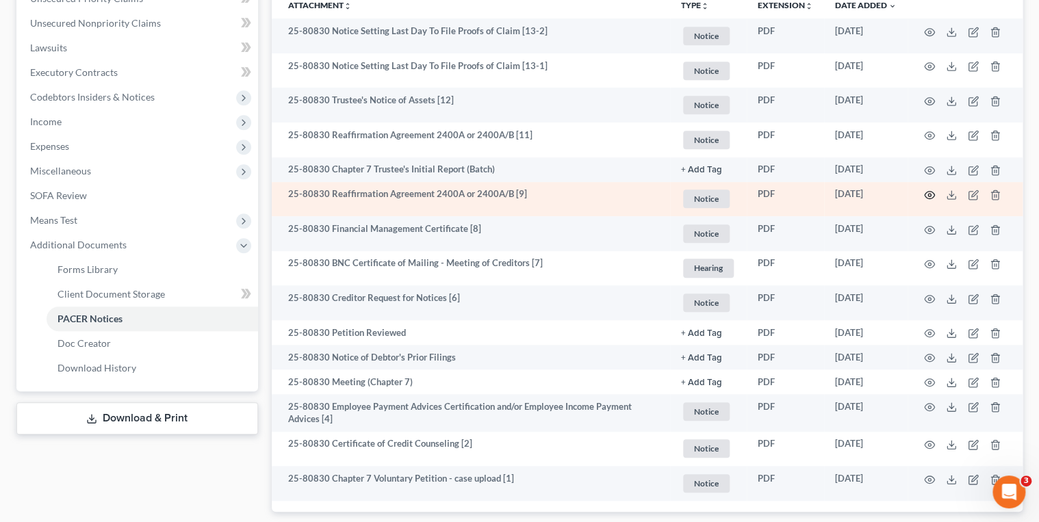
click at [925, 196] on icon "button" at bounding box center [929, 195] width 11 height 11
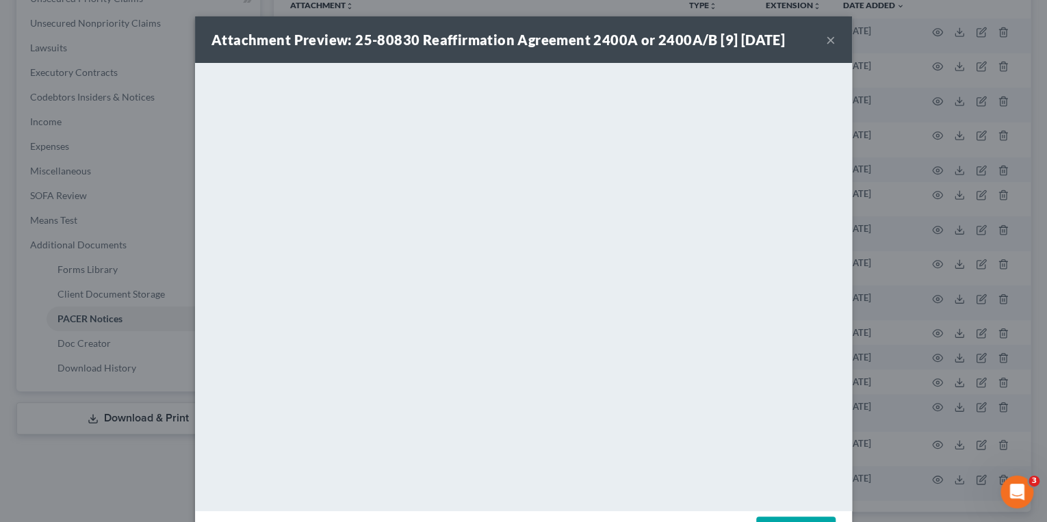
click at [829, 42] on button "×" at bounding box center [831, 39] width 10 height 16
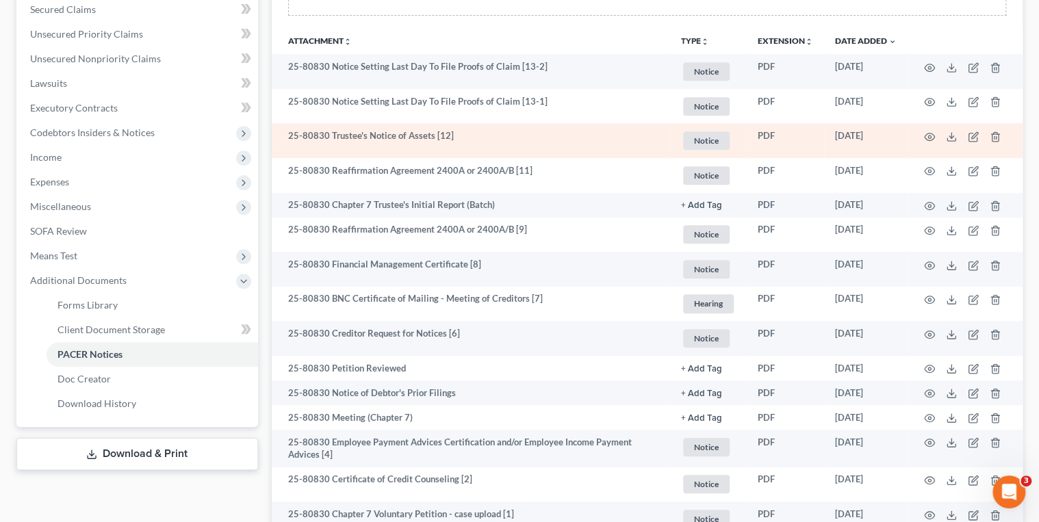
scroll to position [274, 0]
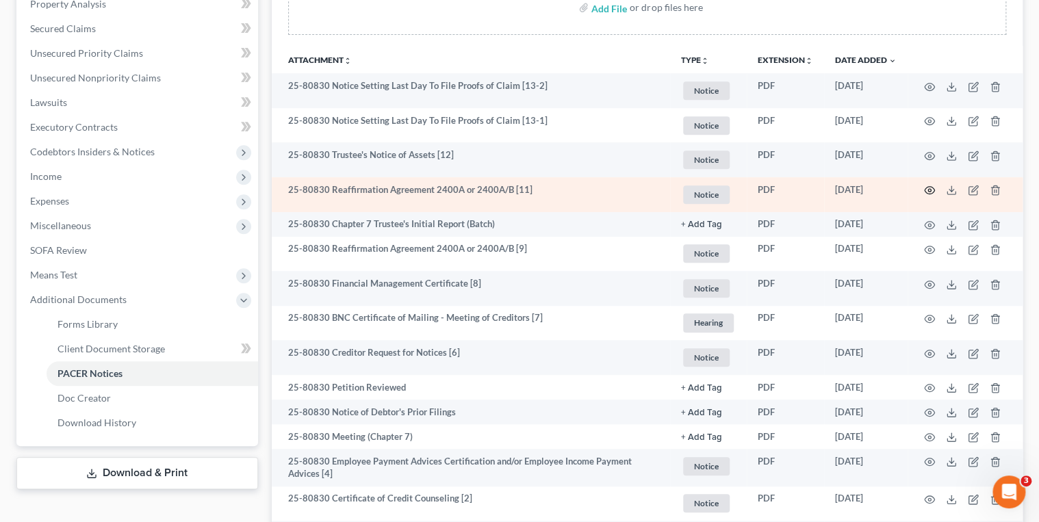
click at [933, 190] on icon "button" at bounding box center [929, 190] width 11 height 11
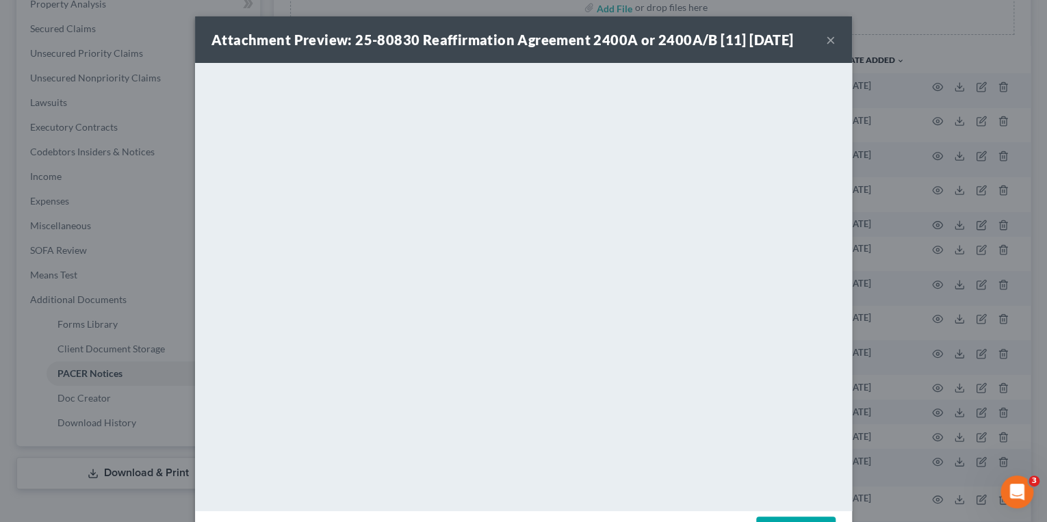
click at [827, 42] on button "×" at bounding box center [831, 39] width 10 height 16
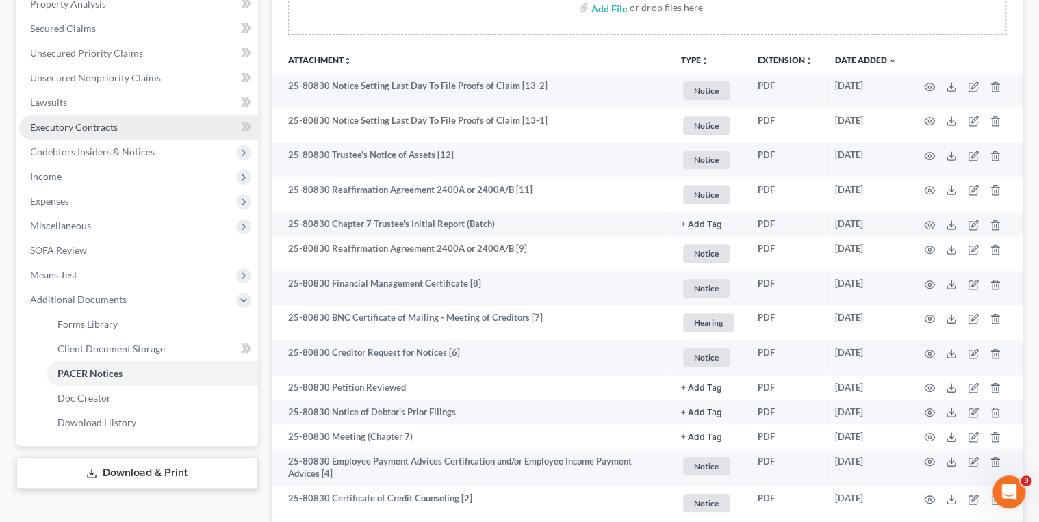
scroll to position [0, 0]
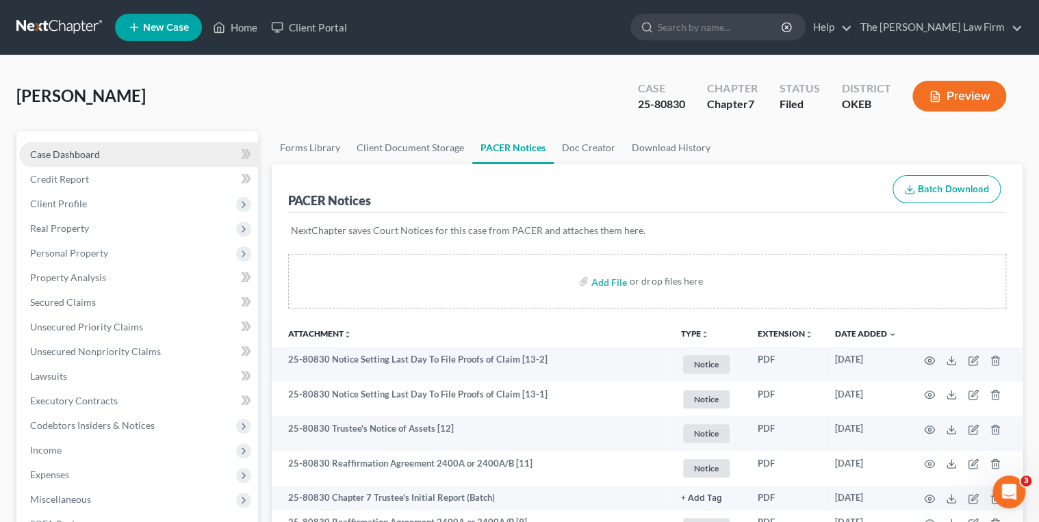
click at [77, 153] on span "Case Dashboard" at bounding box center [65, 154] width 70 height 12
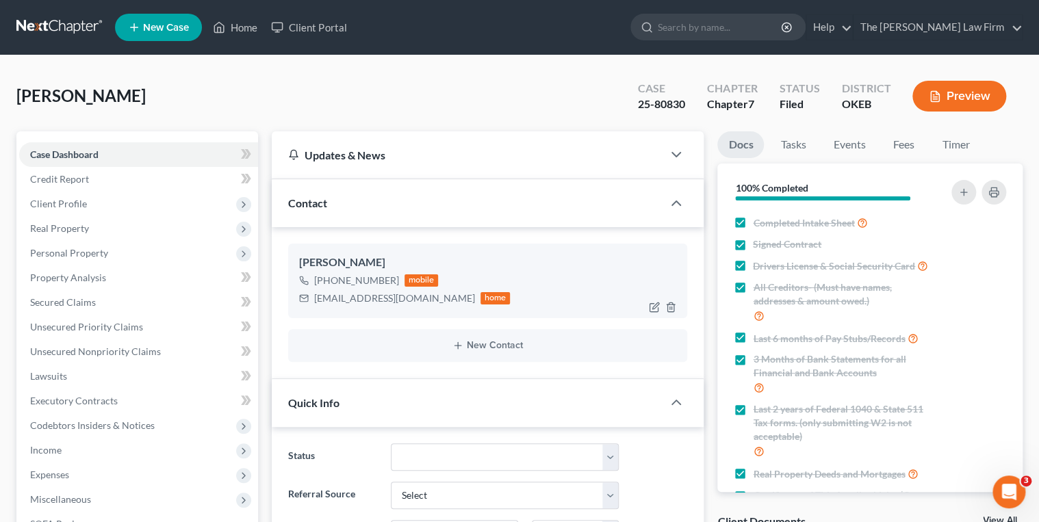
scroll to position [463, 0]
click at [337, 294] on div "jcartet4045408@gmail.com" at bounding box center [394, 299] width 161 height 14
click at [337, 293] on div "jcartet4045408@gmail.com" at bounding box center [394, 299] width 161 height 14
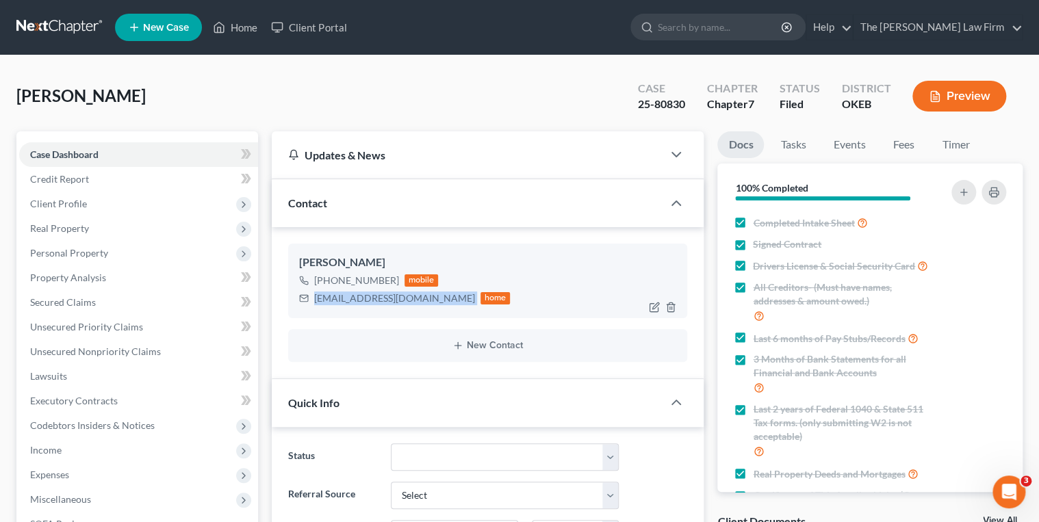
copy div "jcartet4045408@gmail.com"
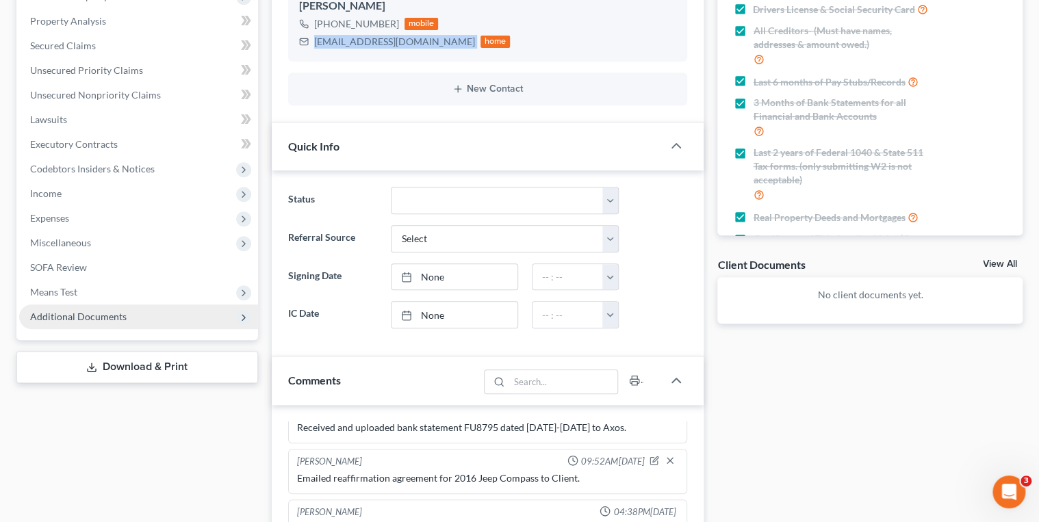
scroll to position [328, 0]
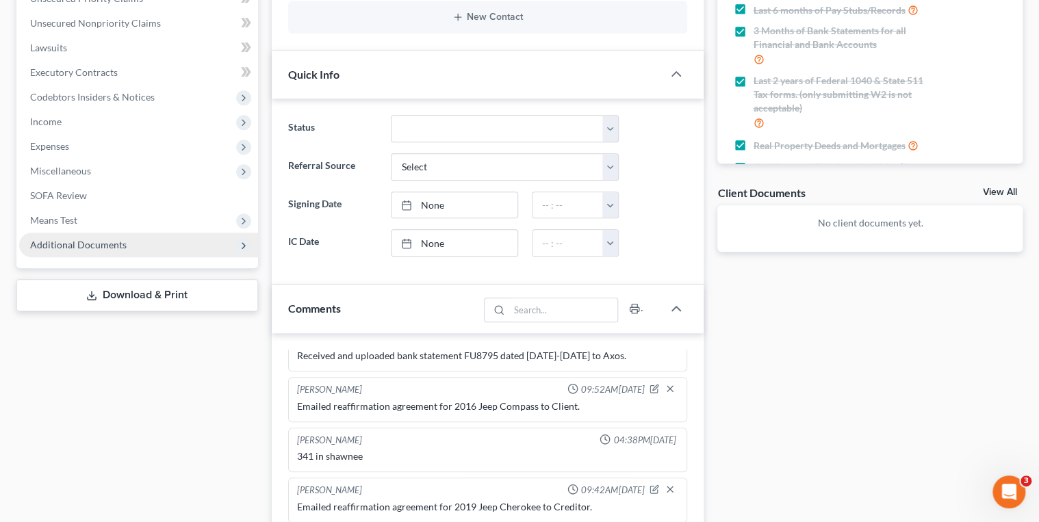
click at [82, 242] on span "Additional Documents" at bounding box center [78, 245] width 96 height 12
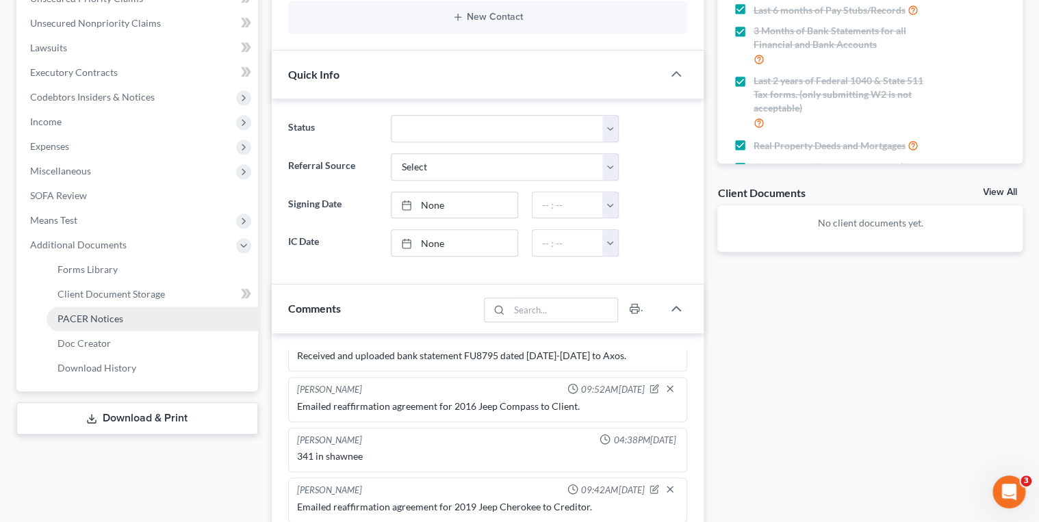
click at [101, 313] on span "PACER Notices" at bounding box center [90, 319] width 66 height 12
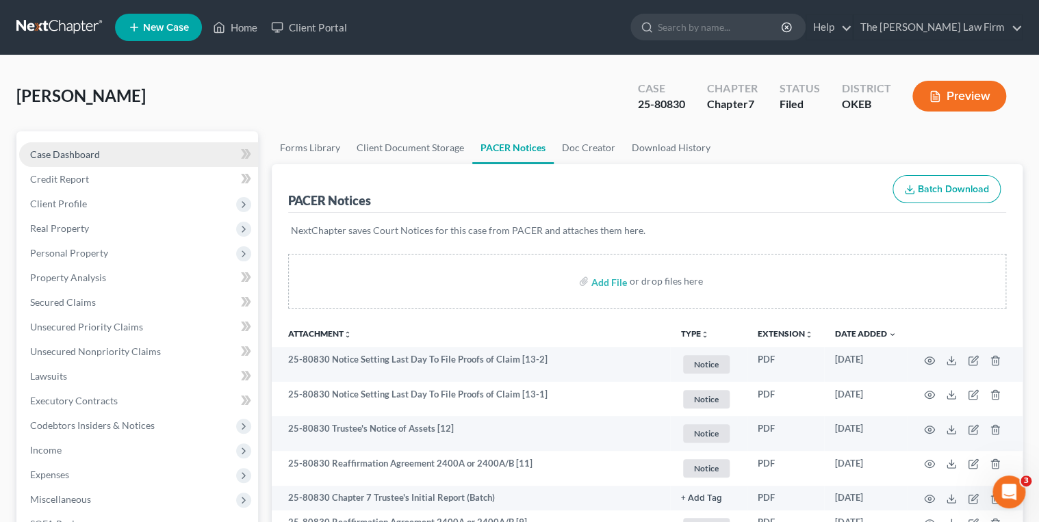
click at [118, 158] on link "Case Dashboard" at bounding box center [138, 154] width 239 height 25
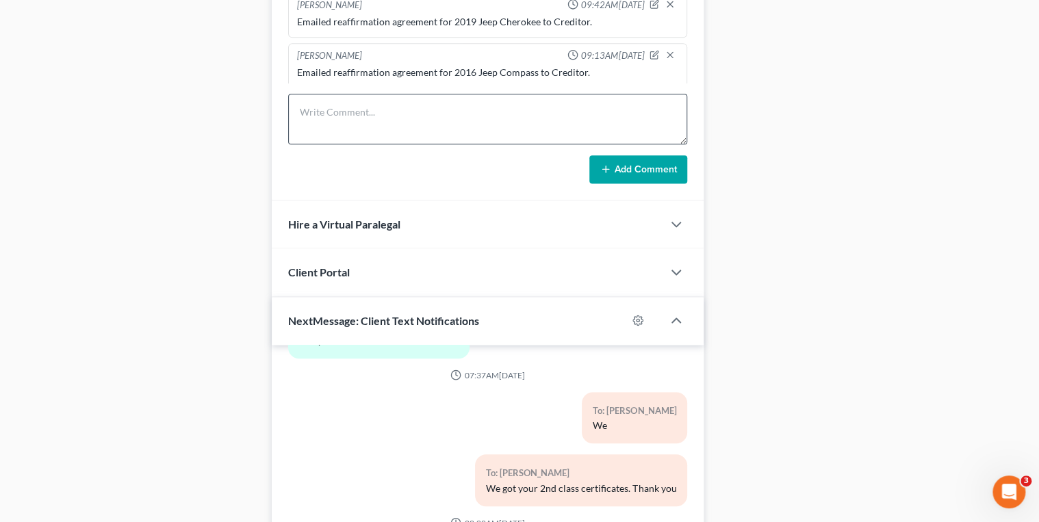
scroll to position [821, 0]
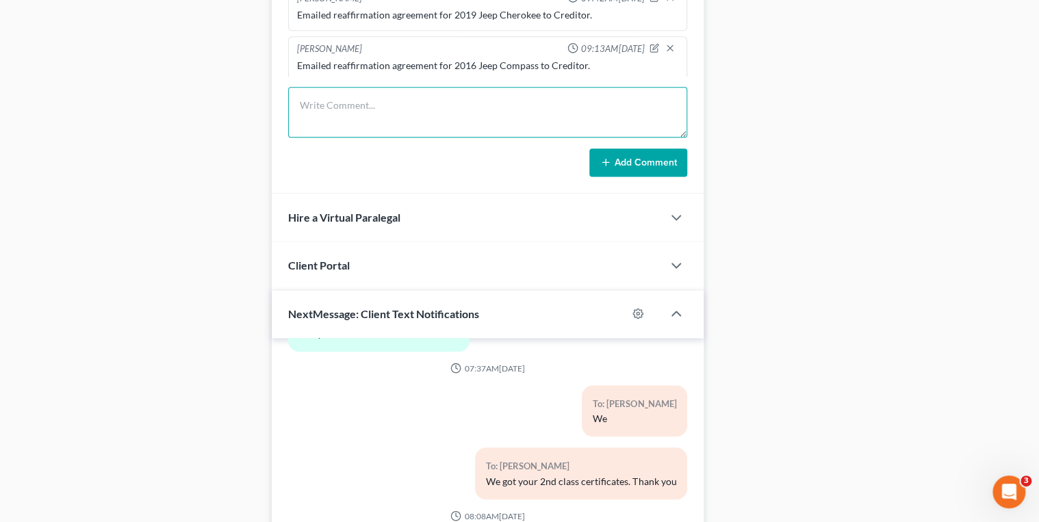
click at [348, 95] on textarea at bounding box center [488, 112] width 400 height 51
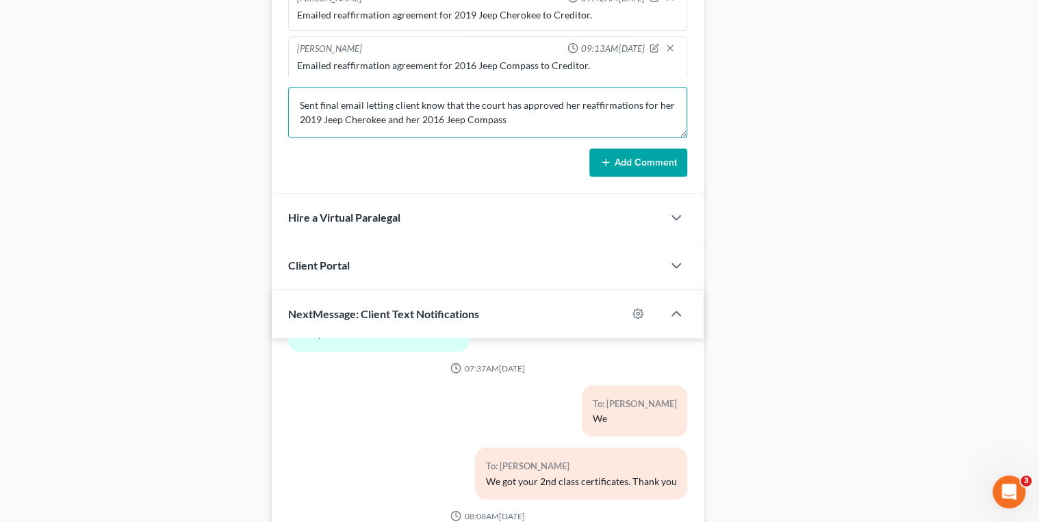
type textarea "Sent final email letting client know that the court has approved her reaffirmat…"
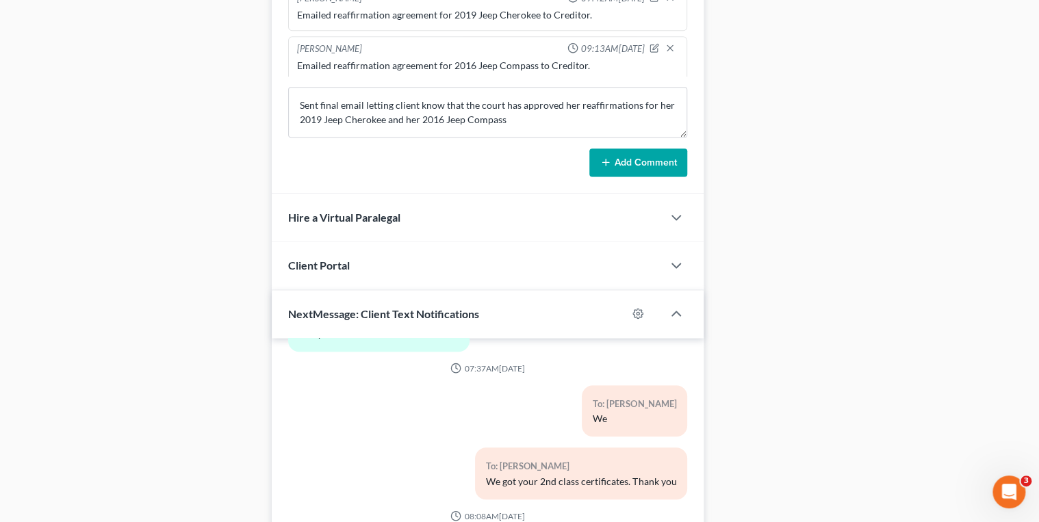
click at [668, 161] on button "Add Comment" at bounding box center [638, 162] width 98 height 29
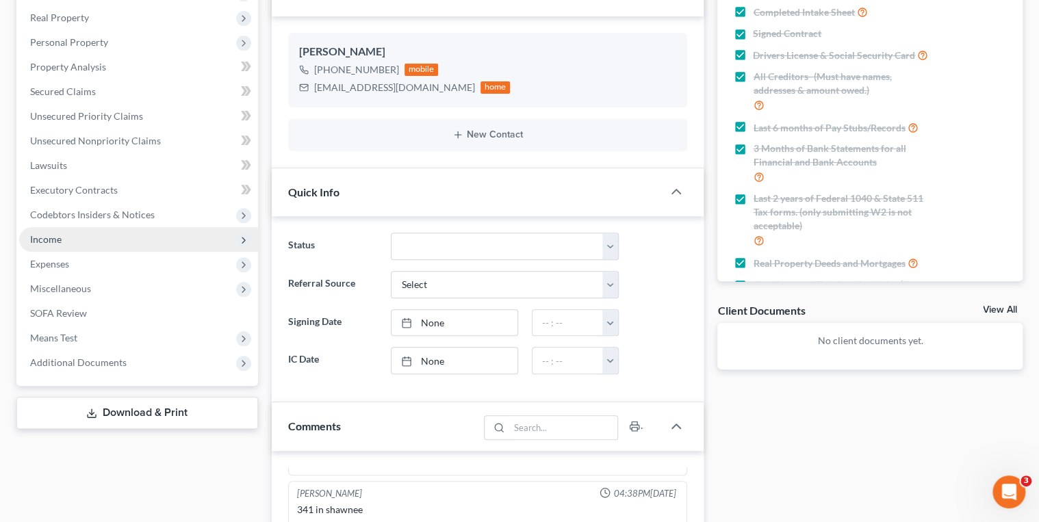
scroll to position [0, 0]
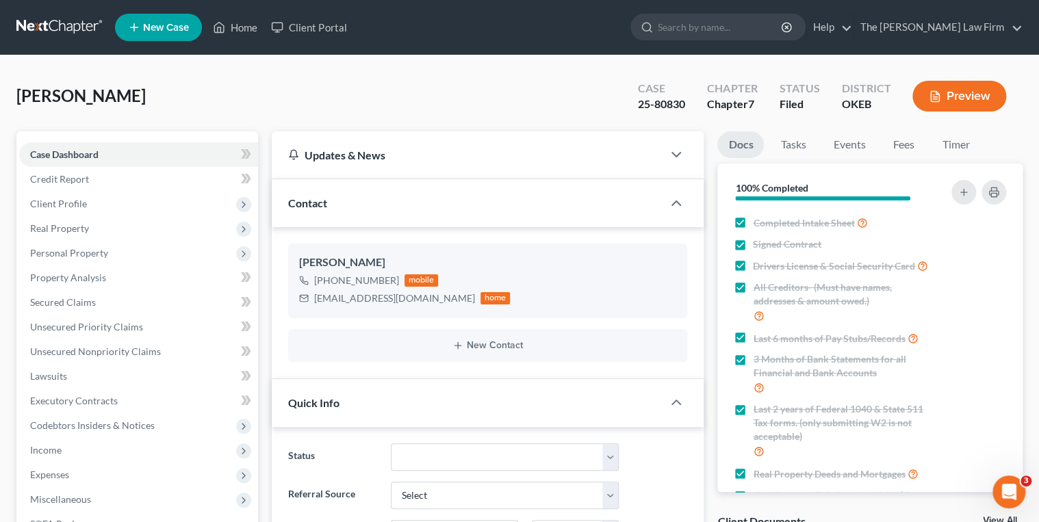
click at [42, 25] on link at bounding box center [60, 27] width 88 height 25
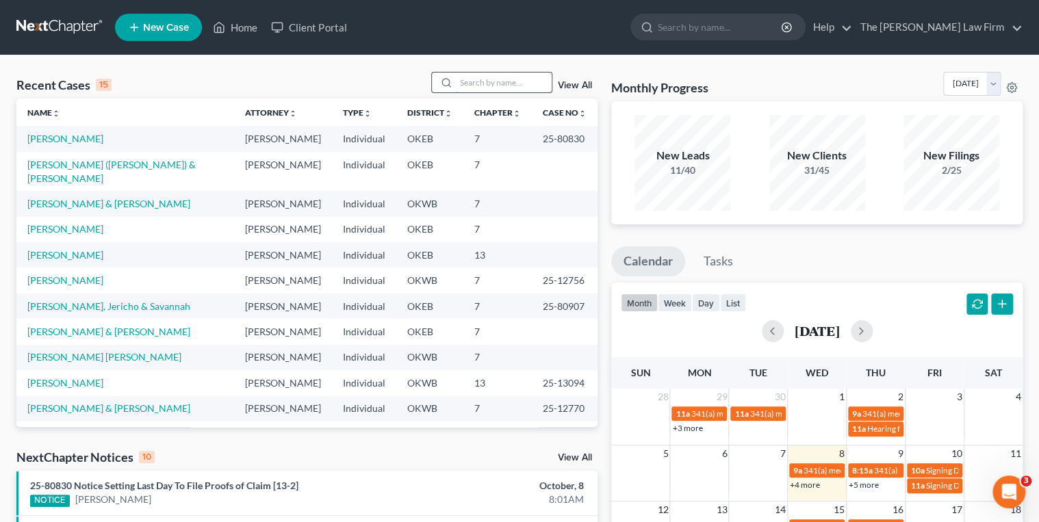
click at [484, 88] on input "search" at bounding box center [504, 83] width 96 height 20
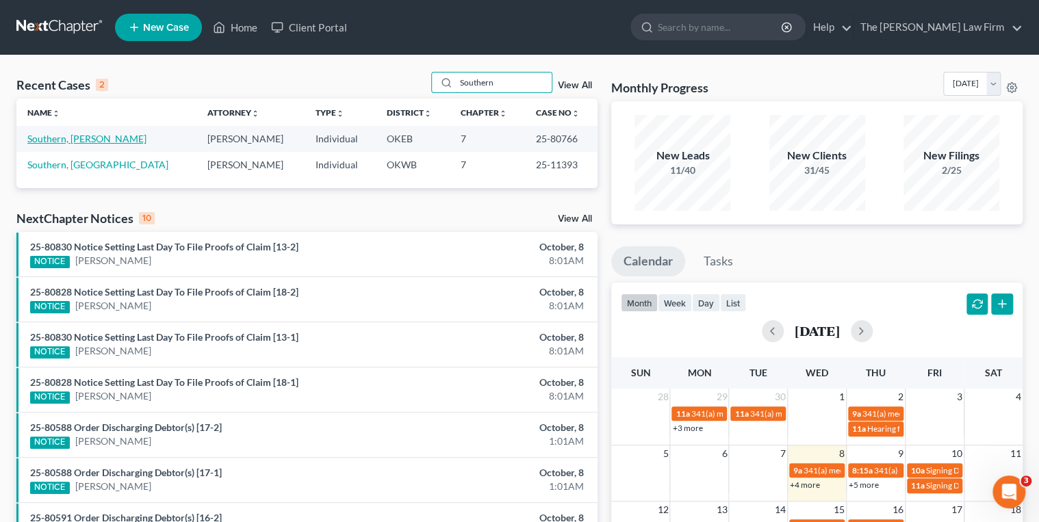
type input "Southern"
click at [99, 142] on link "Southern, [PERSON_NAME]" at bounding box center [86, 139] width 119 height 12
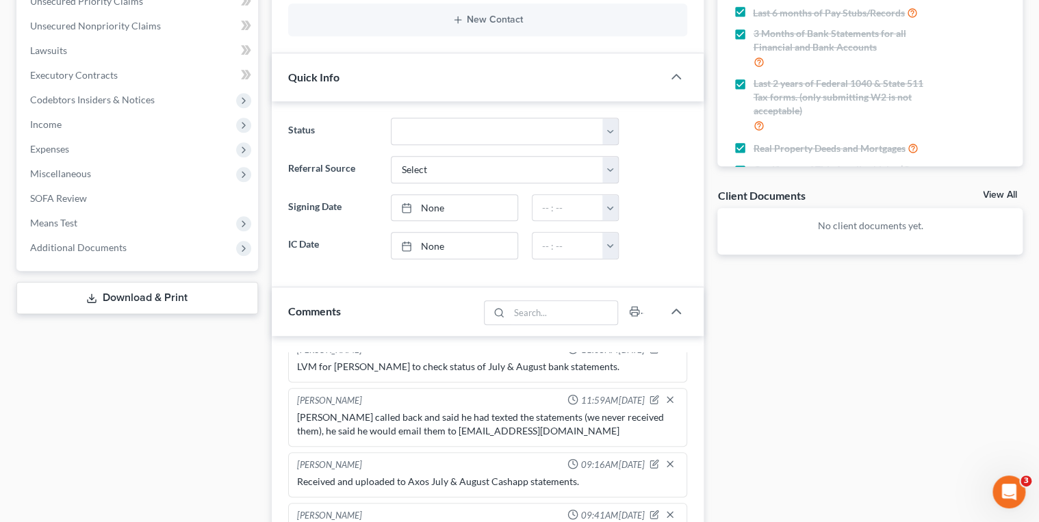
scroll to position [328, 0]
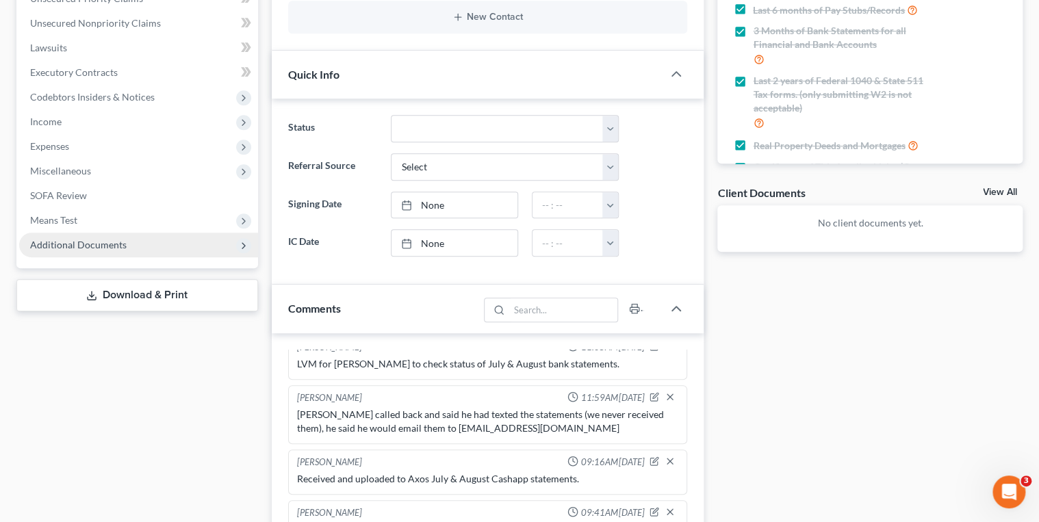
click at [82, 242] on span "Additional Documents" at bounding box center [78, 245] width 96 height 12
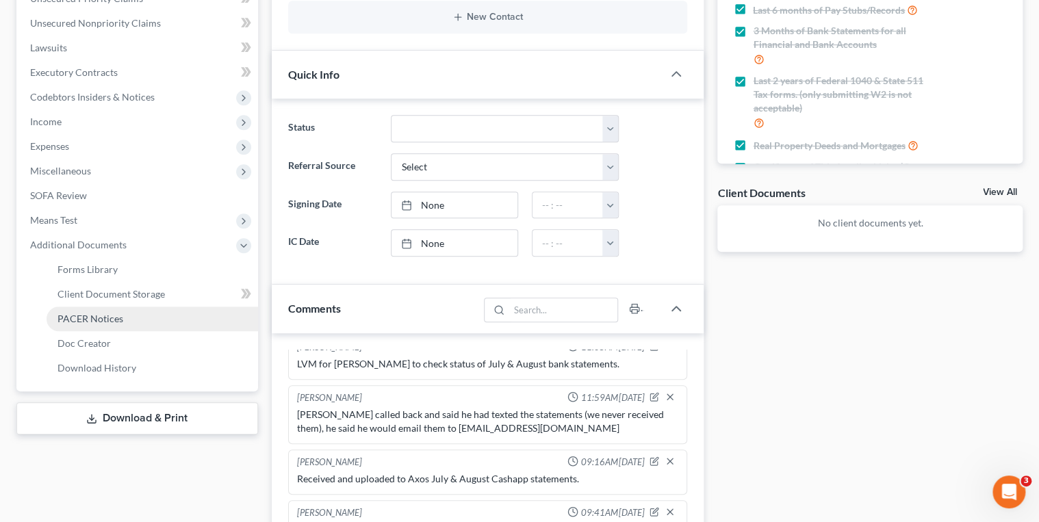
click at [97, 320] on span "PACER Notices" at bounding box center [90, 319] width 66 height 12
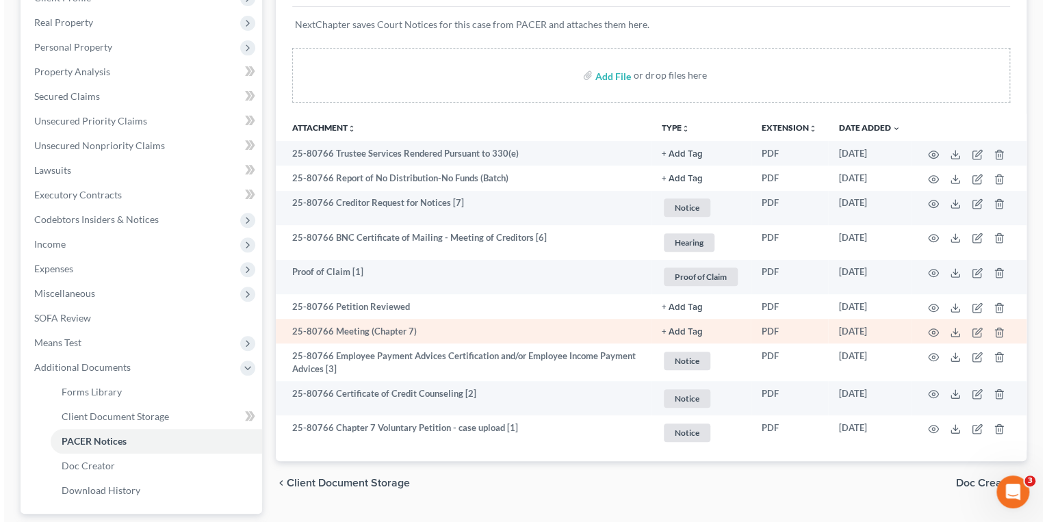
scroll to position [292, 0]
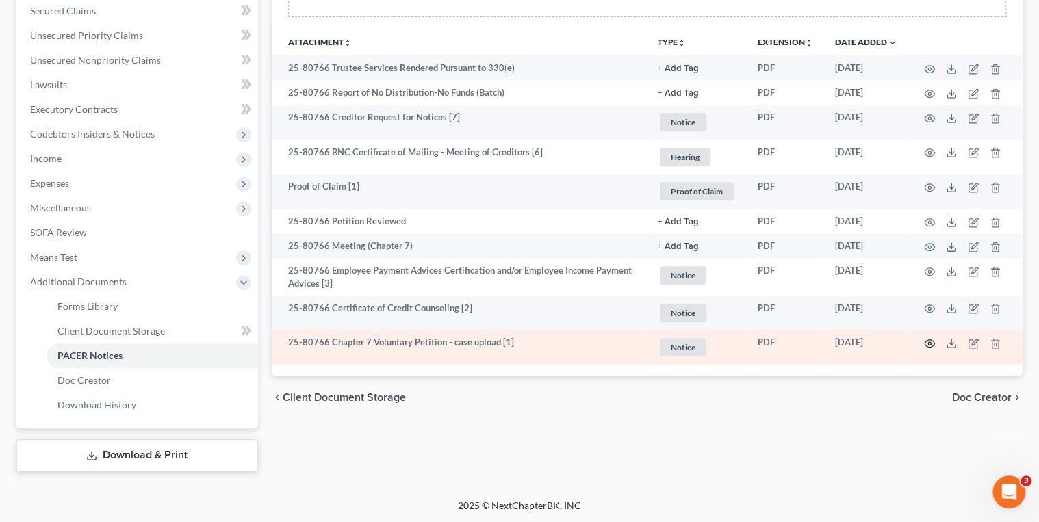
click at [924, 344] on icon "button" at bounding box center [929, 343] width 11 height 11
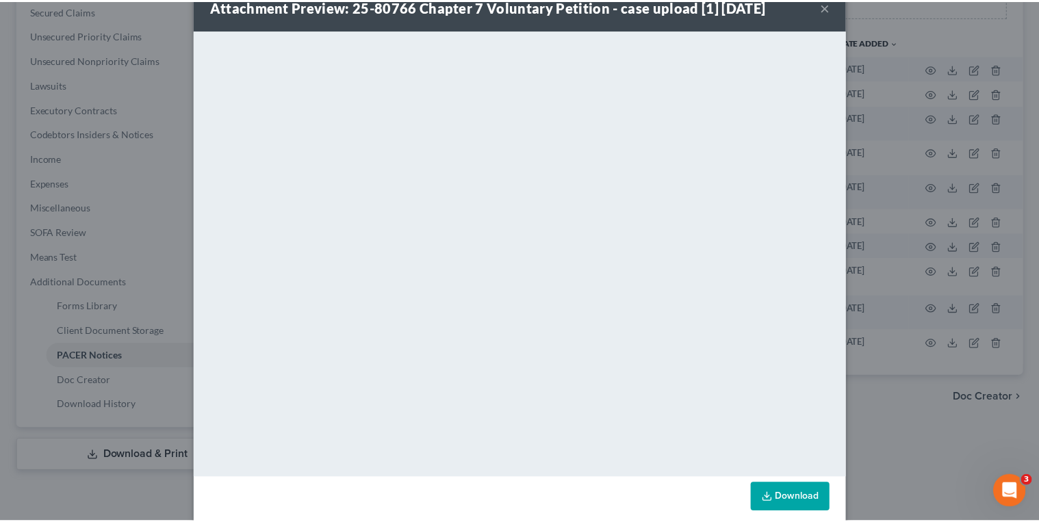
scroll to position [50, 0]
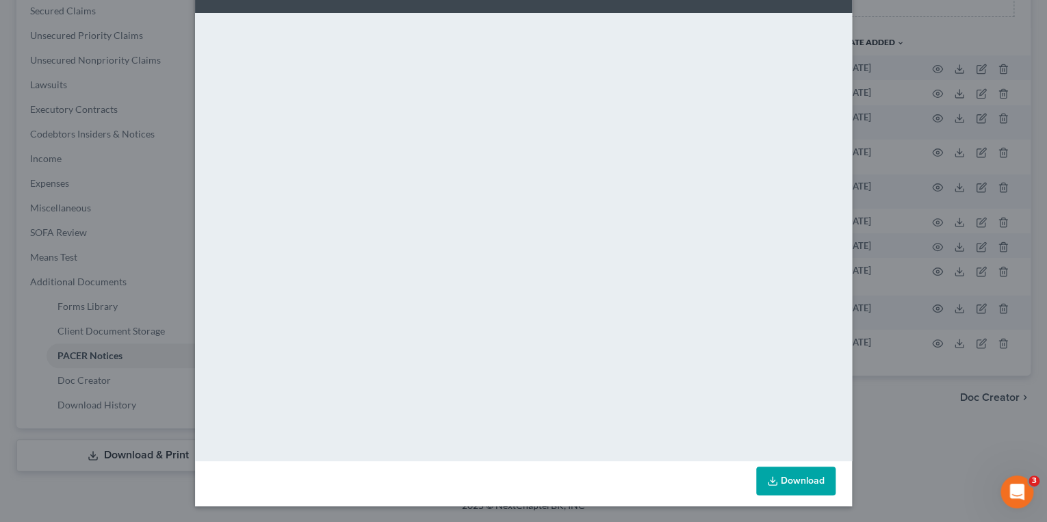
click at [117, 33] on div "Attachment Preview: 25-80766 Chapter 7 Voluntary Petition - case upload [1] [DA…" at bounding box center [523, 261] width 1047 height 522
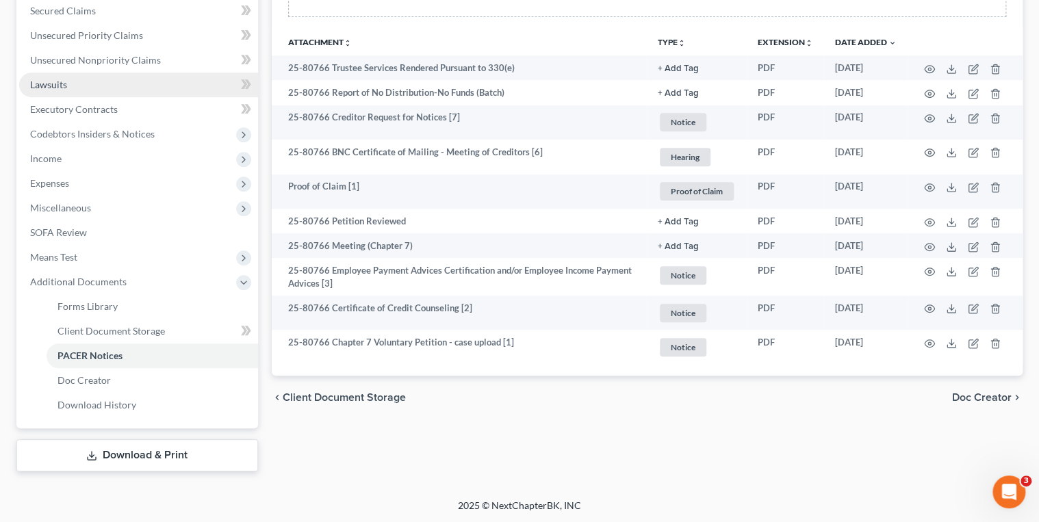
scroll to position [0, 0]
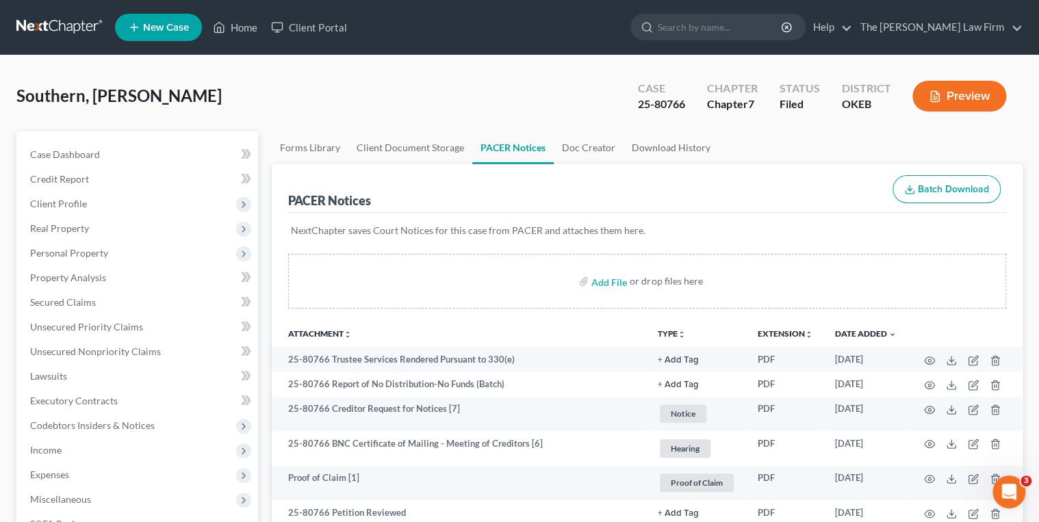
click at [55, 24] on link at bounding box center [60, 27] width 88 height 25
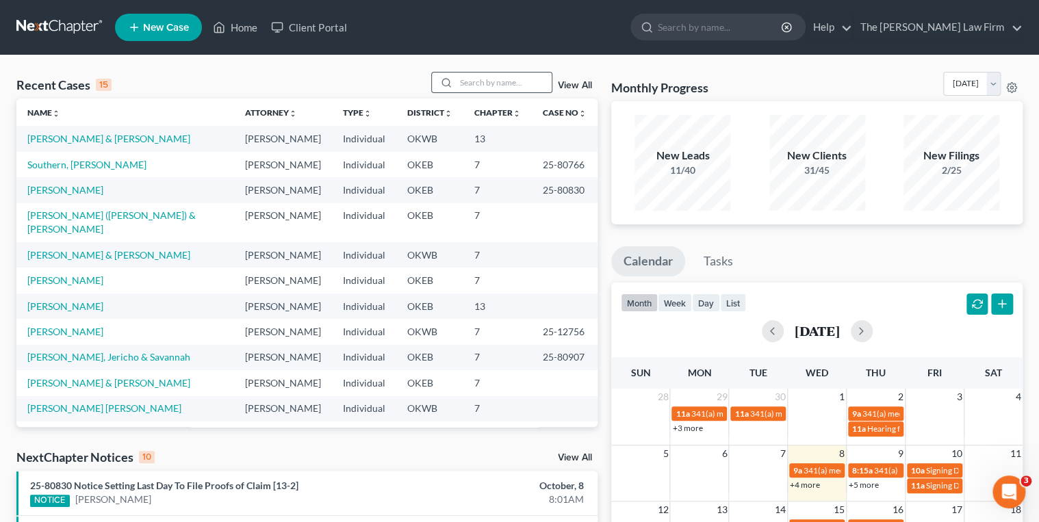
click at [452, 79] on div at bounding box center [444, 83] width 25 height 20
click at [465, 88] on input "search" at bounding box center [504, 83] width 96 height 20
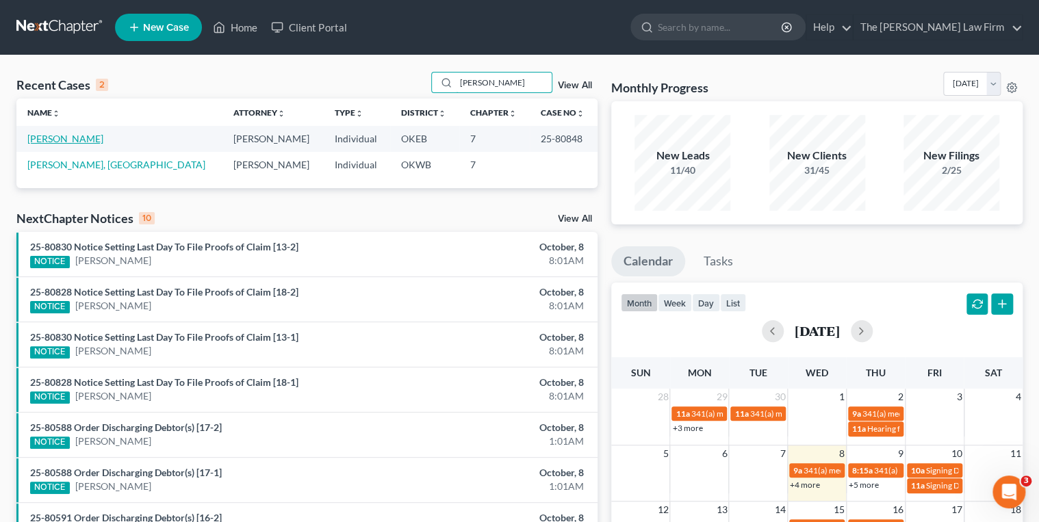
type input "[PERSON_NAME]"
click at [52, 144] on link "[PERSON_NAME]" at bounding box center [65, 139] width 76 height 12
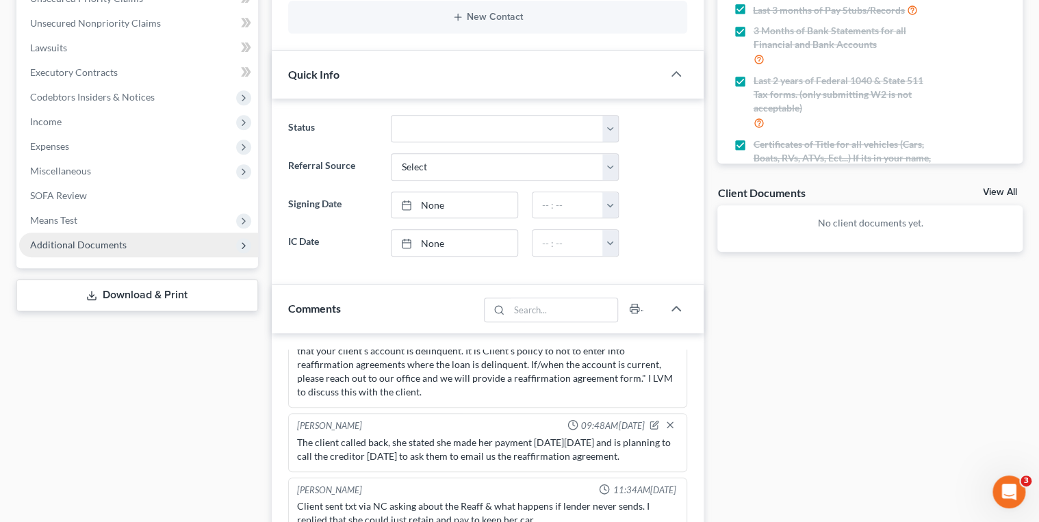
scroll to position [710, 0]
click at [105, 241] on span "Additional Documents" at bounding box center [78, 245] width 96 height 12
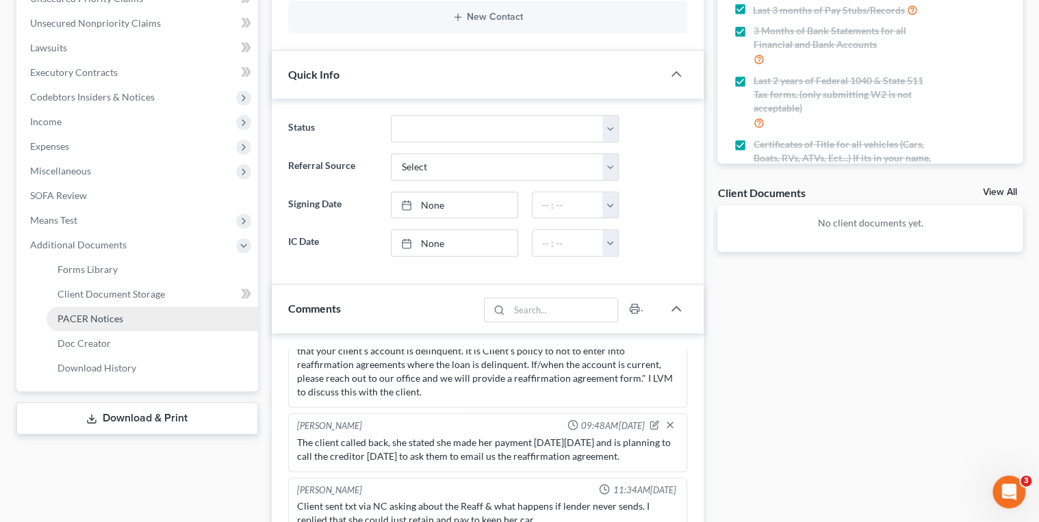
click at [110, 318] on span "PACER Notices" at bounding box center [90, 319] width 66 height 12
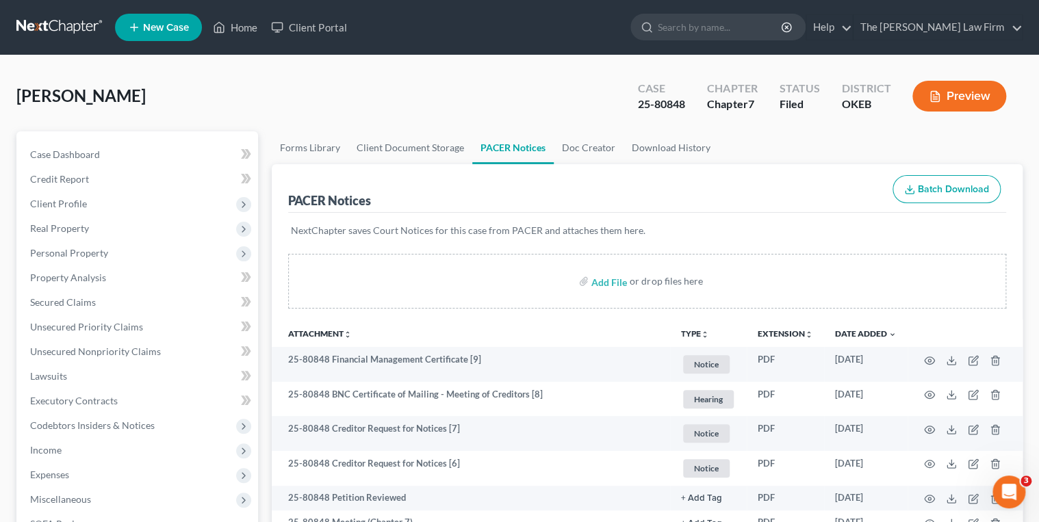
scroll to position [292, 0]
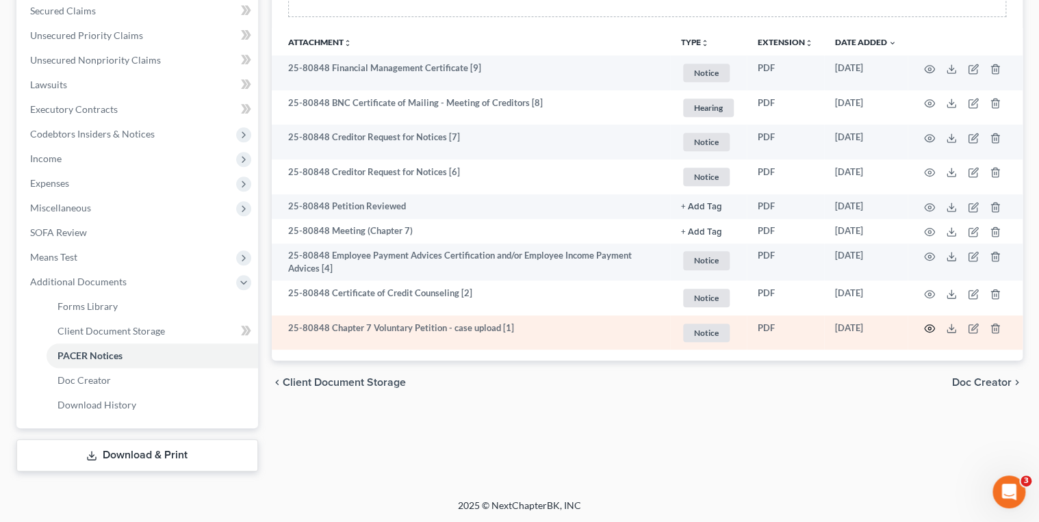
click at [928, 327] on circle "button" at bounding box center [929, 328] width 3 height 3
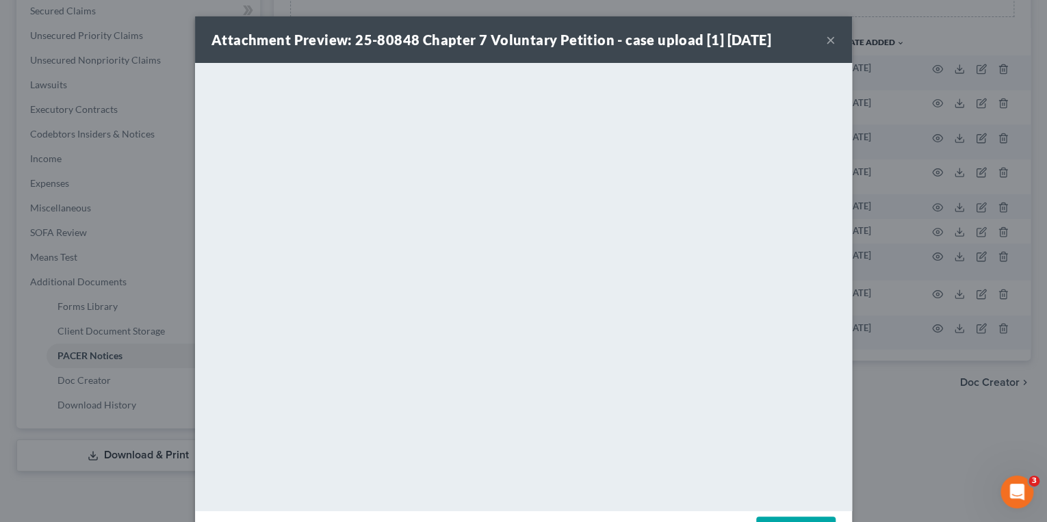
click at [826, 43] on button "×" at bounding box center [831, 39] width 10 height 16
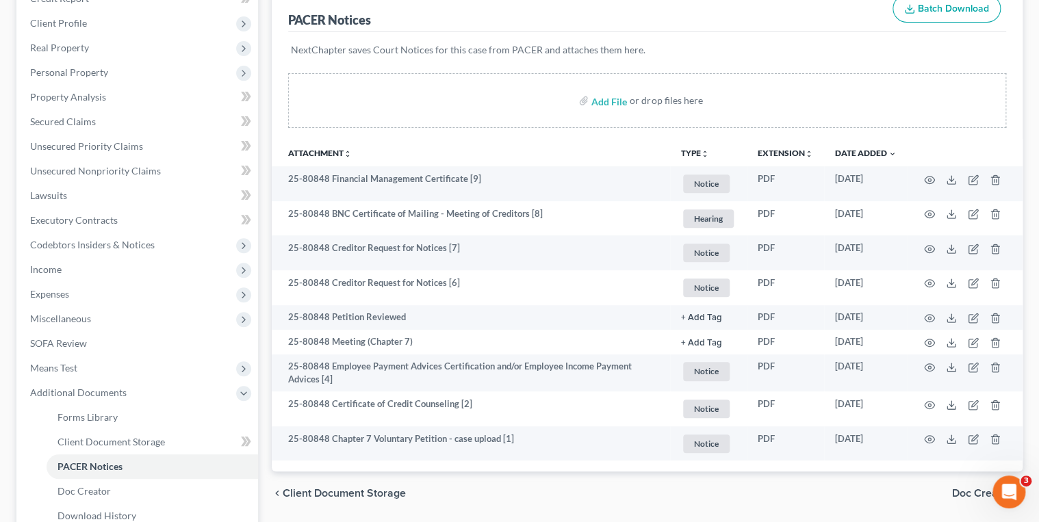
scroll to position [0, 0]
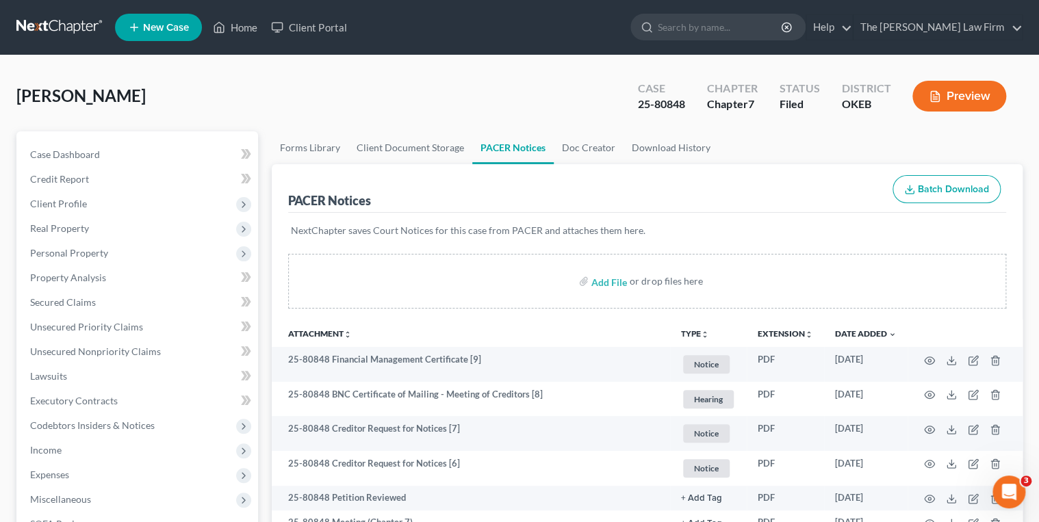
click at [86, 17] on link at bounding box center [60, 27] width 88 height 25
